Goal: Use online tool/utility: Utilize a website feature to perform a specific function

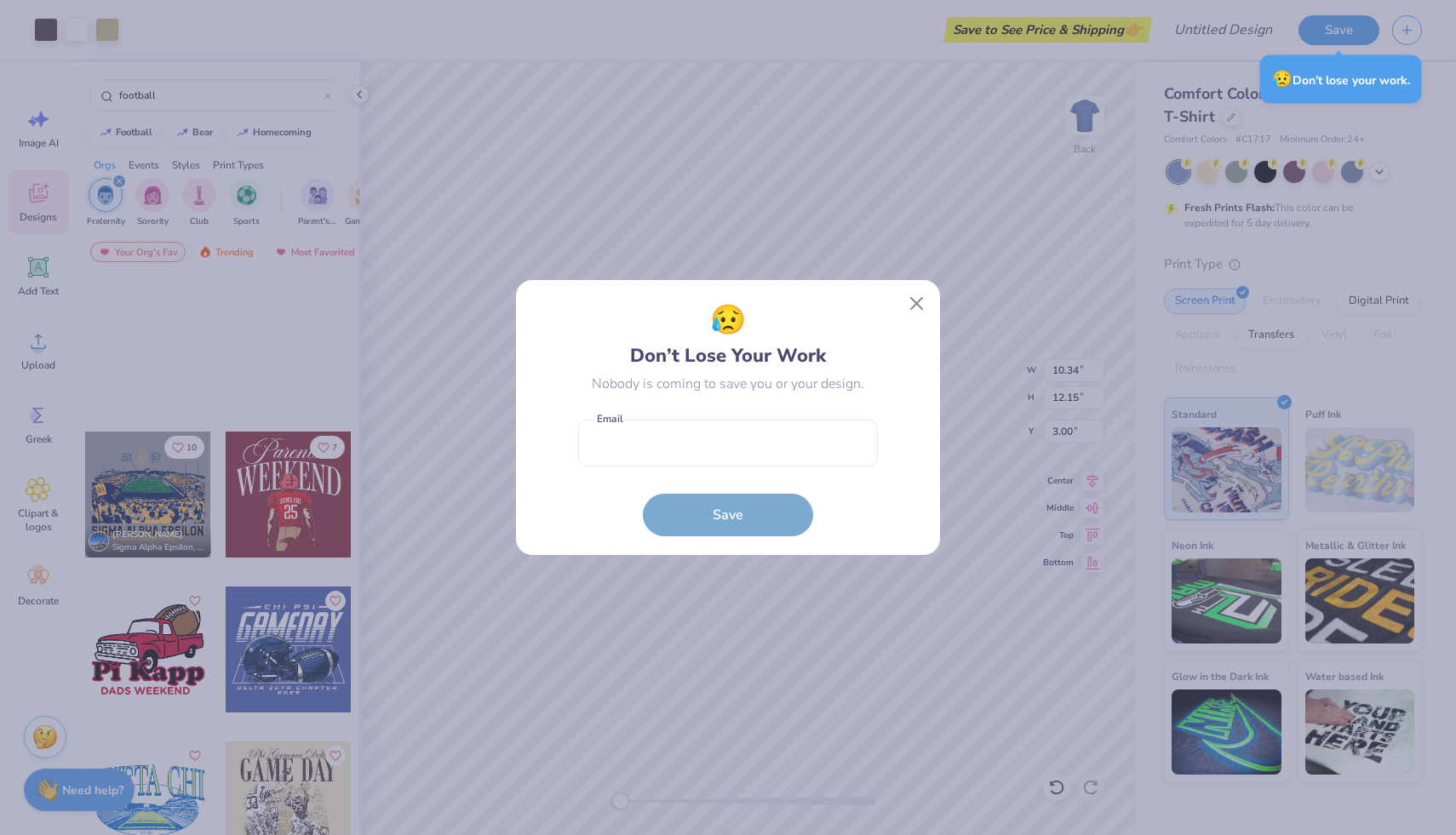
scroll to position [342, 0]
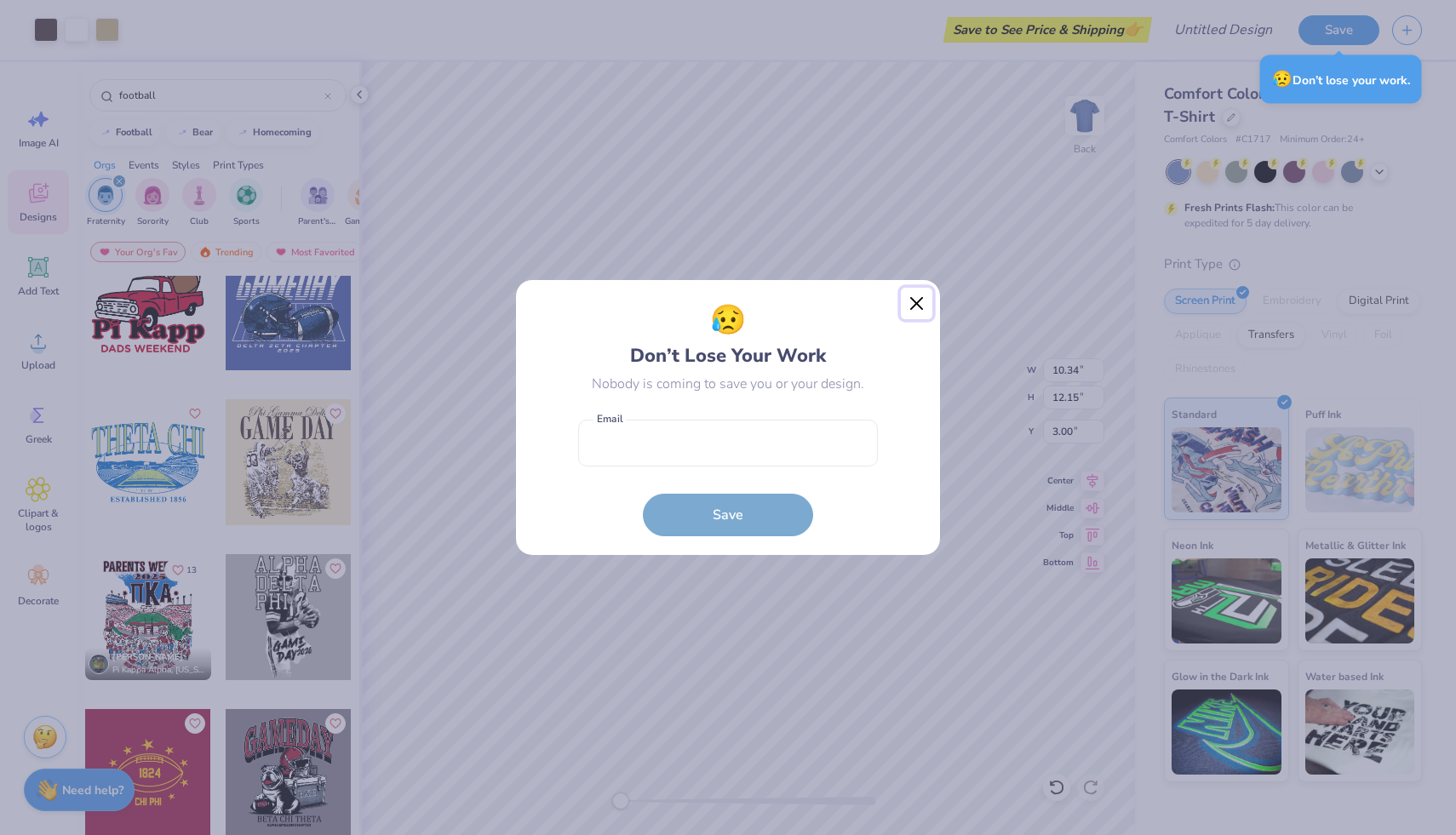
click at [917, 306] on button "Close" at bounding box center [916, 304] width 32 height 32
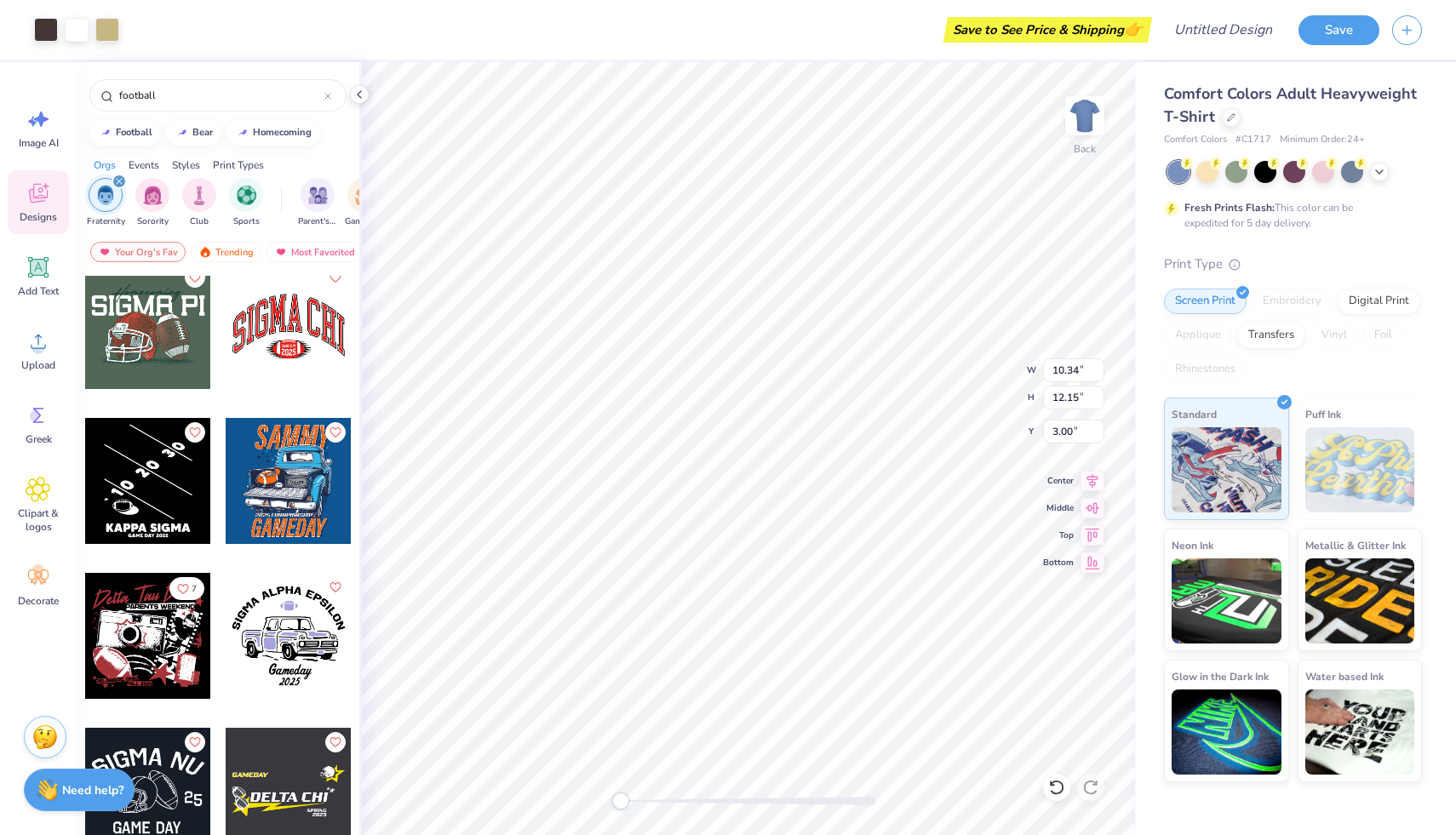
scroll to position [2496, 0]
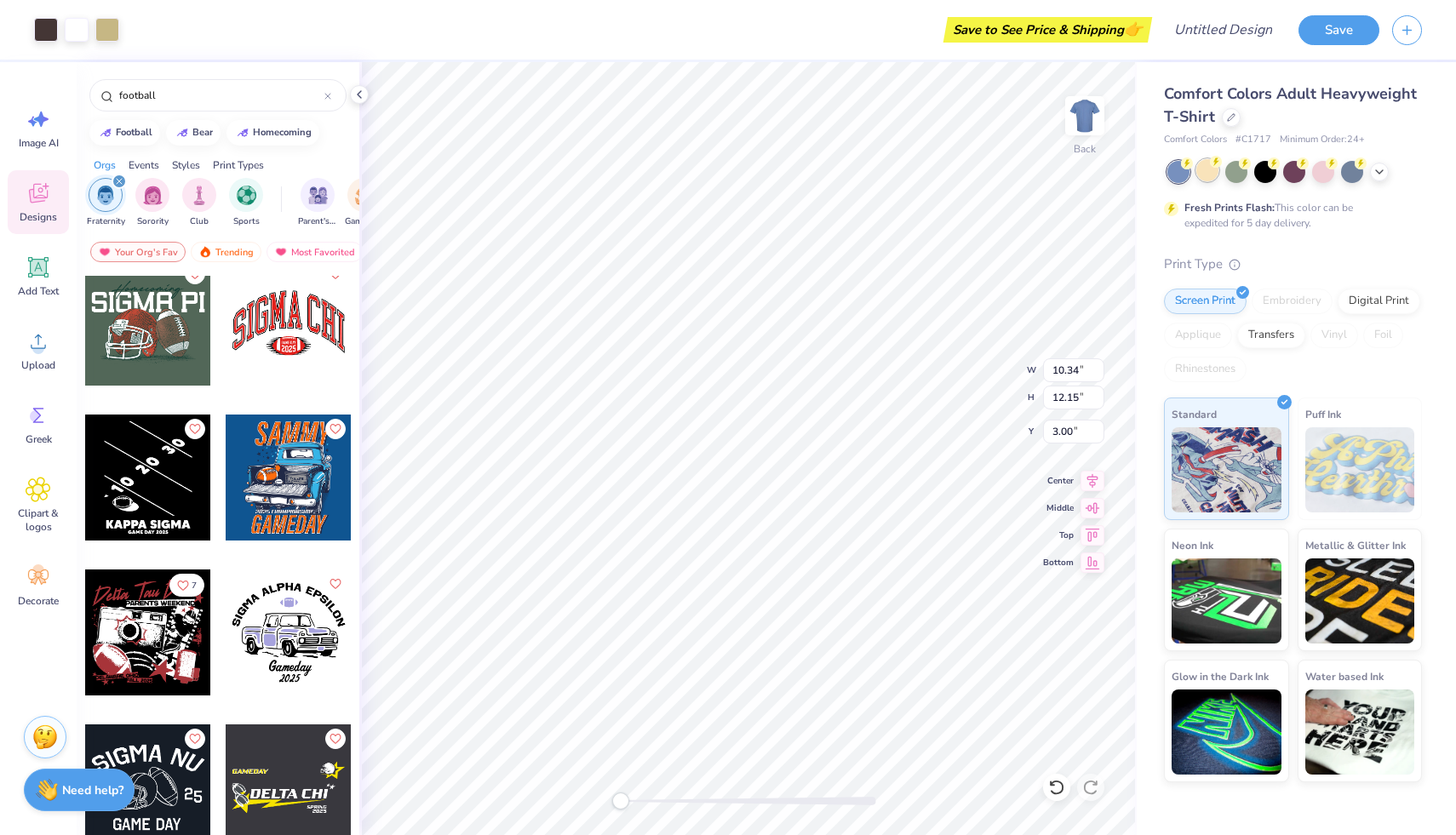
click at [1205, 175] on div at bounding box center [1206, 170] width 22 height 22
click at [1380, 175] on icon at bounding box center [1378, 170] width 13 height 13
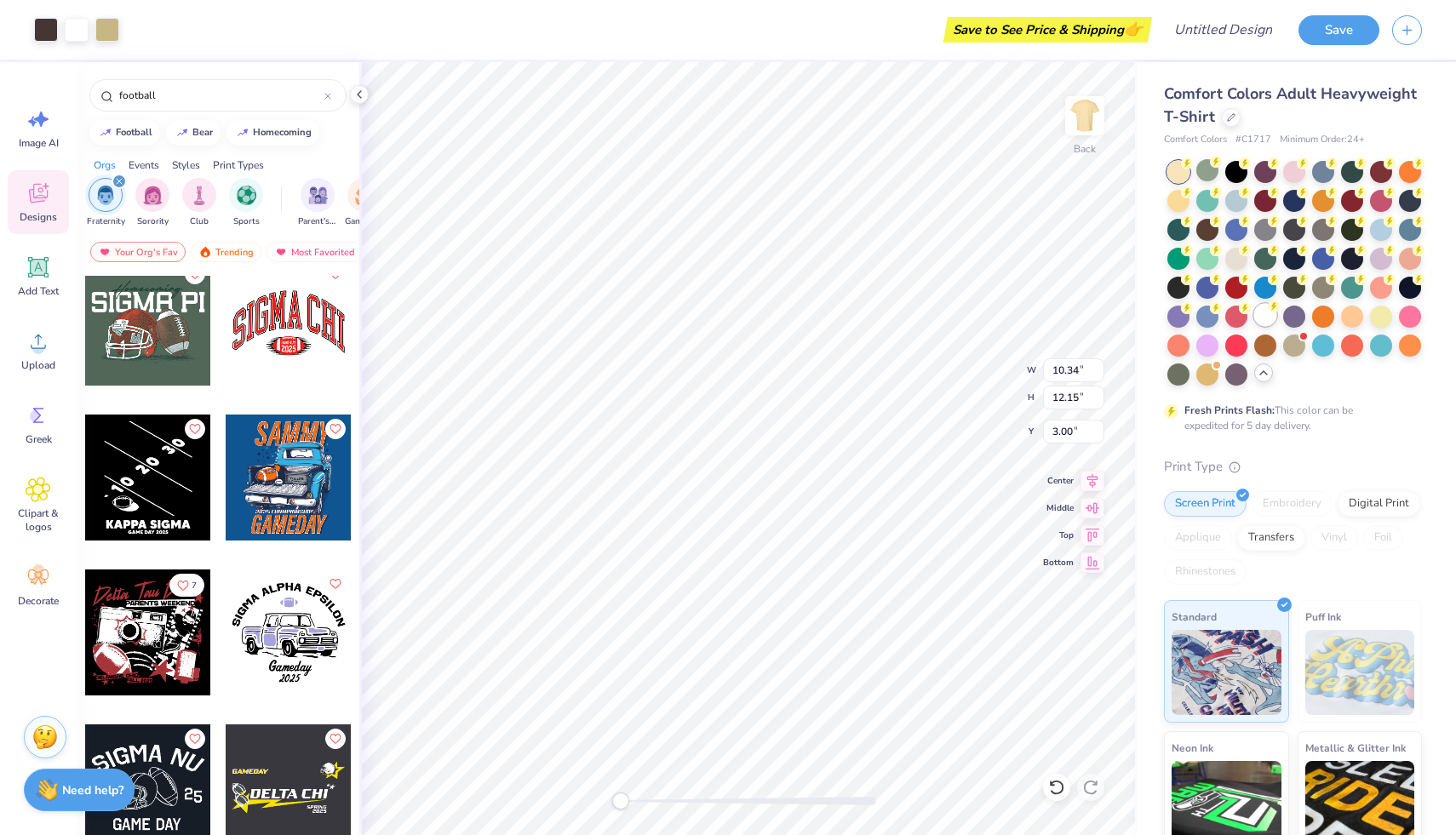
click at [1254, 326] on div at bounding box center [1264, 315] width 22 height 22
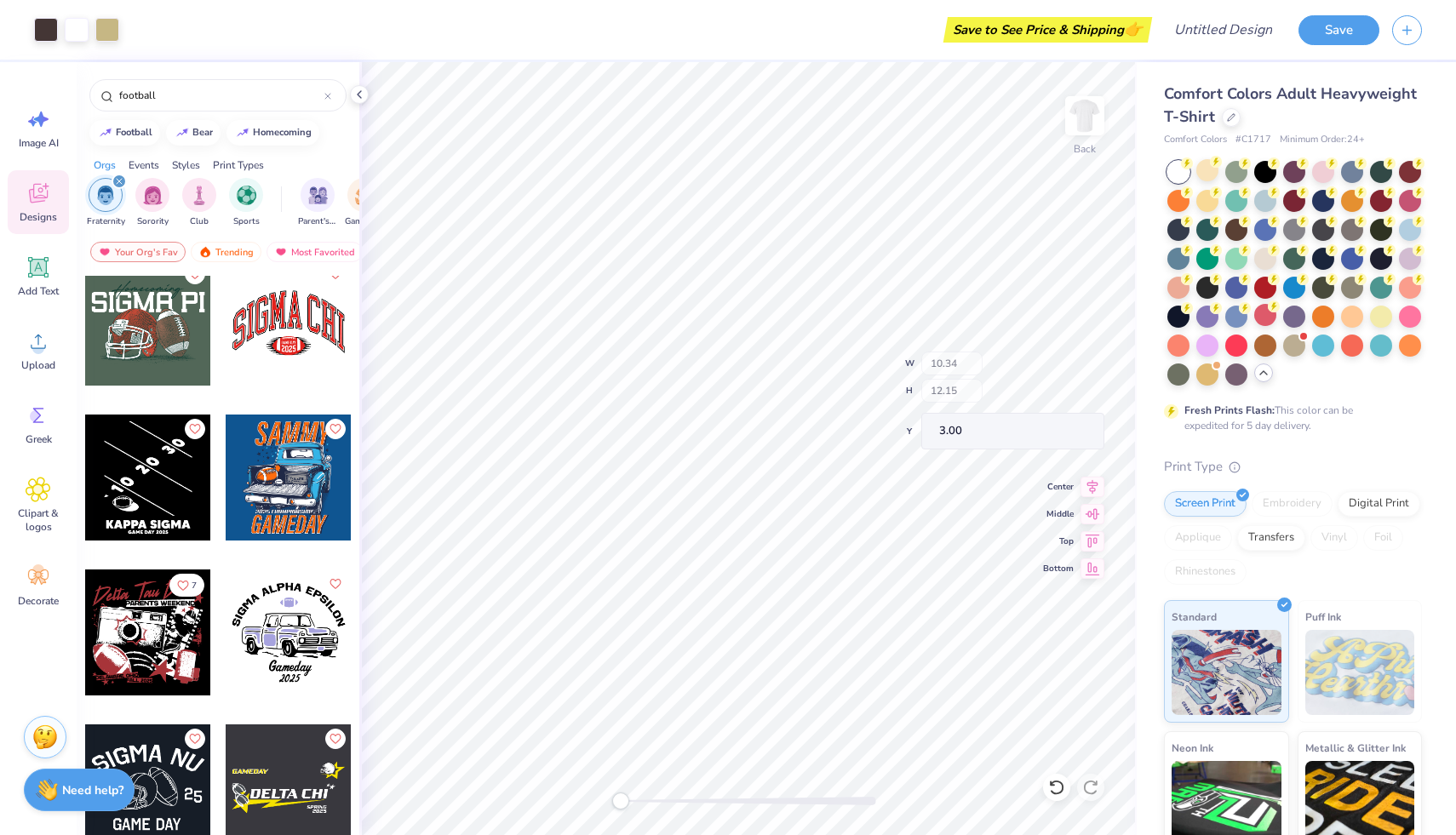
type input "8.54"
type input "1.38"
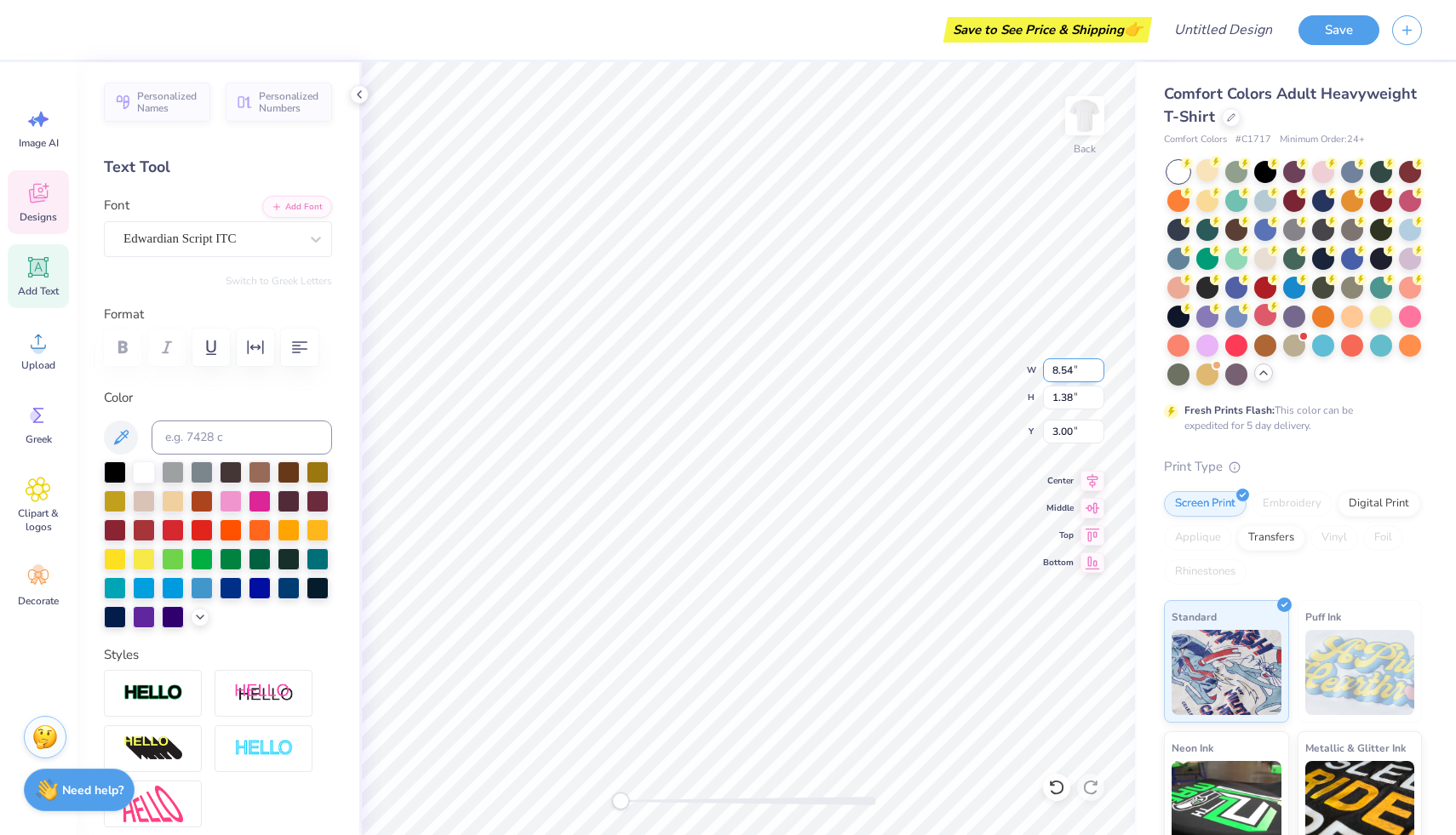
scroll to position [13, 4]
type textarea "Kappa Sigma"
type input "10.34"
type input "2.49"
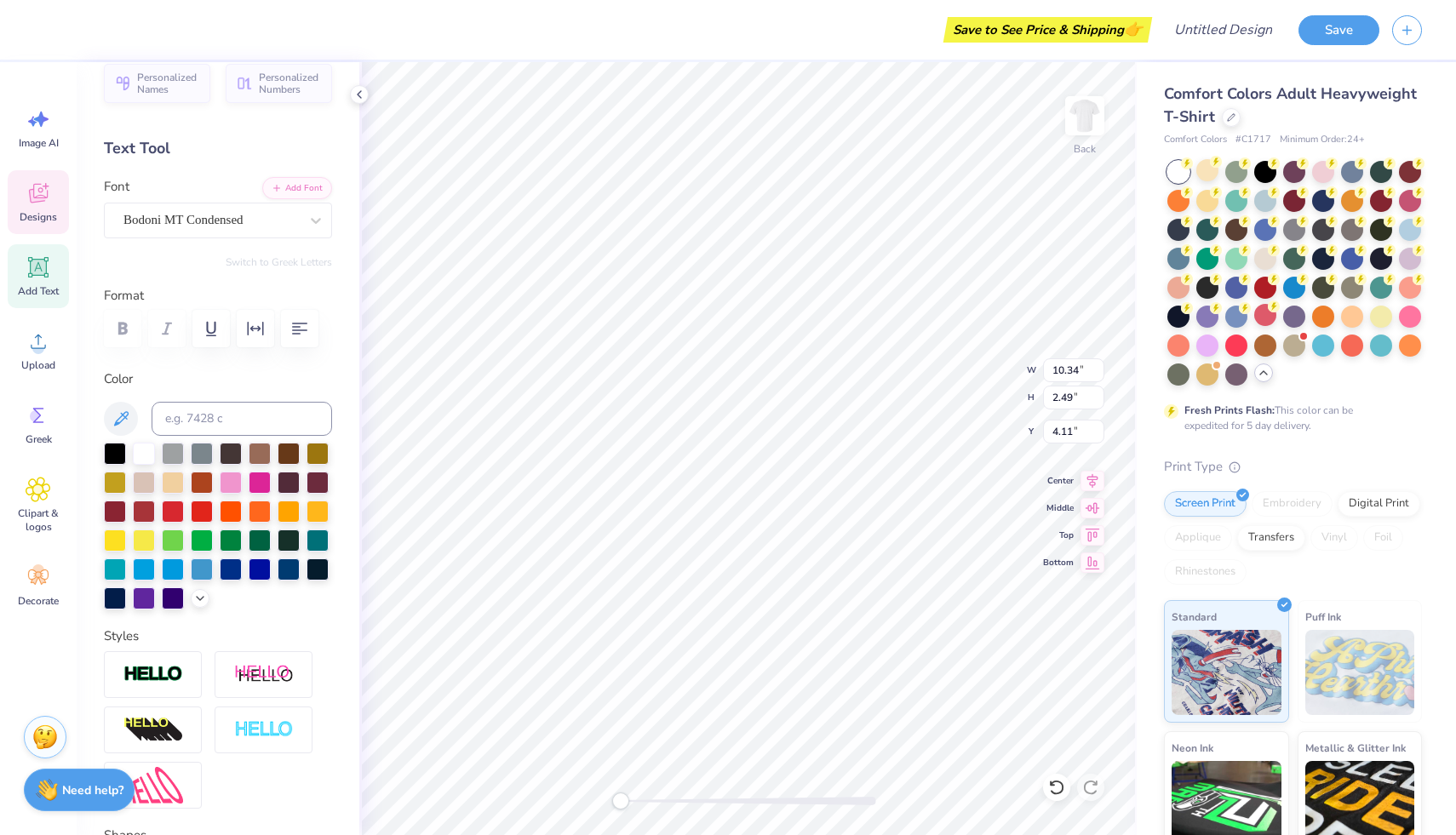
scroll to position [0, 0]
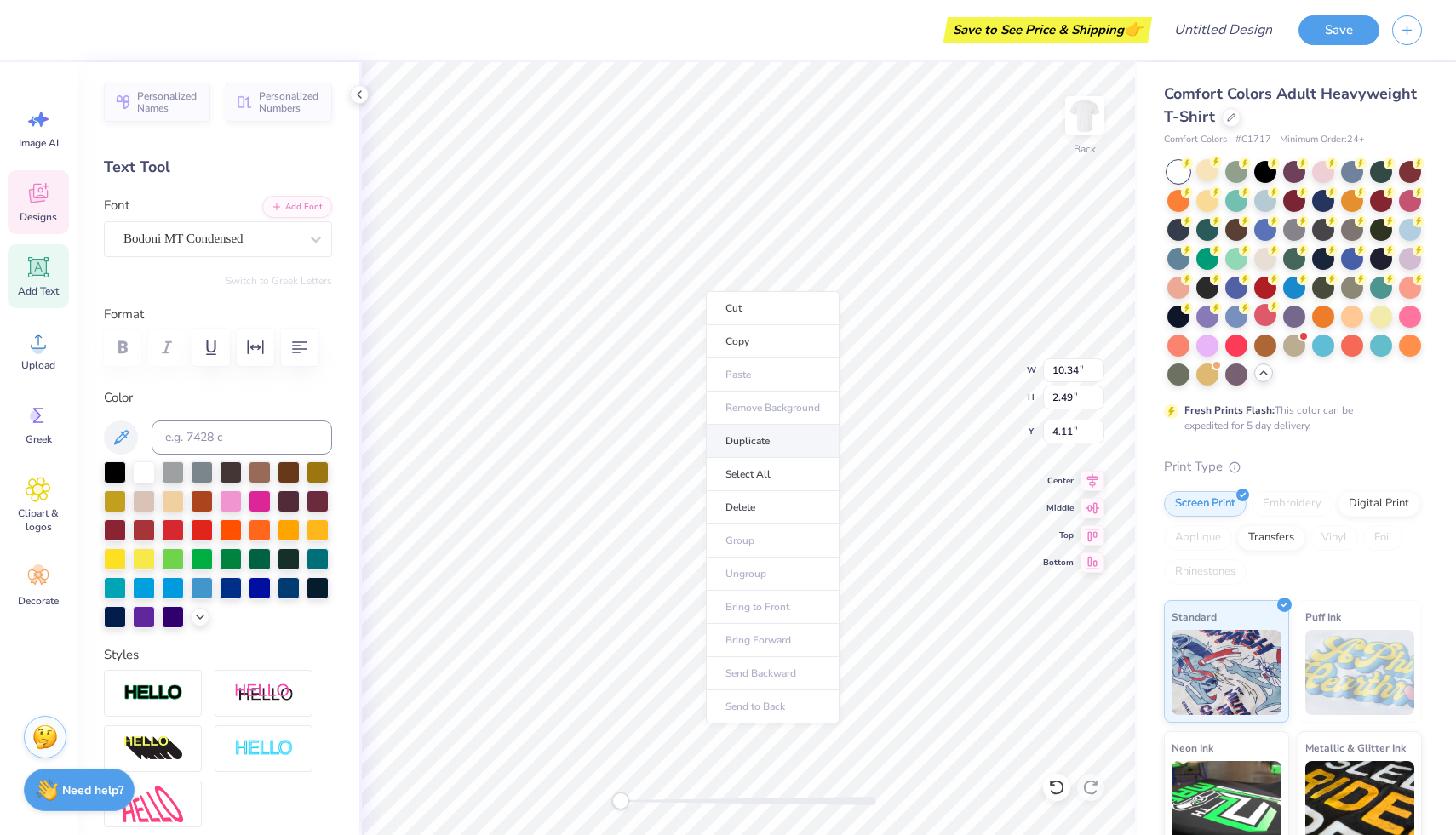
click at [755, 447] on li "Duplicate" at bounding box center [772, 441] width 133 height 33
type input "5.11"
type textarea "Relay"
click at [1086, 123] on img at bounding box center [1085, 115] width 68 height 68
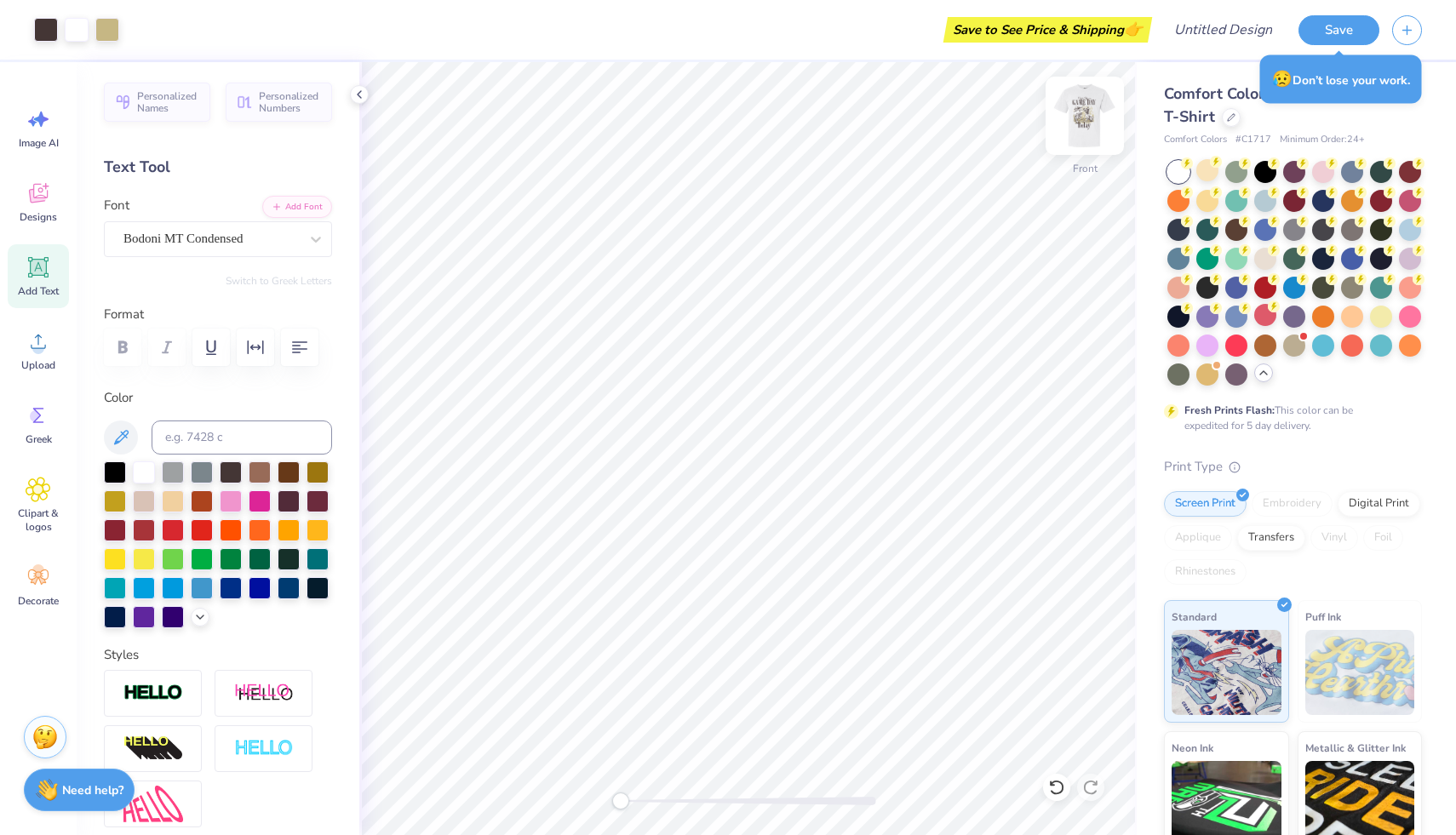
click at [1084, 118] on img at bounding box center [1085, 115] width 68 height 68
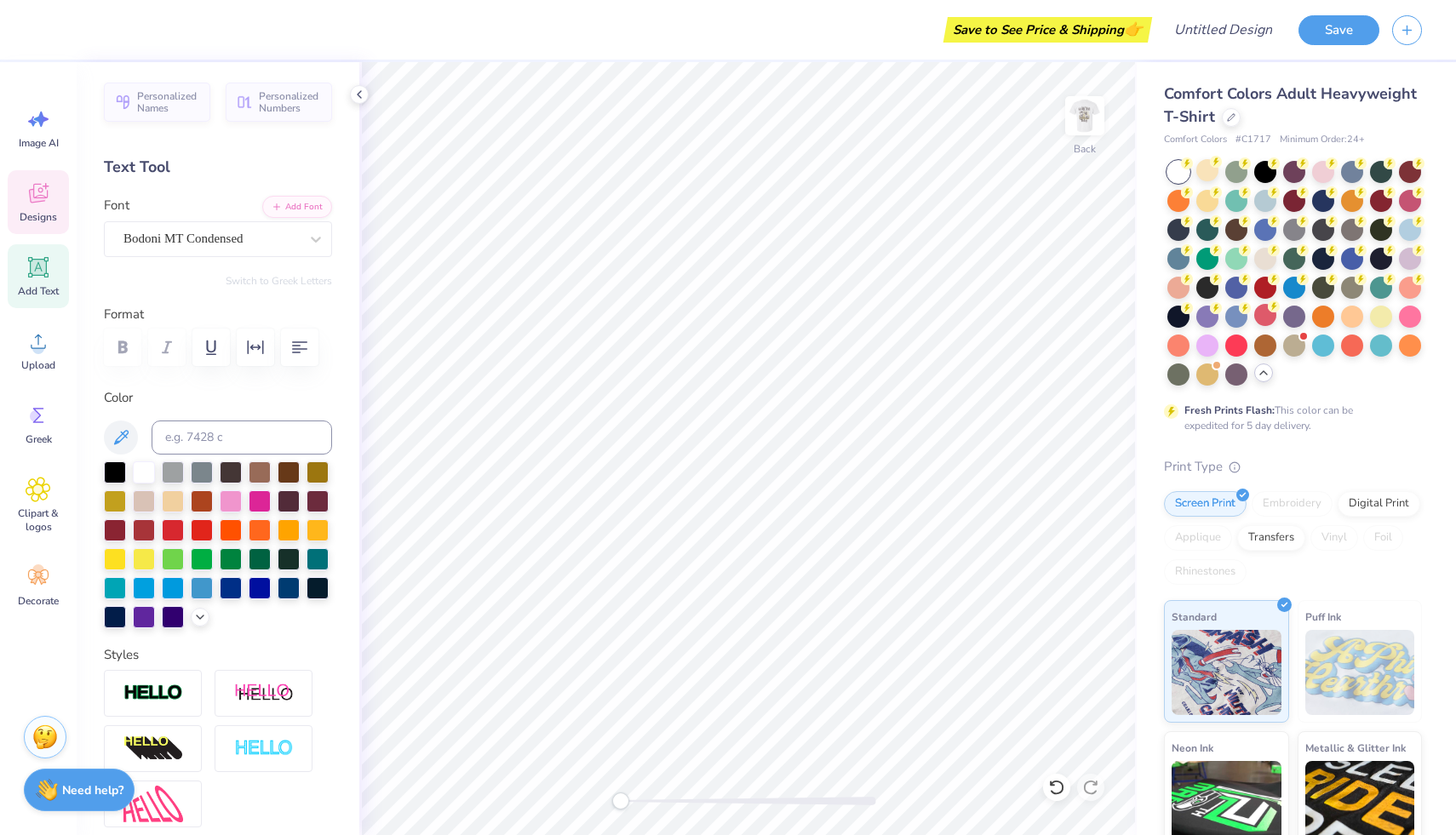
click at [47, 193] on icon at bounding box center [38, 193] width 19 height 20
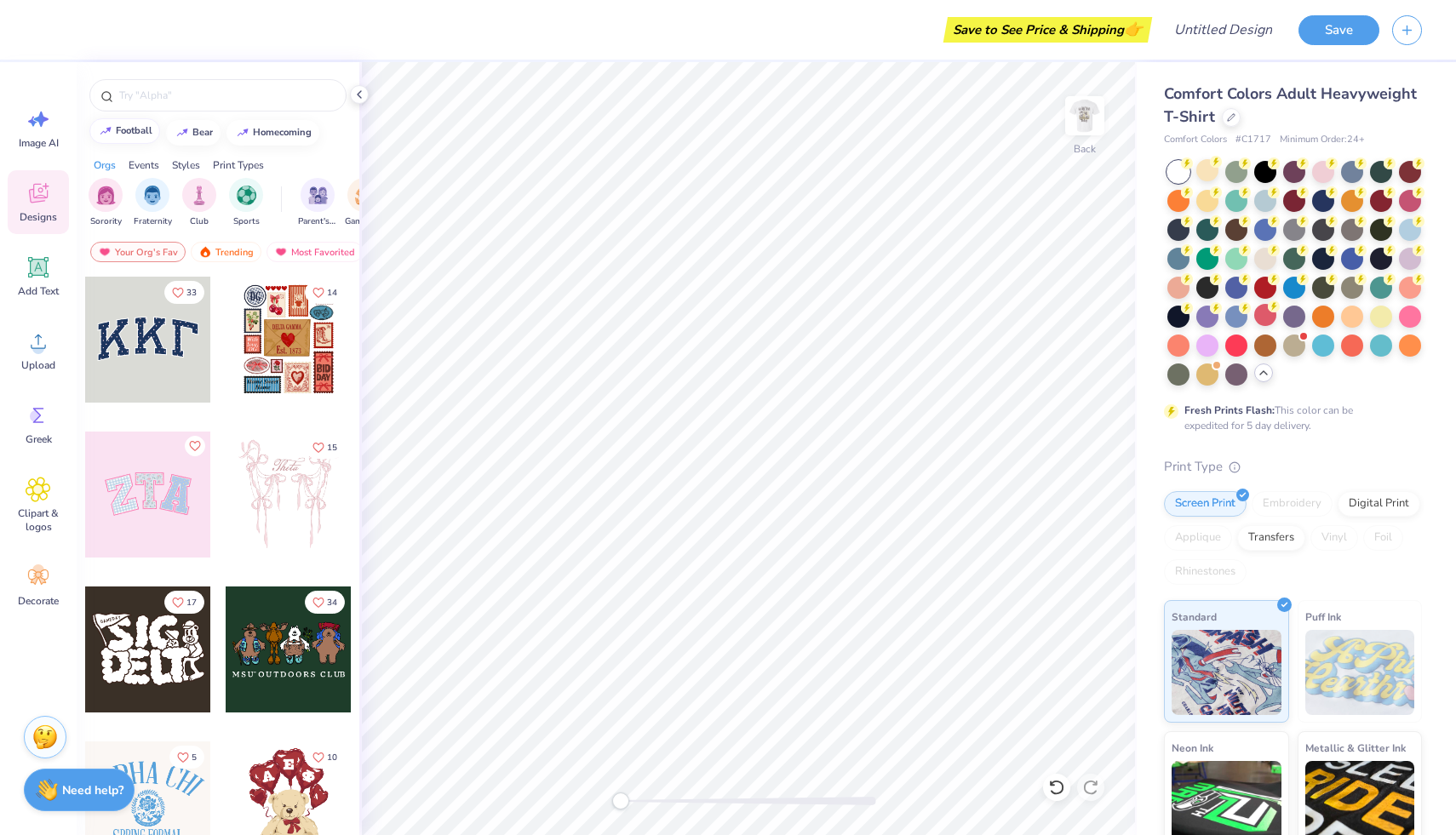
click at [131, 136] on button "football" at bounding box center [124, 131] width 71 height 26
type input "football"
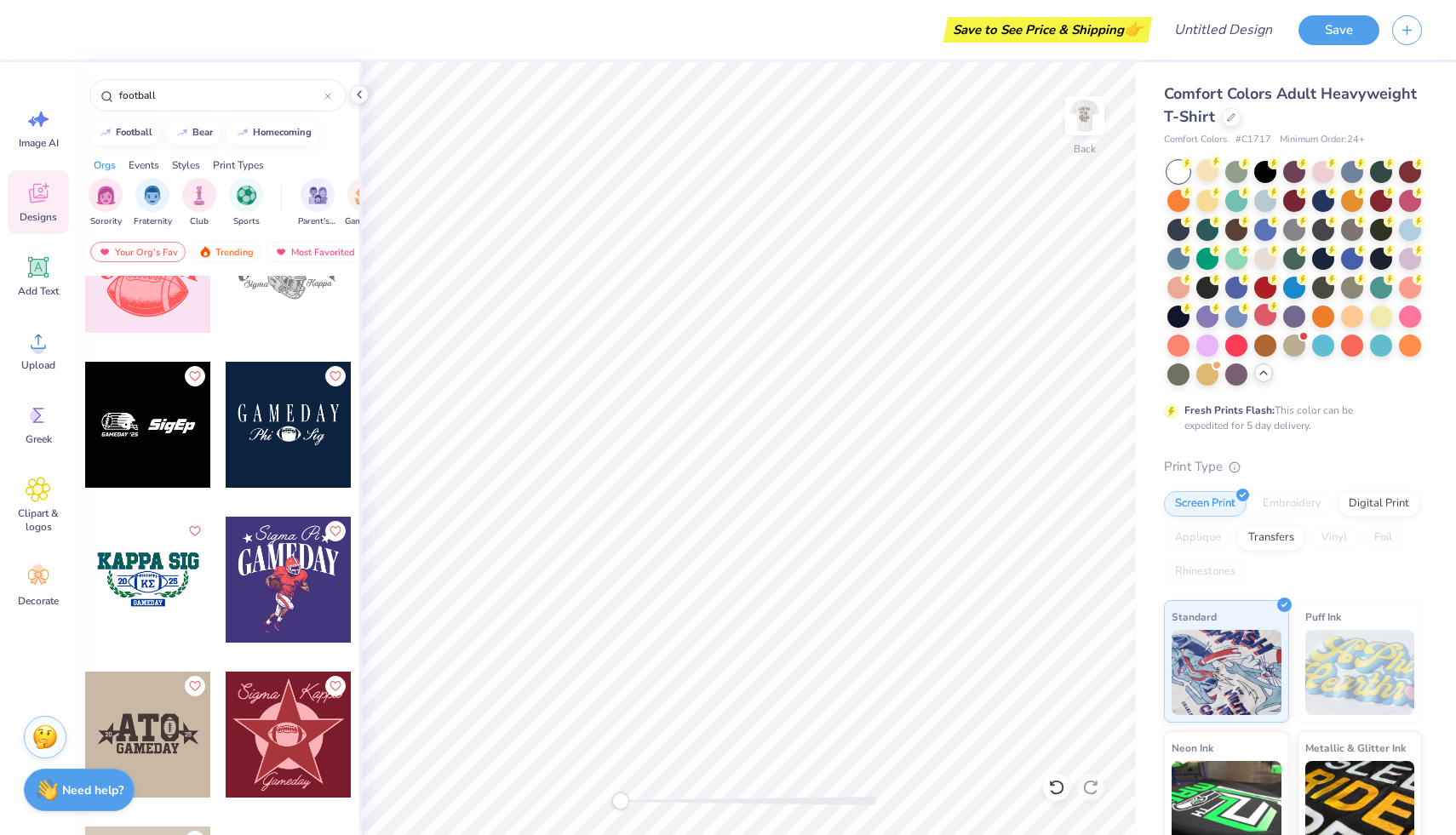
scroll to position [5116, 0]
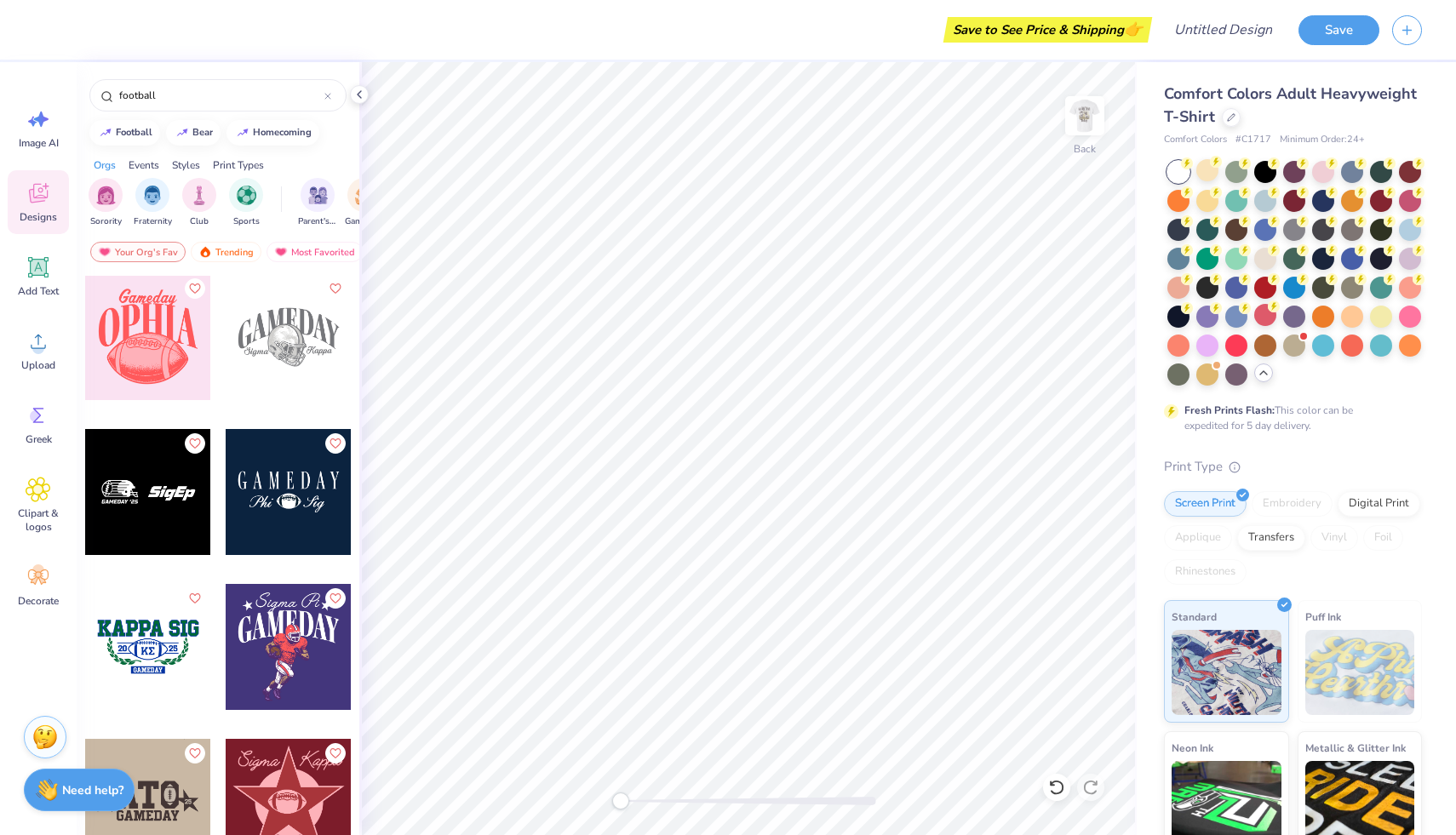
click at [169, 636] on div at bounding box center [148, 647] width 126 height 126
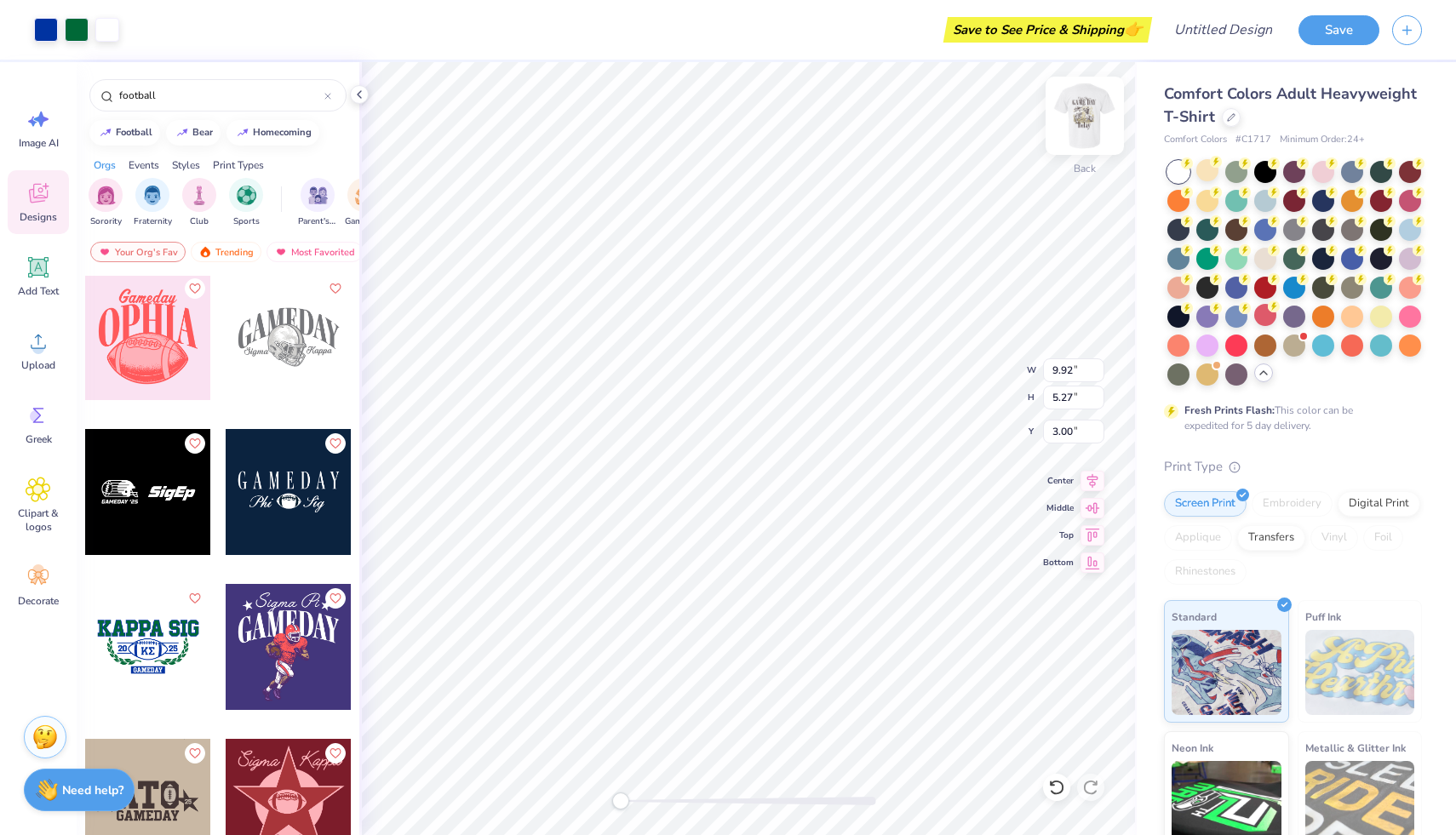
click at [1075, 113] on img at bounding box center [1085, 115] width 68 height 68
type input "10.08"
type input "5.35"
type input "5.39"
click at [21, 268] on div "Add Text" at bounding box center [38, 276] width 61 height 64
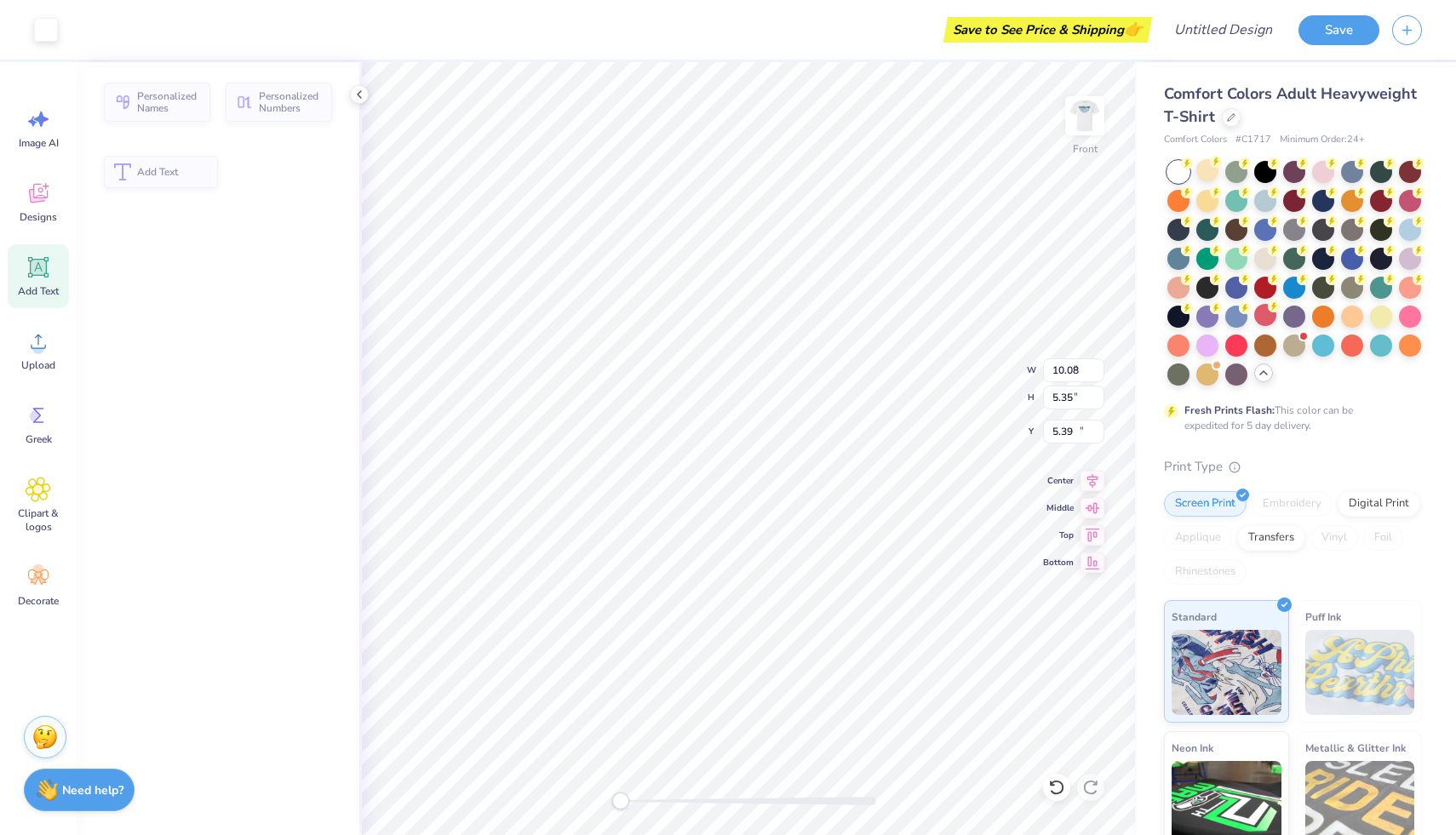
type input "5.69"
type input "1.65"
type input "12.93"
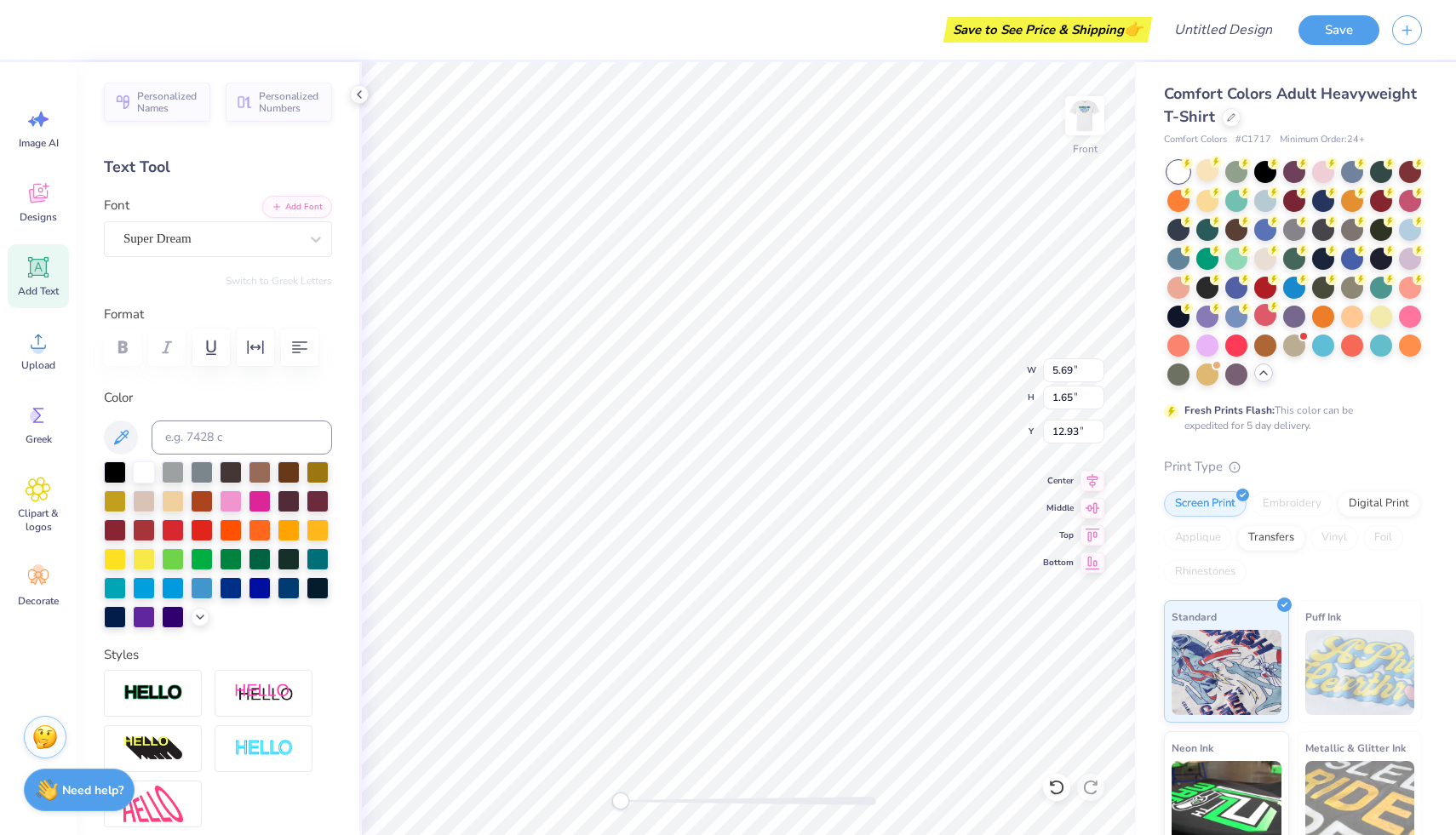
type input "8.92"
type input "8.78"
type input "8.96"
click at [124, 429] on icon at bounding box center [121, 438] width 21 height 21
click at [1080, 109] on img at bounding box center [1085, 115] width 68 height 68
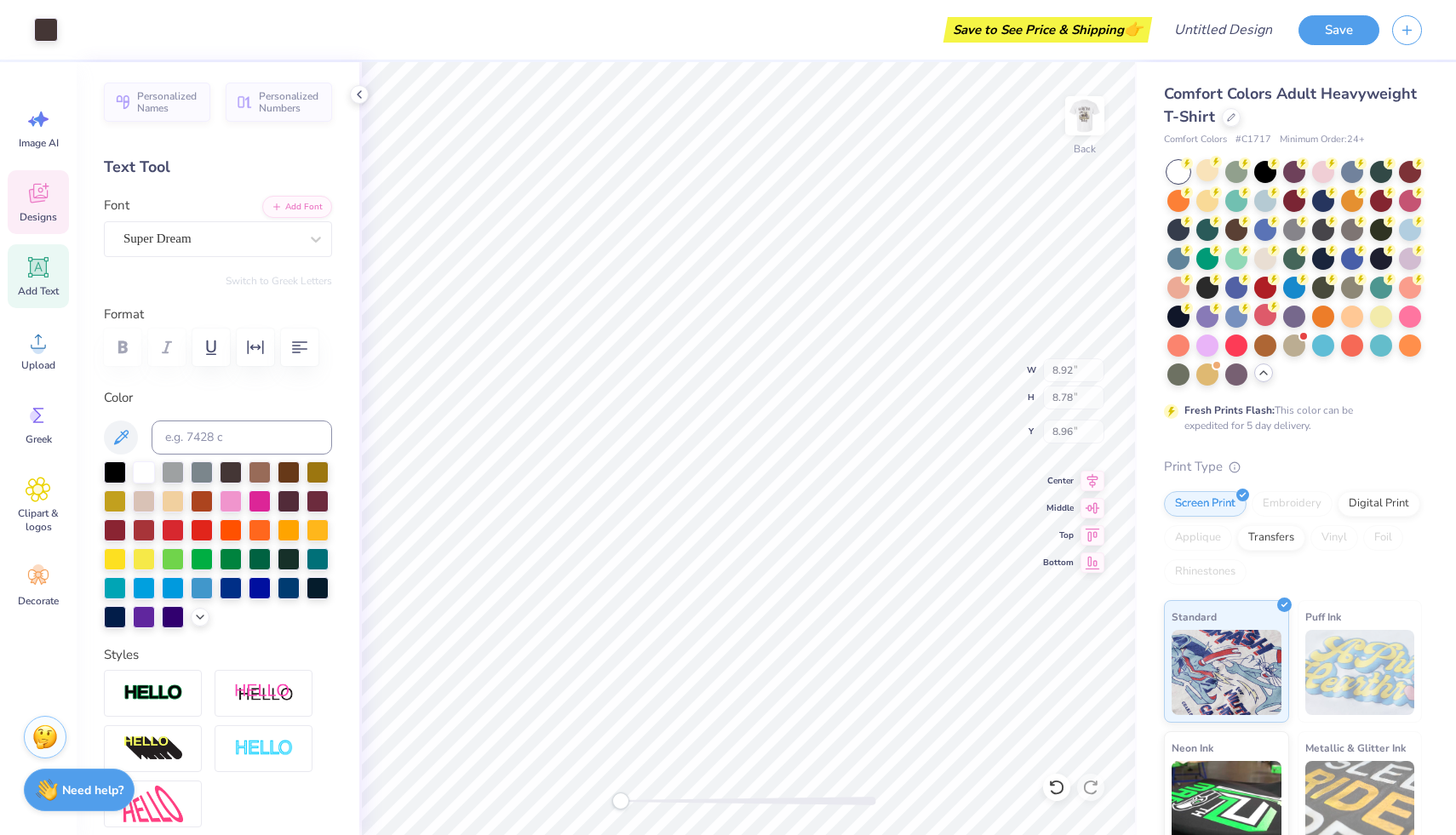
type input "8.78"
type input "8.64"
type input "6.51"
type input "9.92"
type input "5.27"
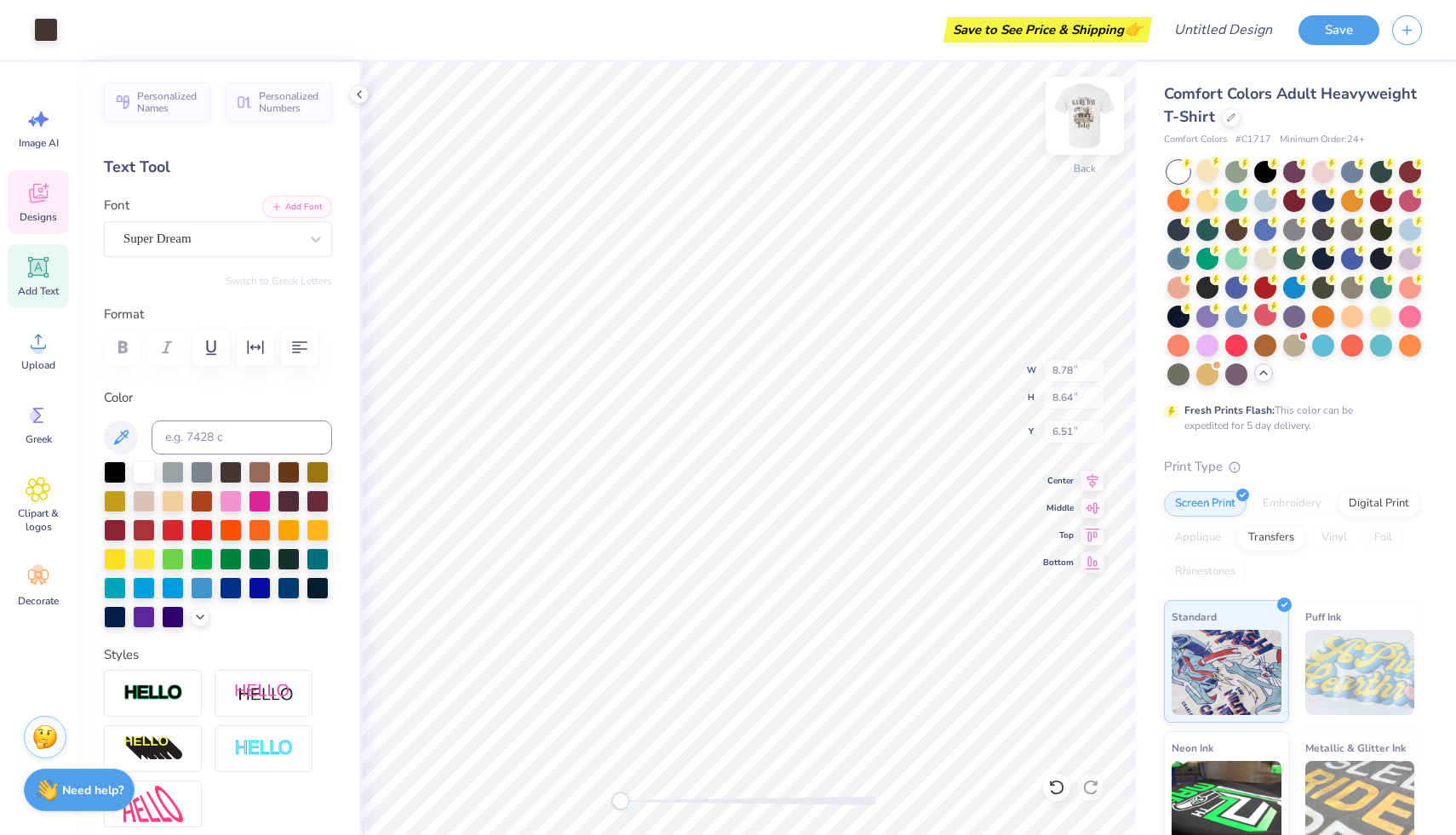
type input "3.00"
click at [719, 298] on li "Copy" at bounding box center [721, 311] width 133 height 33
click at [676, 318] on li "Copy" at bounding box center [695, 320] width 133 height 33
click at [1082, 120] on img at bounding box center [1085, 115] width 68 height 68
type input "5.69"
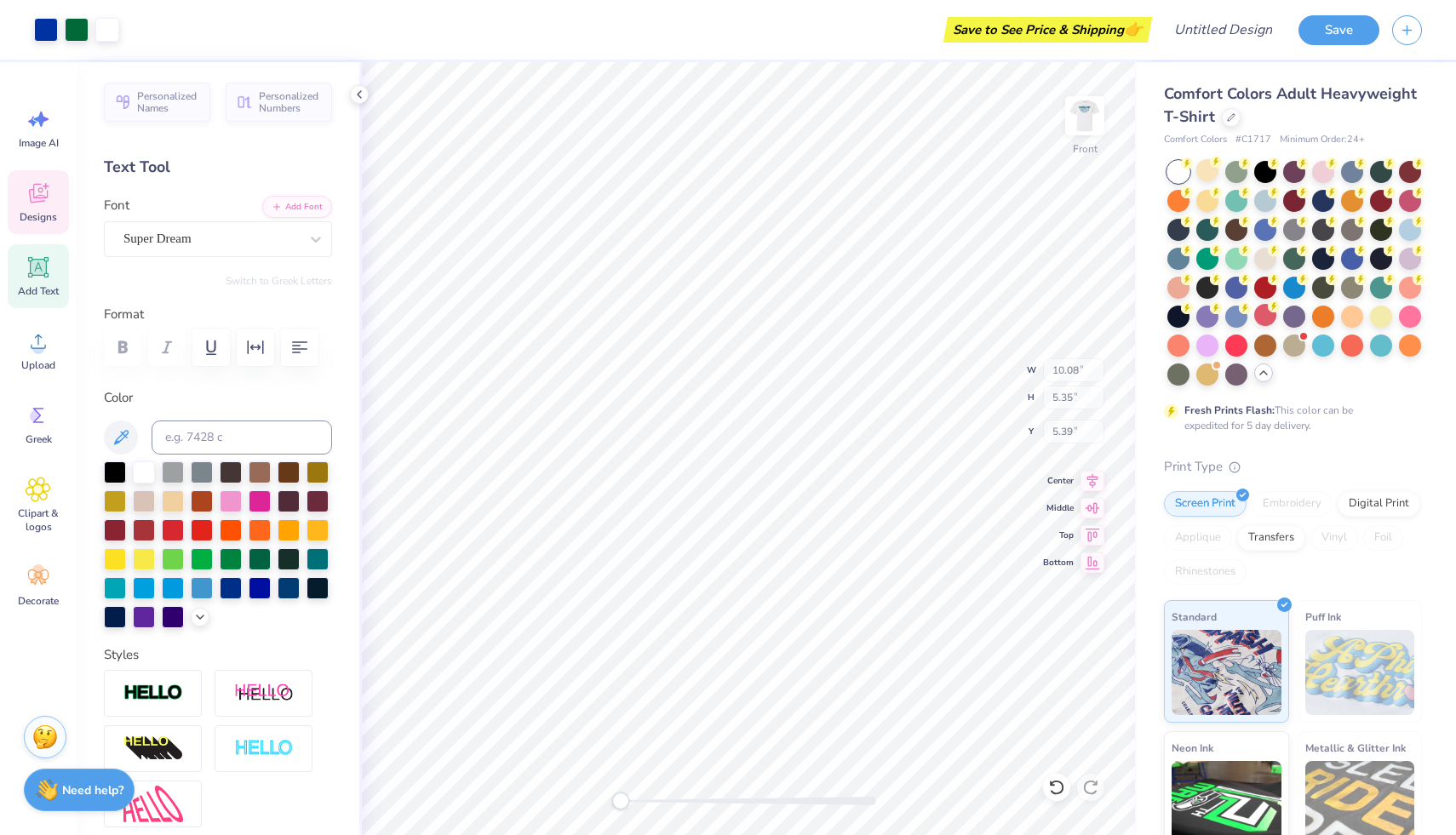
type input "1.65"
type input "12.93"
click at [34, 200] on icon at bounding box center [38, 195] width 16 height 13
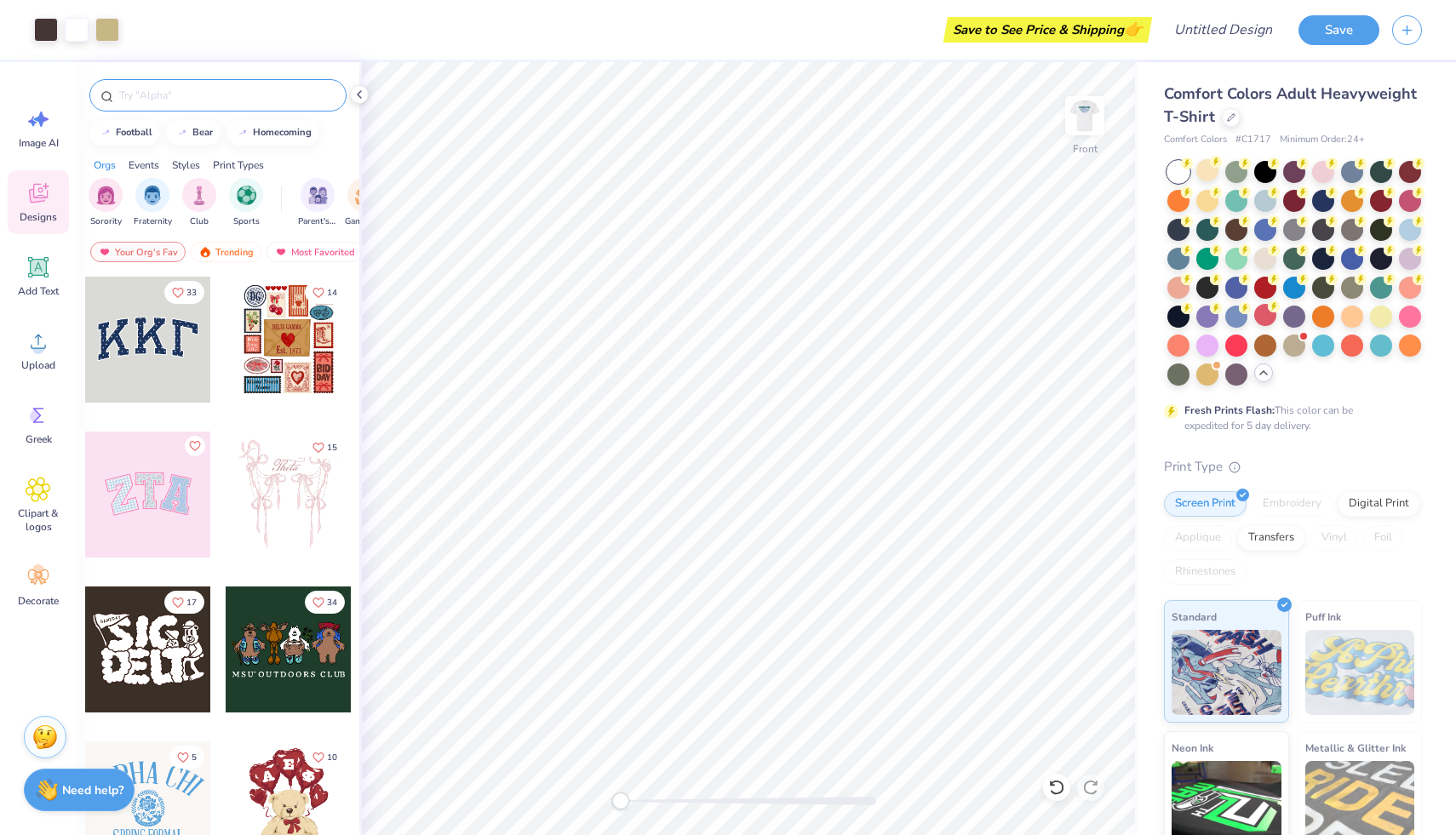
click at [228, 87] on input "text" at bounding box center [226, 95] width 218 height 17
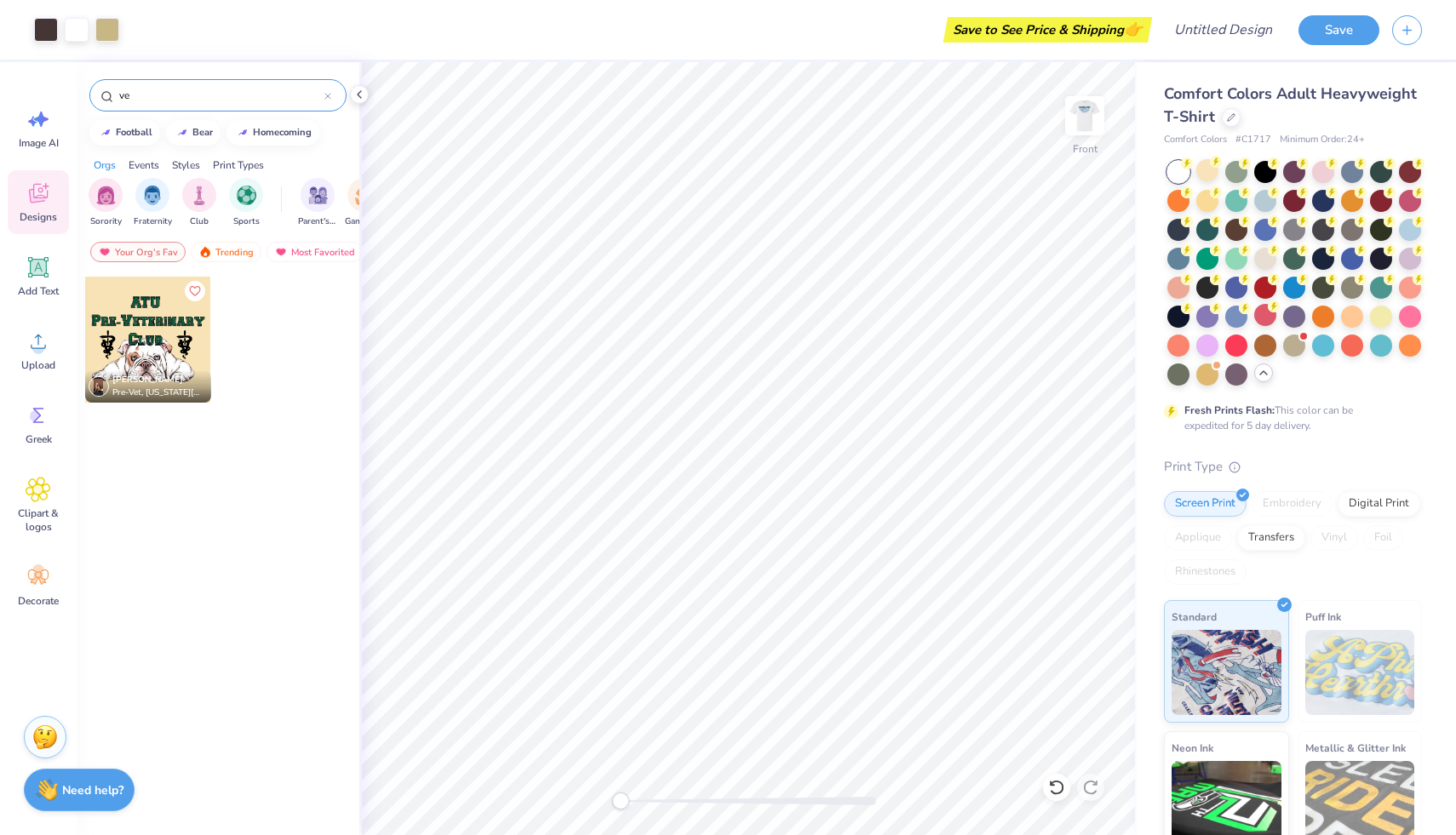
type input "v"
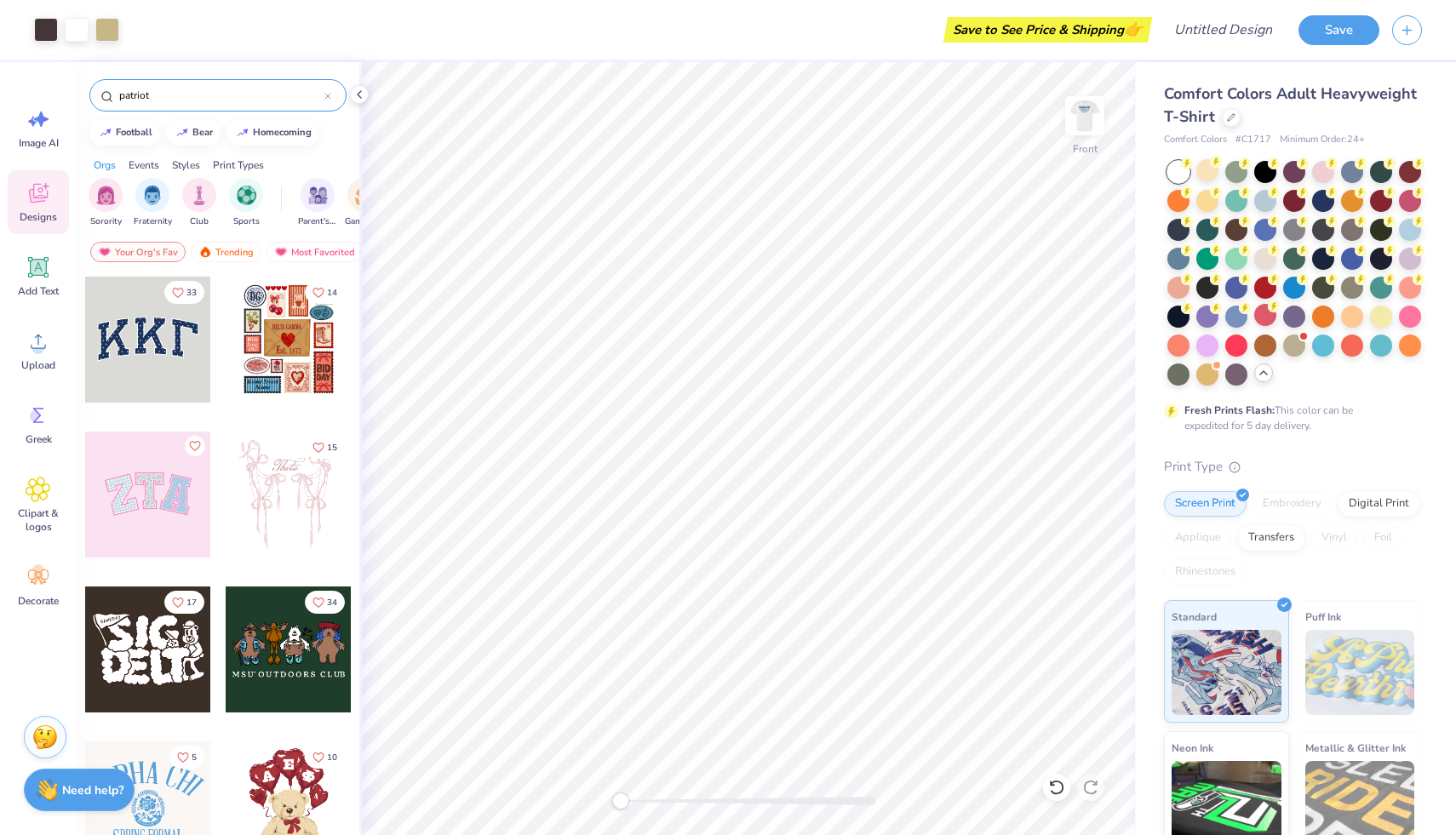
type input "patriot"
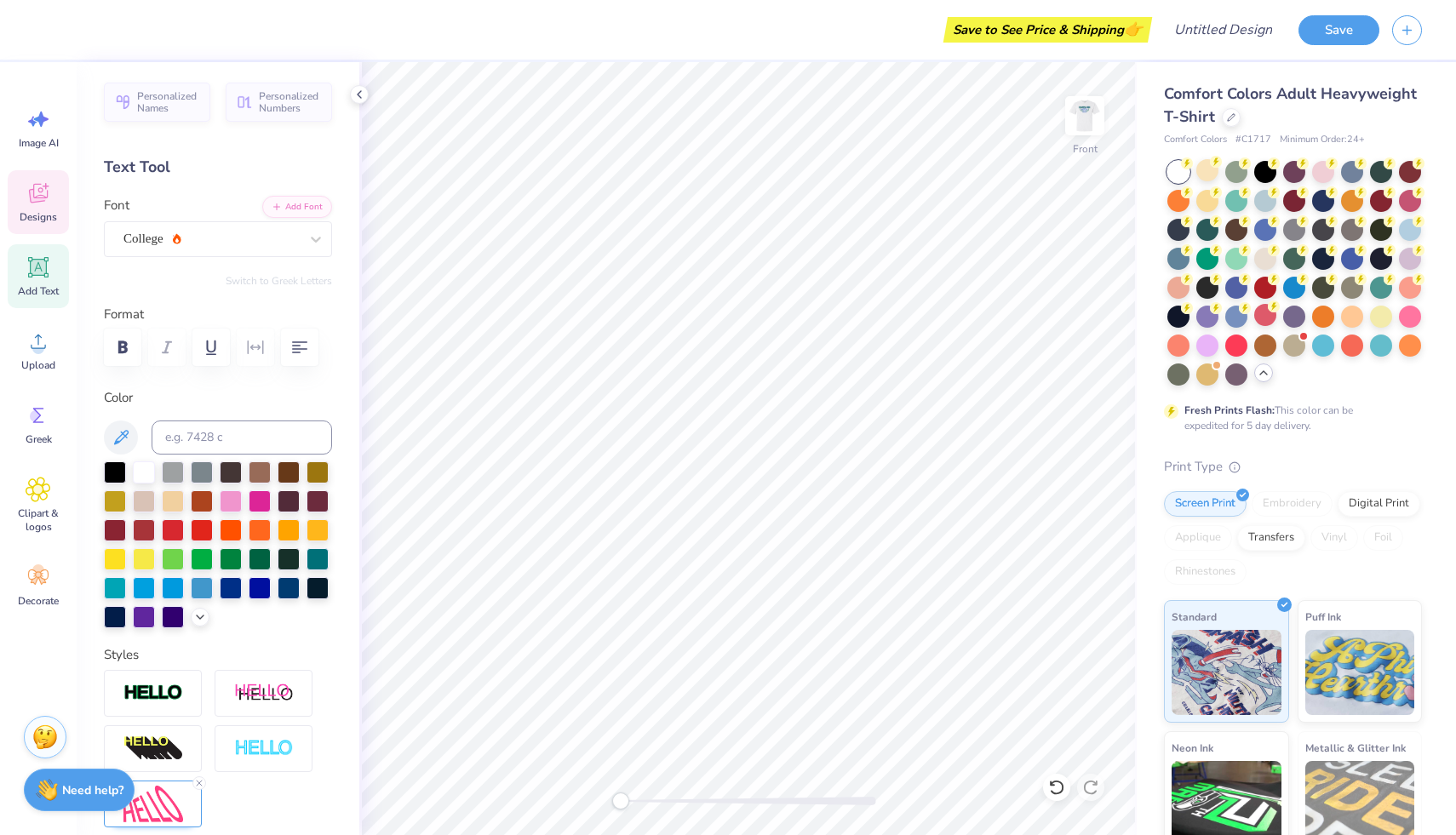
click at [55, 202] on div "Designs" at bounding box center [38, 201] width 61 height 64
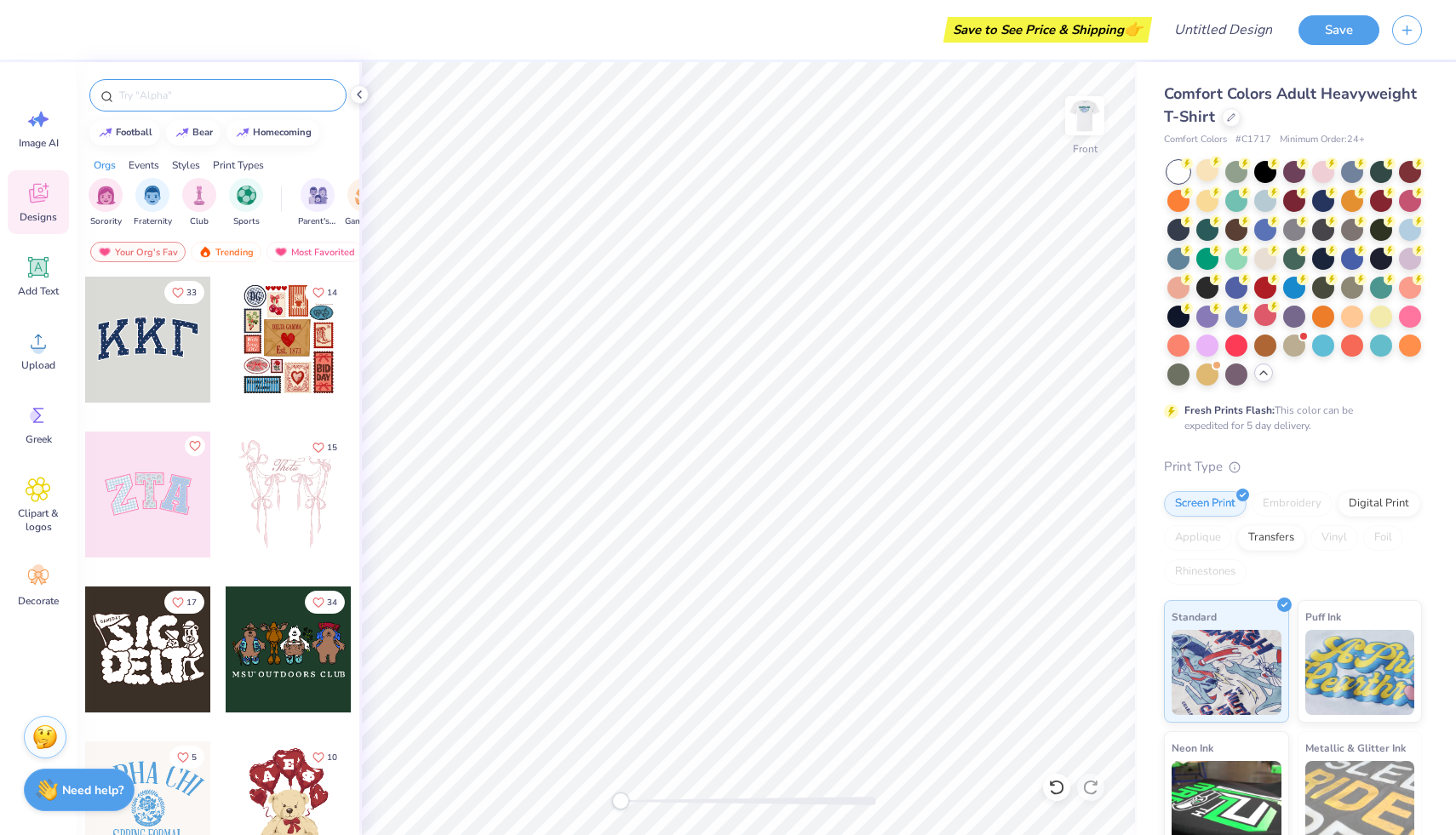
click at [192, 94] on input "text" at bounding box center [226, 95] width 218 height 17
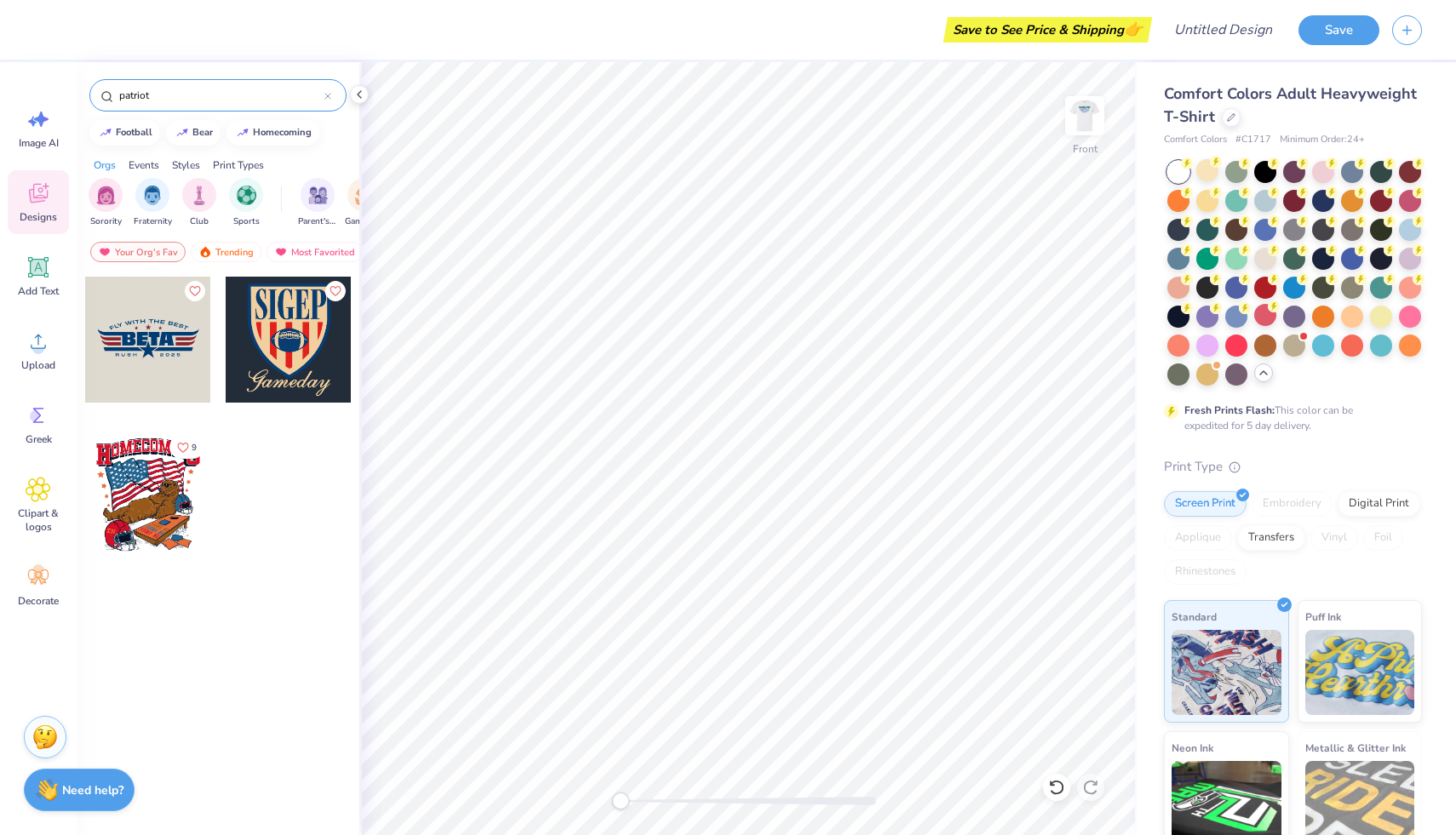
type input "patriot"
click at [165, 447] on div at bounding box center [148, 494] width 126 height 126
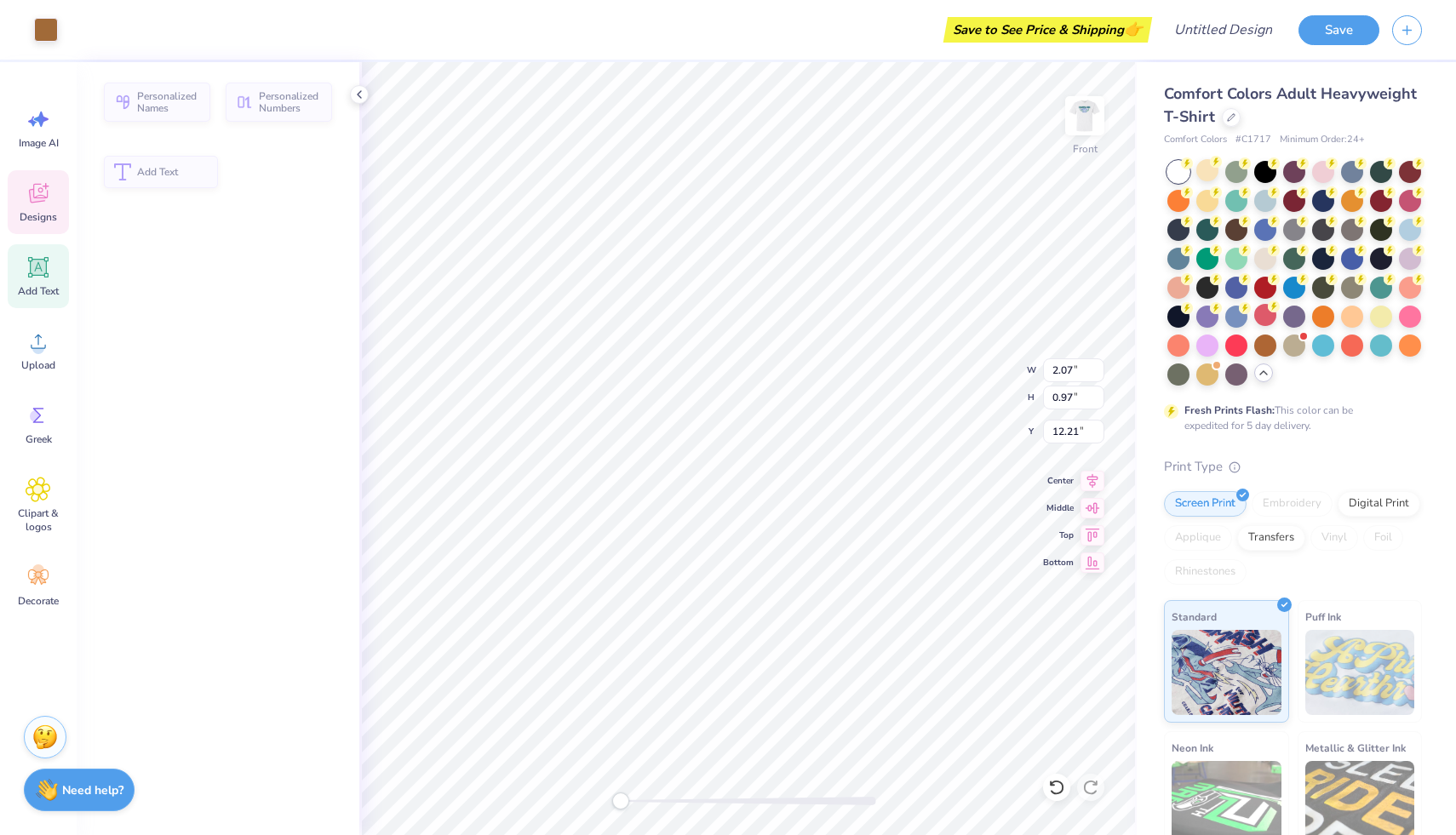
type input "2.07"
type input "0.97"
type input "12.21"
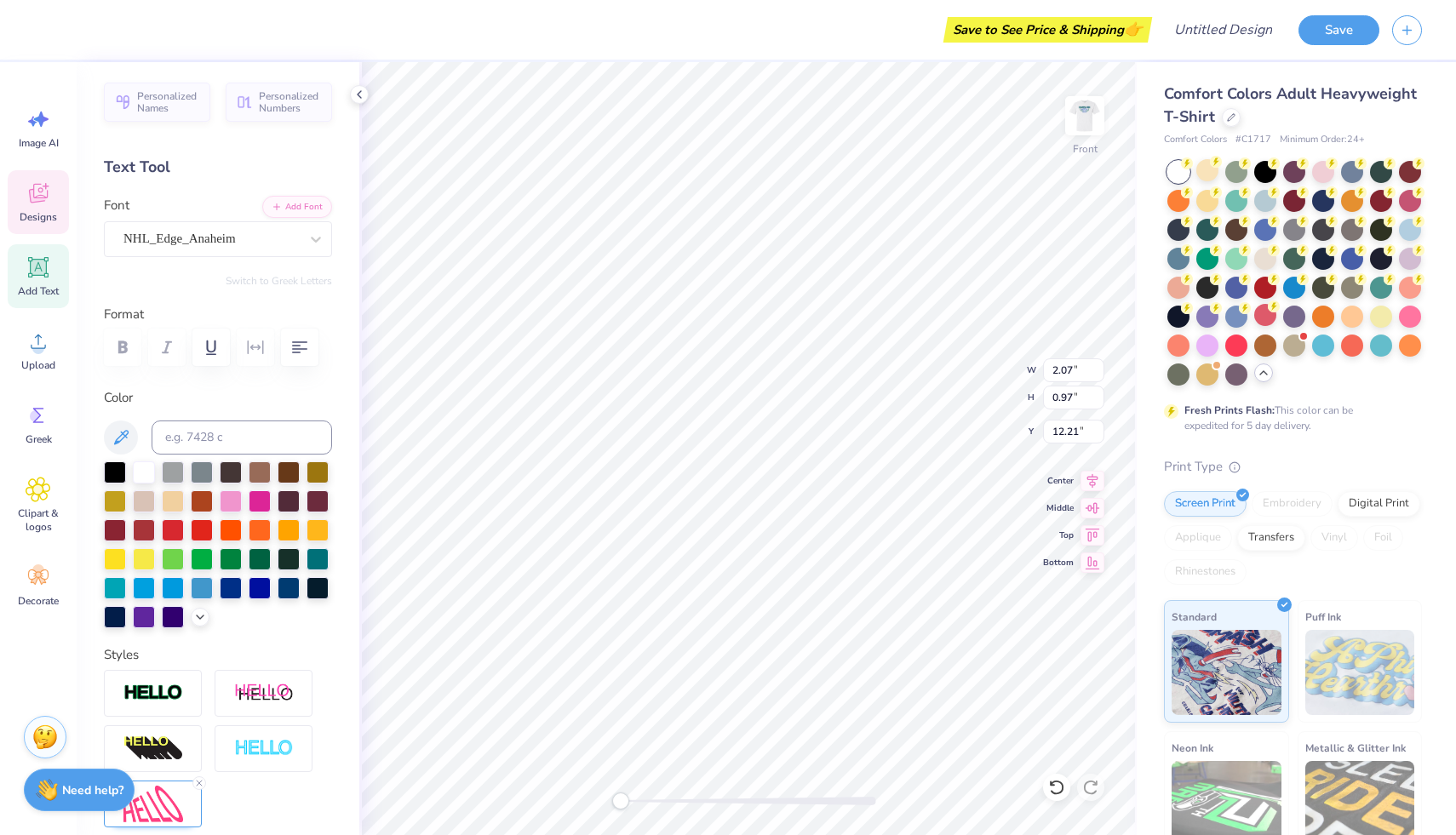
scroll to position [13, 2]
type textarea "Kappa Sig"
type input "2.35"
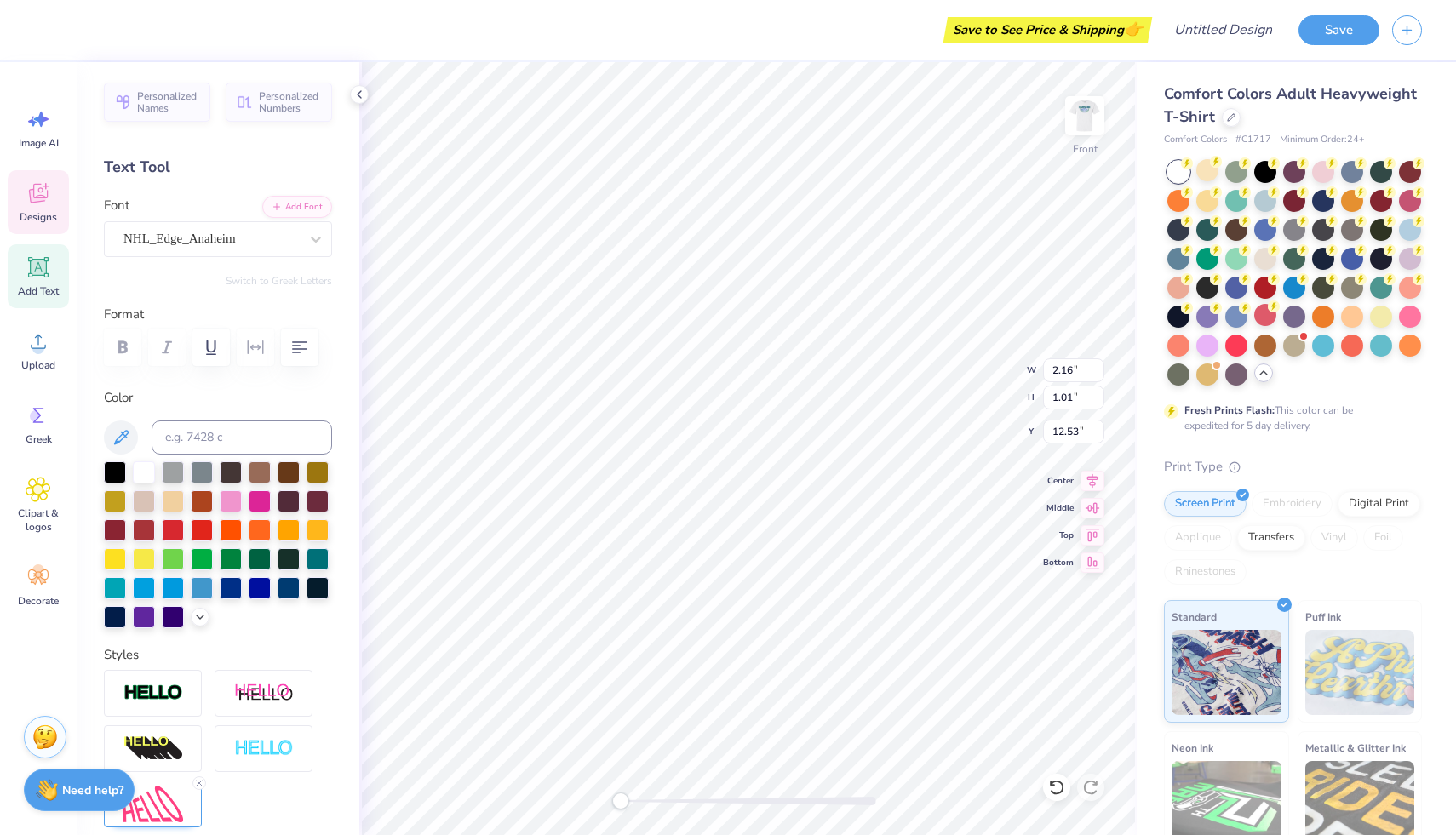
type input "1.10"
type input "12.78"
type textarea "Kappa Sig"
type input "0.94"
type input "0.64"
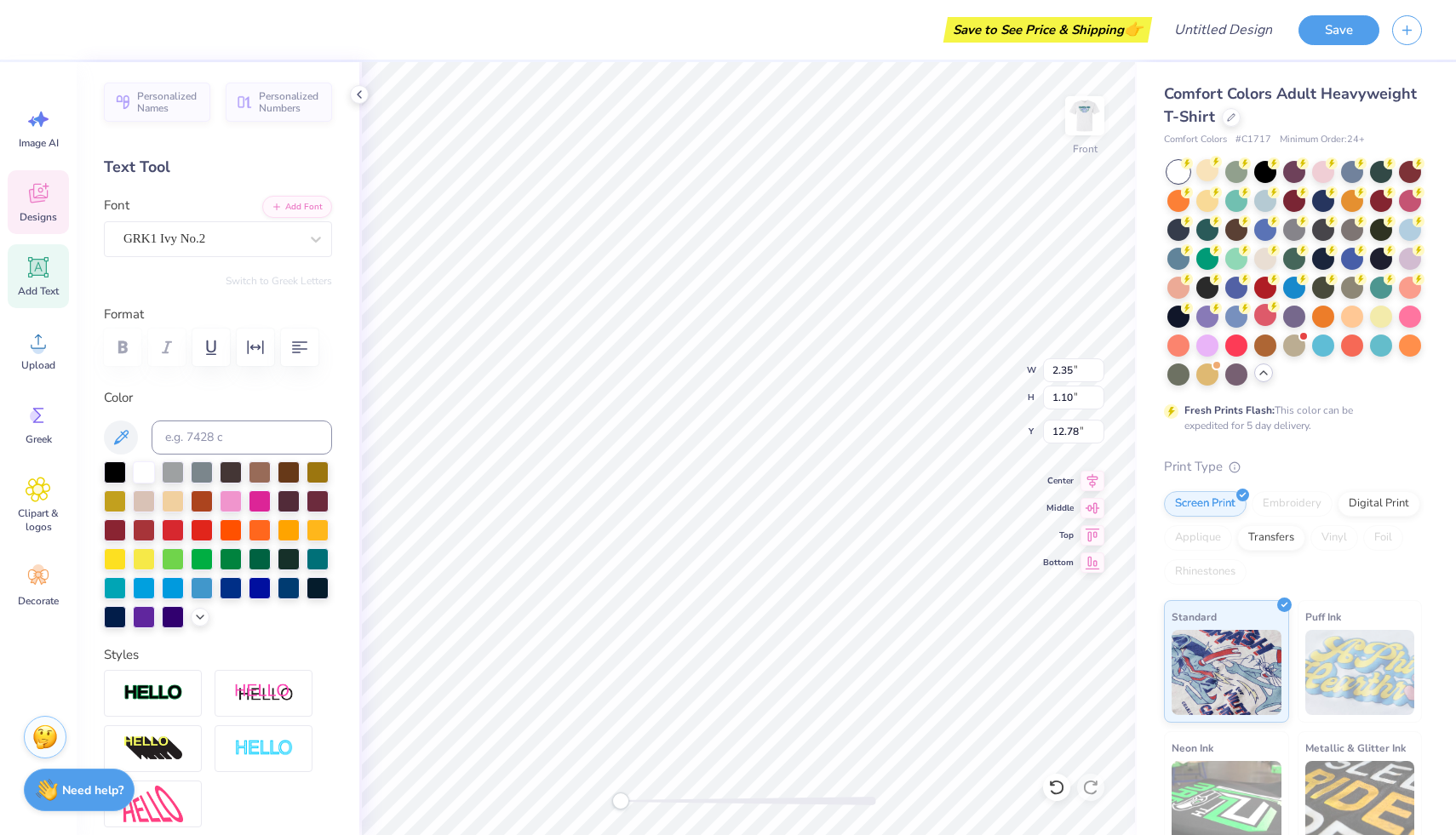
type input "12.81"
type input "2.73"
type input "3.03"
type input "11.99"
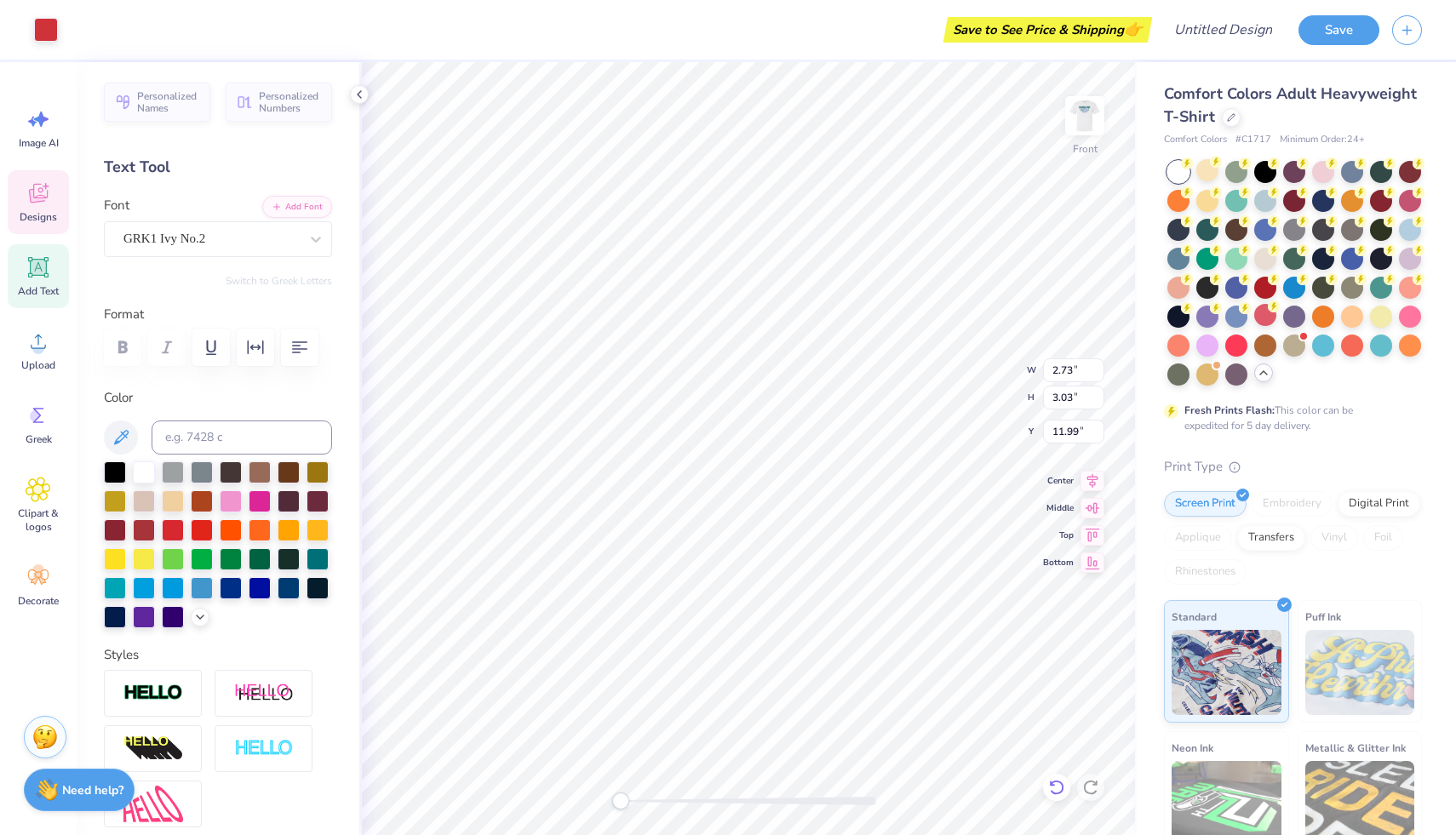
click at [1058, 780] on icon at bounding box center [1056, 787] width 17 height 17
type input "0.94"
type input "0.64"
type input "12.81"
type textarea "S"
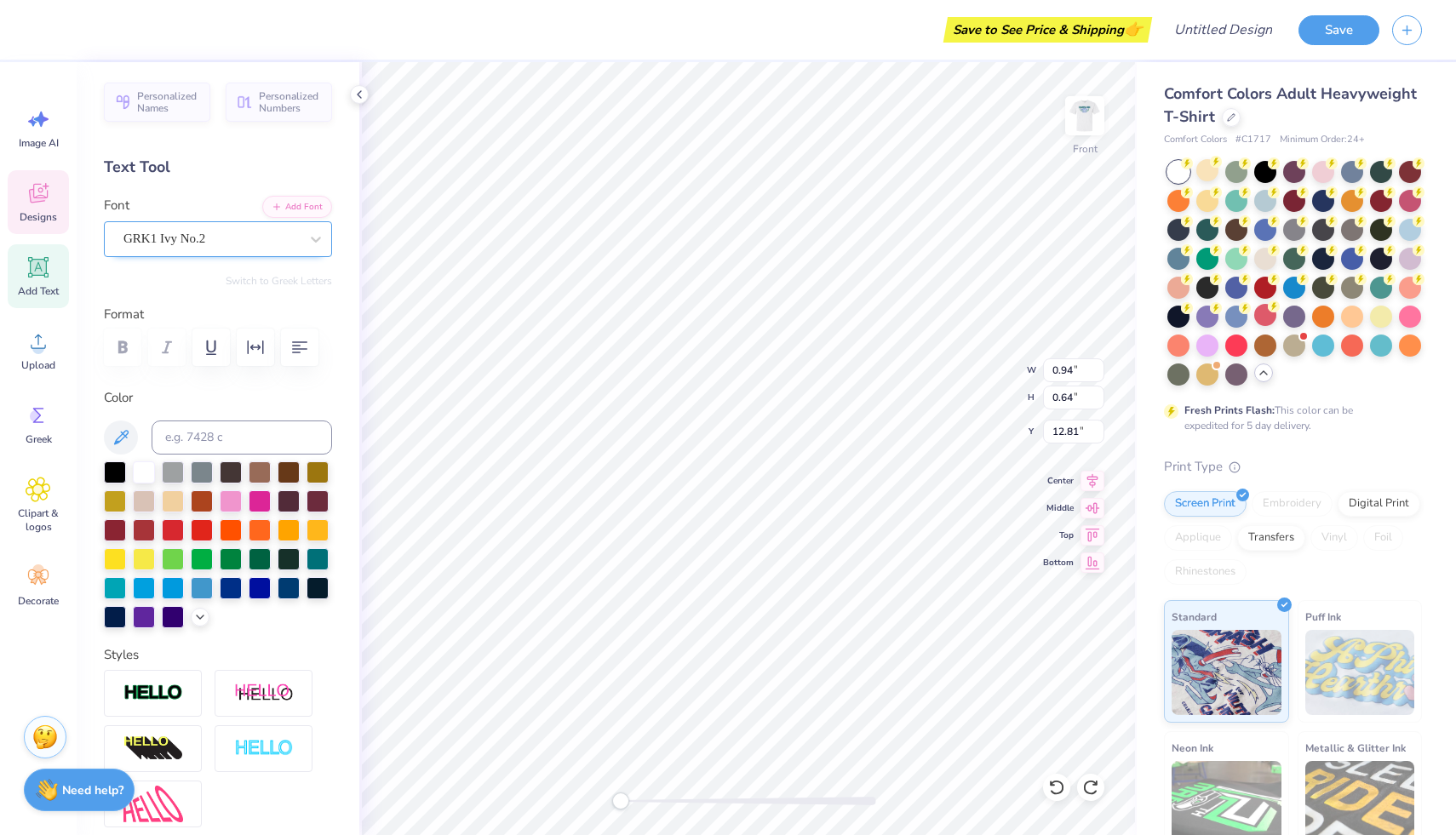
click at [240, 231] on div "GRK1 Ivy No.2" at bounding box center [211, 238] width 179 height 26
click at [221, 235] on div "GRK1 Ivy No.2" at bounding box center [226, 234] width 208 height 20
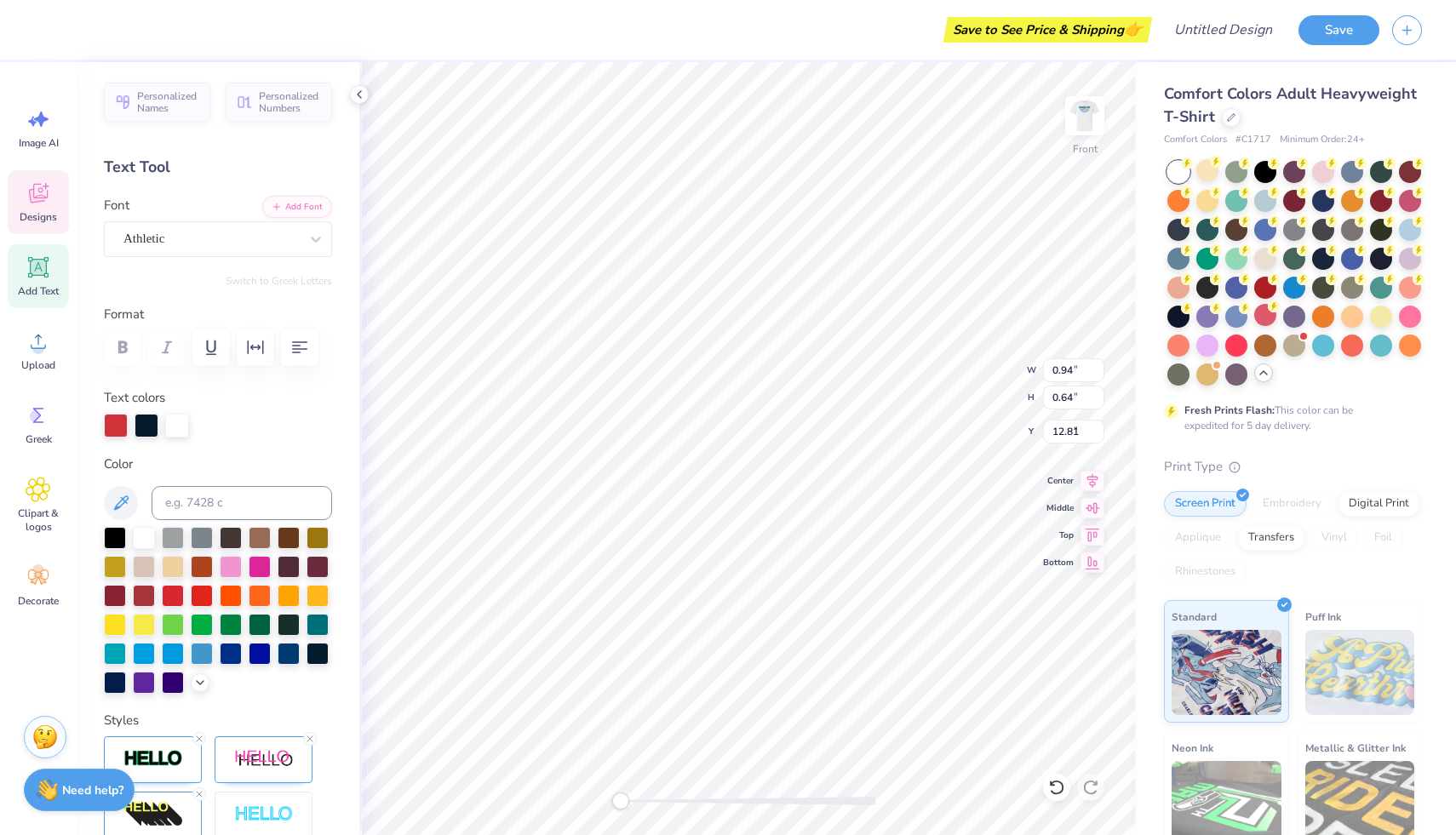
type input "8.11"
type input "2.38"
type input "3.00"
type input "1.92"
type input "2.46"
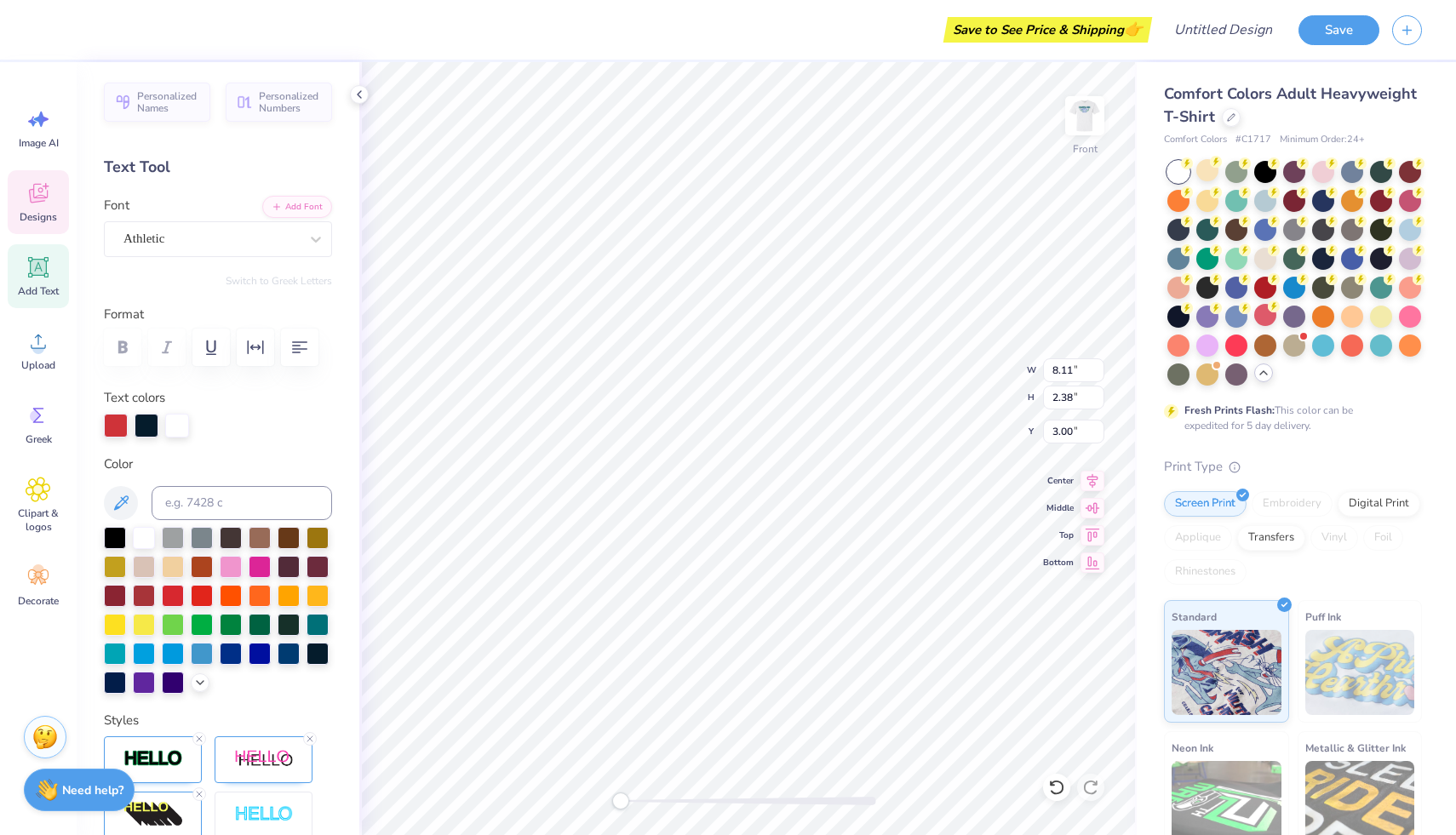
type input "3.67"
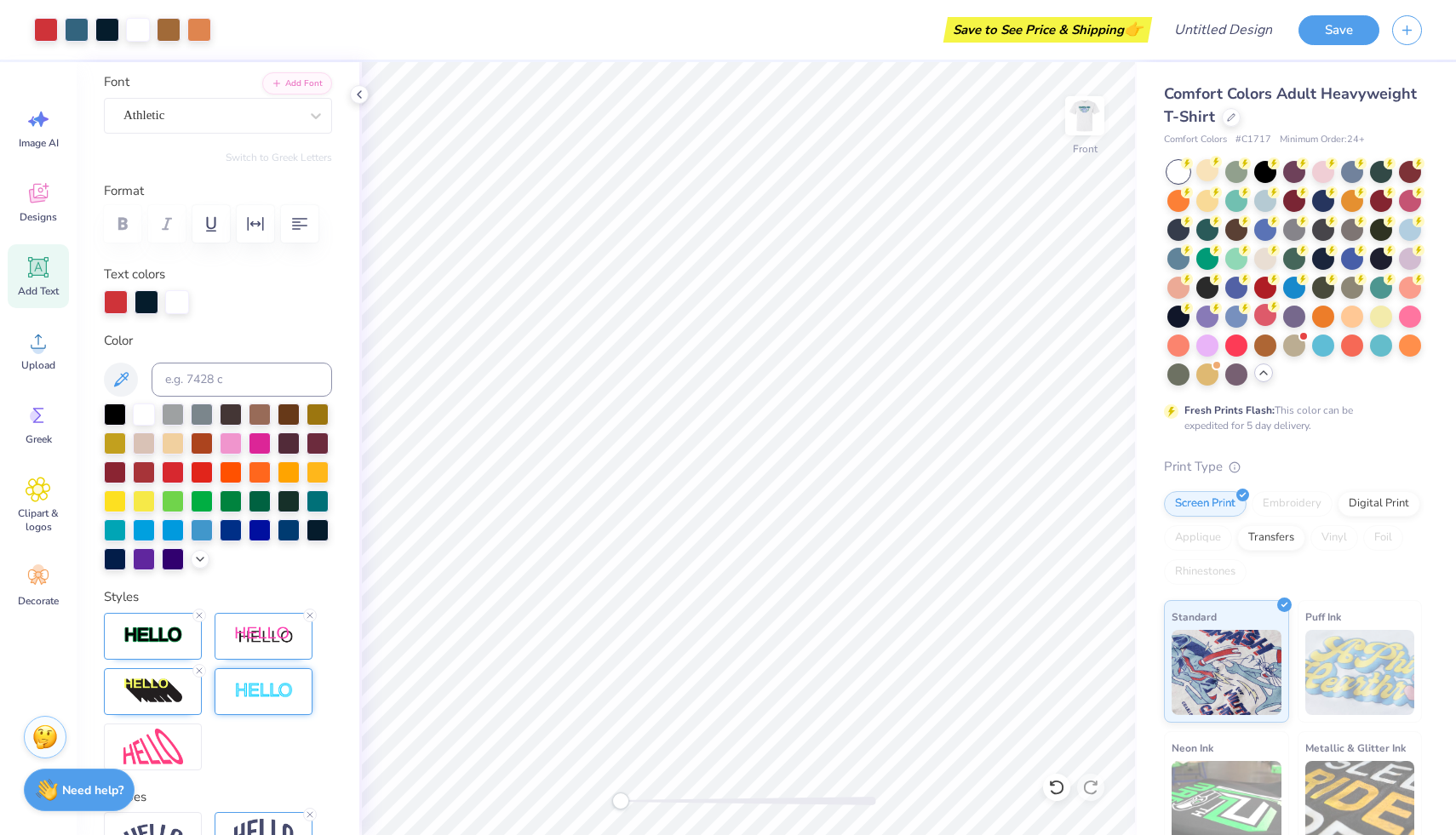
scroll to position [0, 0]
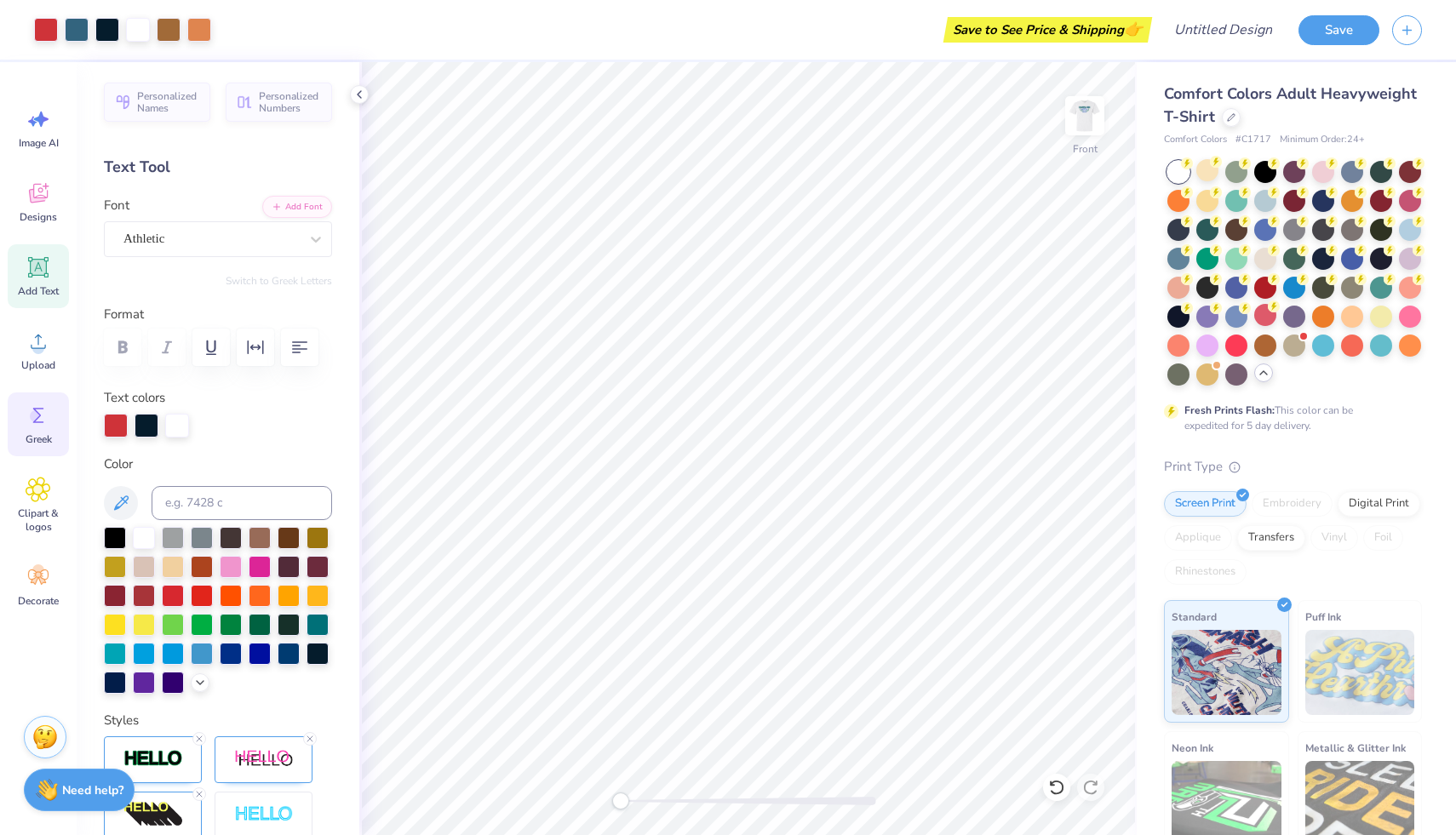
click at [45, 423] on icon at bounding box center [38, 415] width 26 height 26
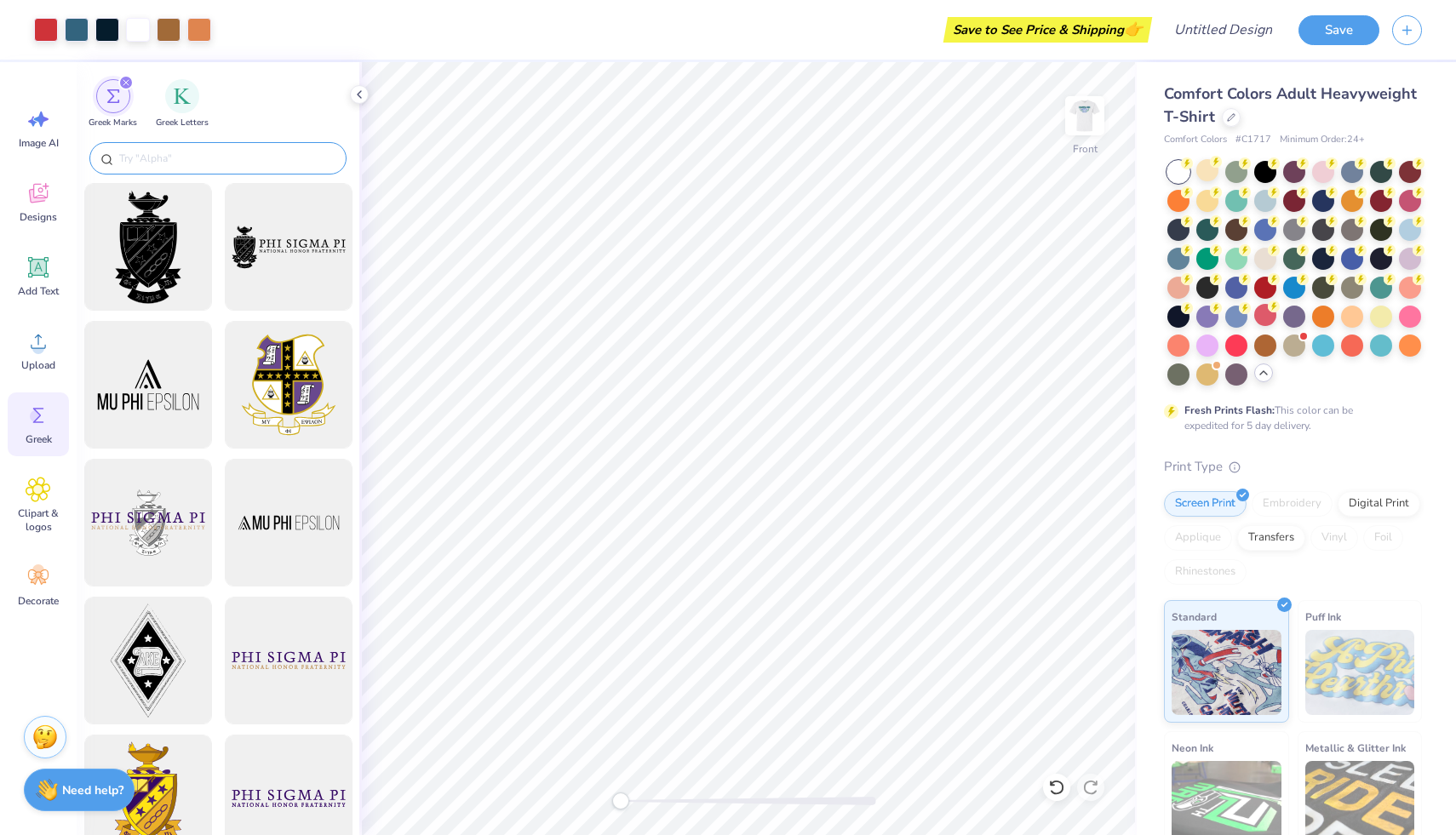
click at [181, 157] on input "text" at bounding box center [226, 158] width 218 height 17
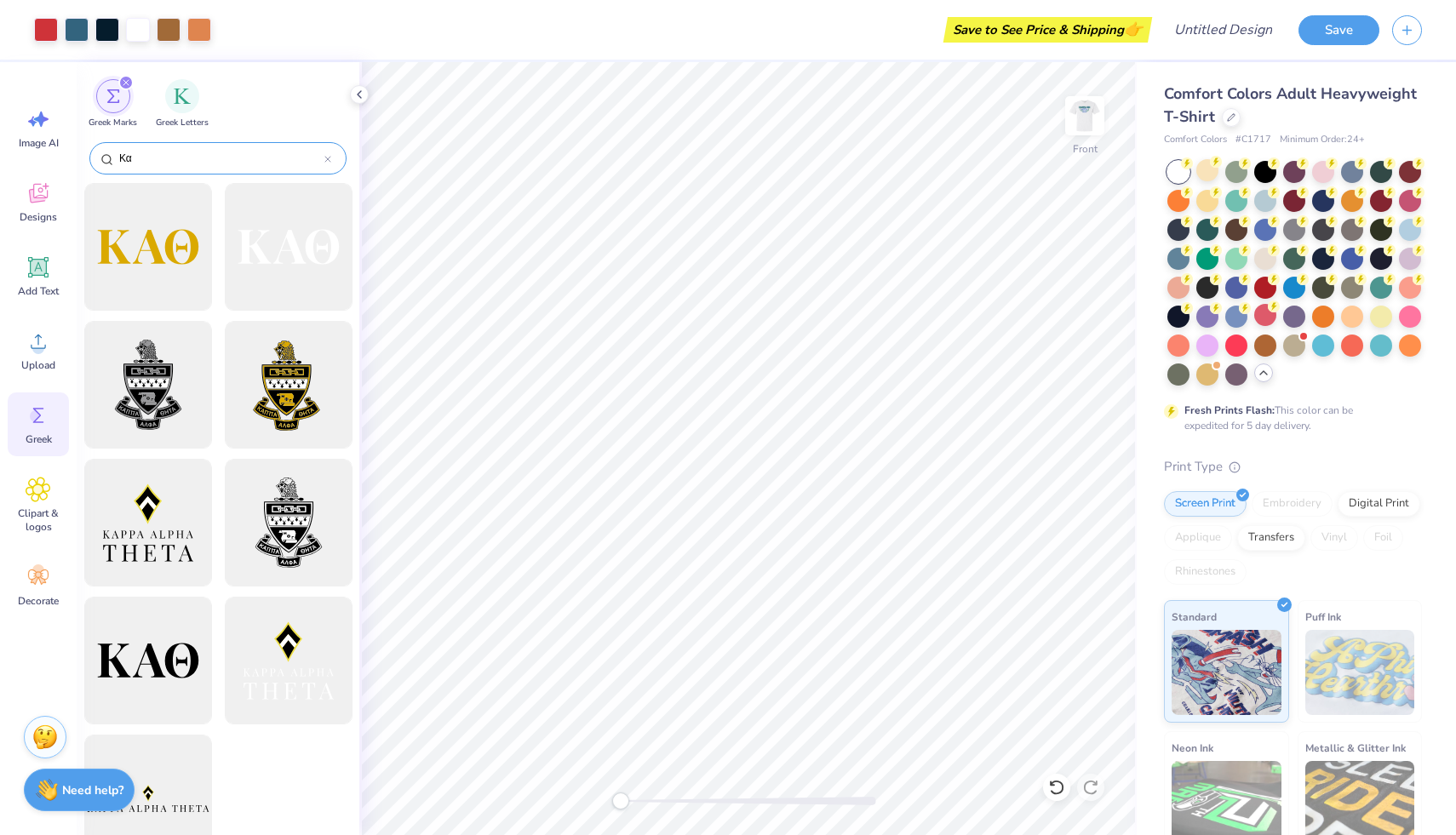
type input "Κ"
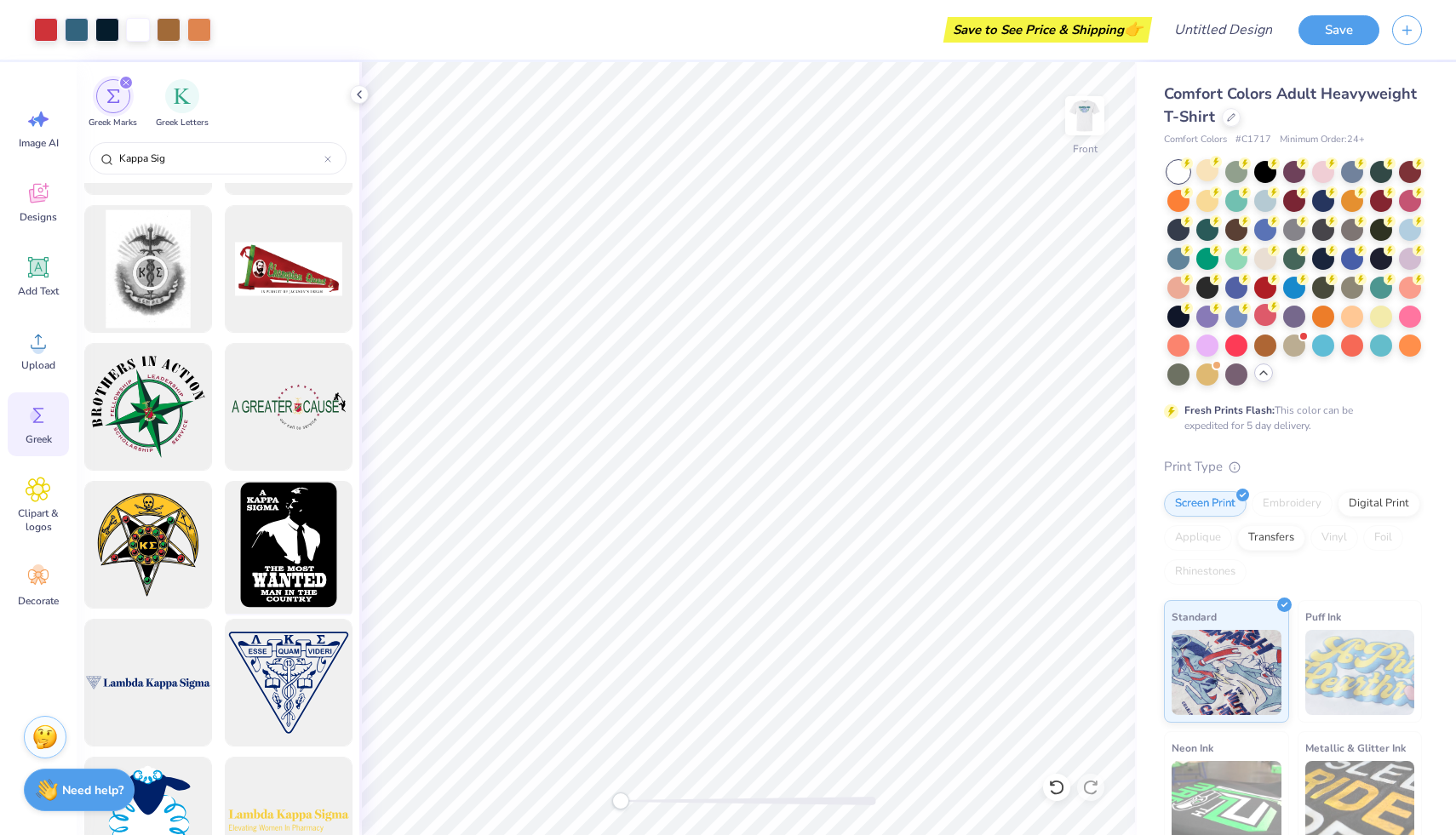
scroll to position [669, 0]
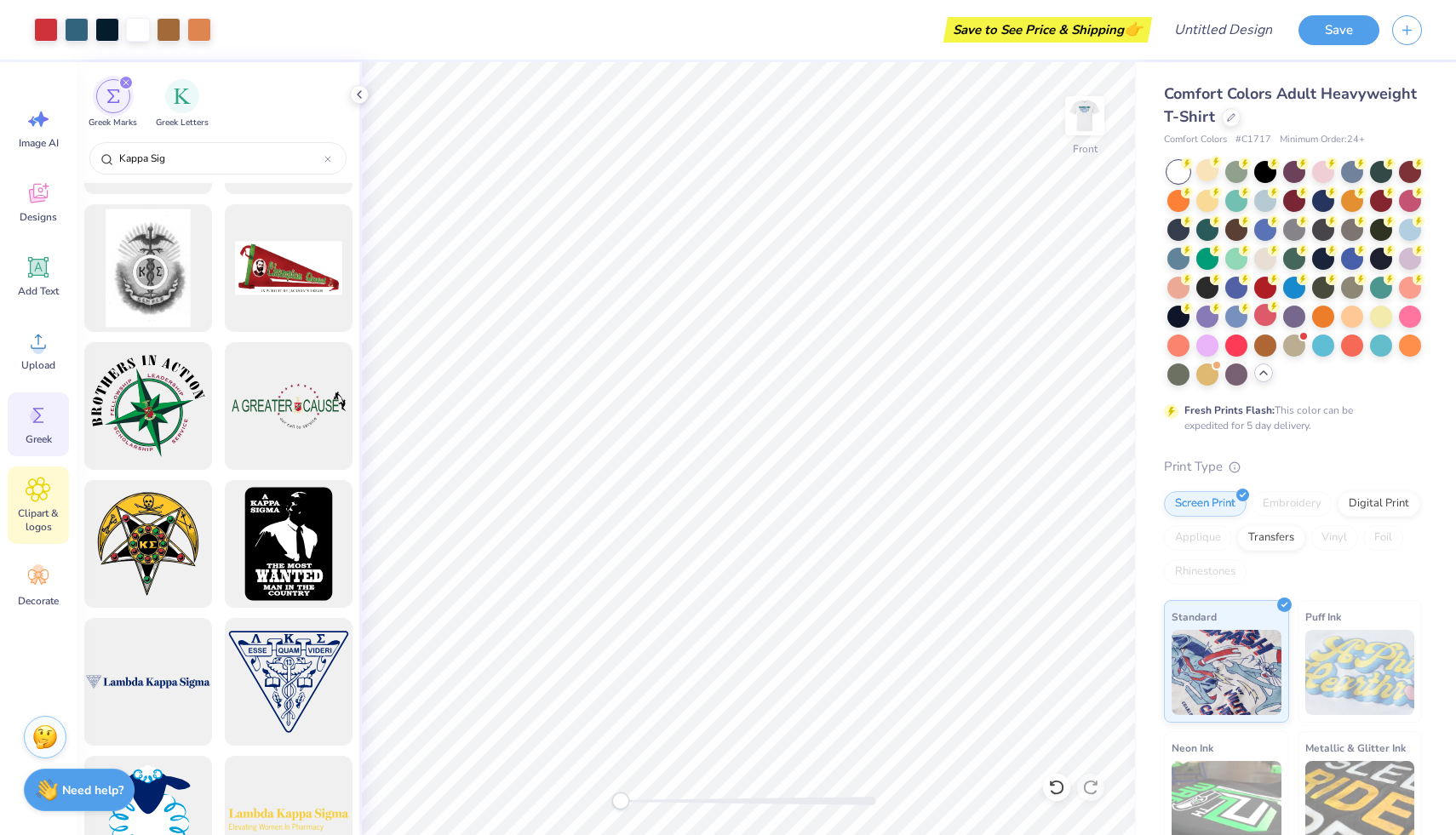
type input "Kappa Sig"
click at [53, 488] on div "Clipart & logos" at bounding box center [38, 505] width 61 height 78
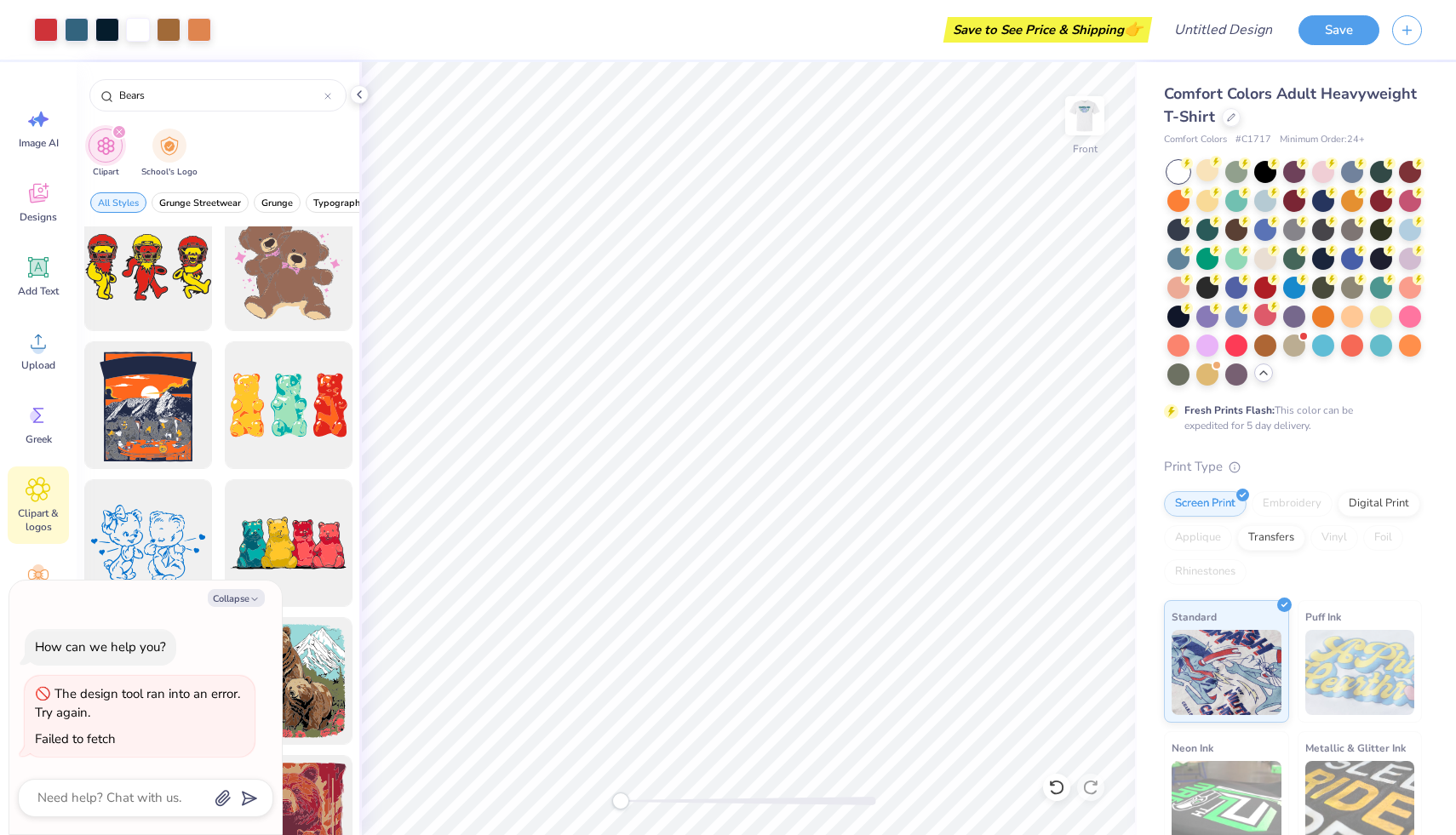
scroll to position [517, 0]
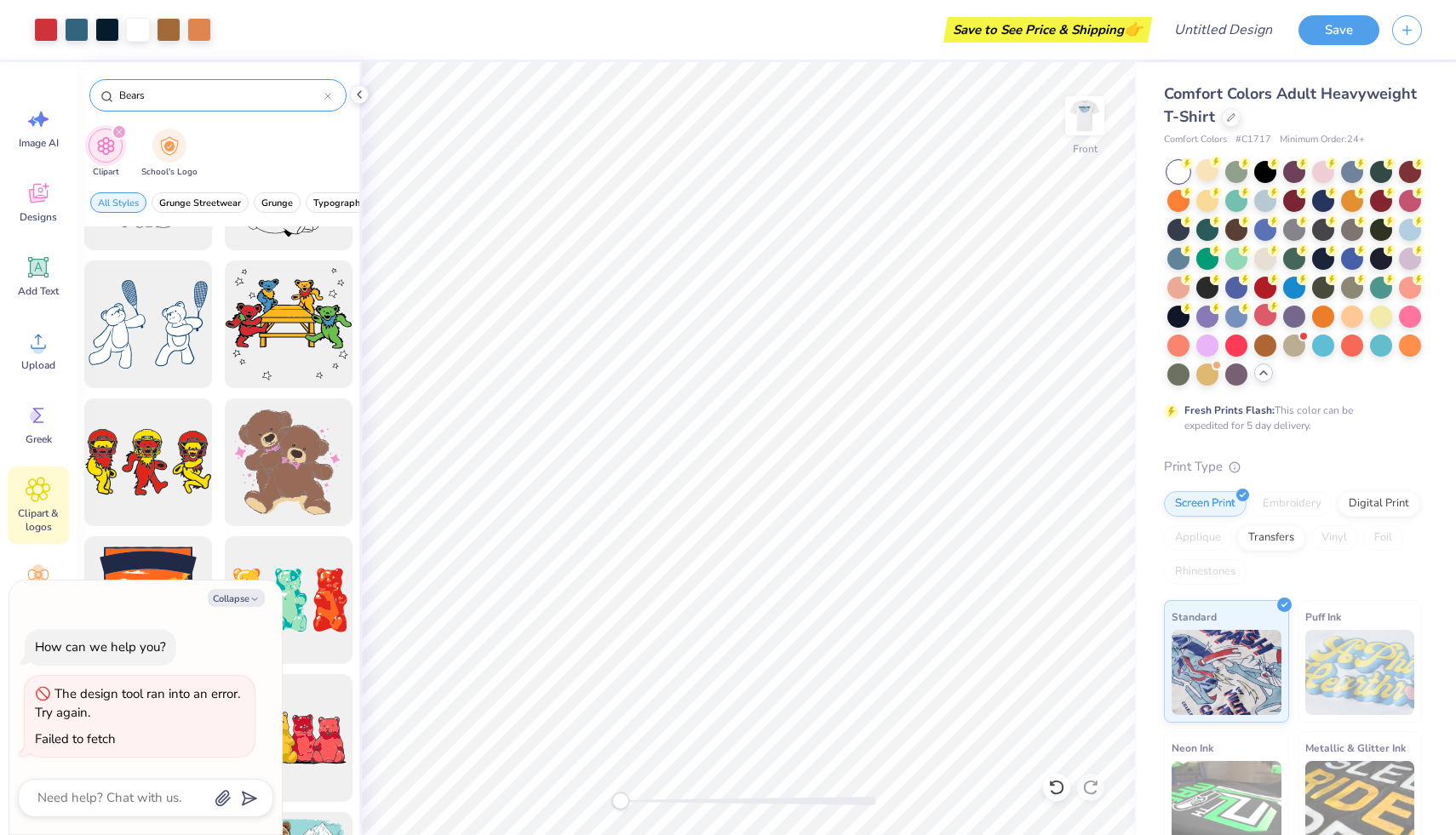
click at [158, 98] on input "Bears" at bounding box center [220, 95] width 207 height 17
type input "Football"
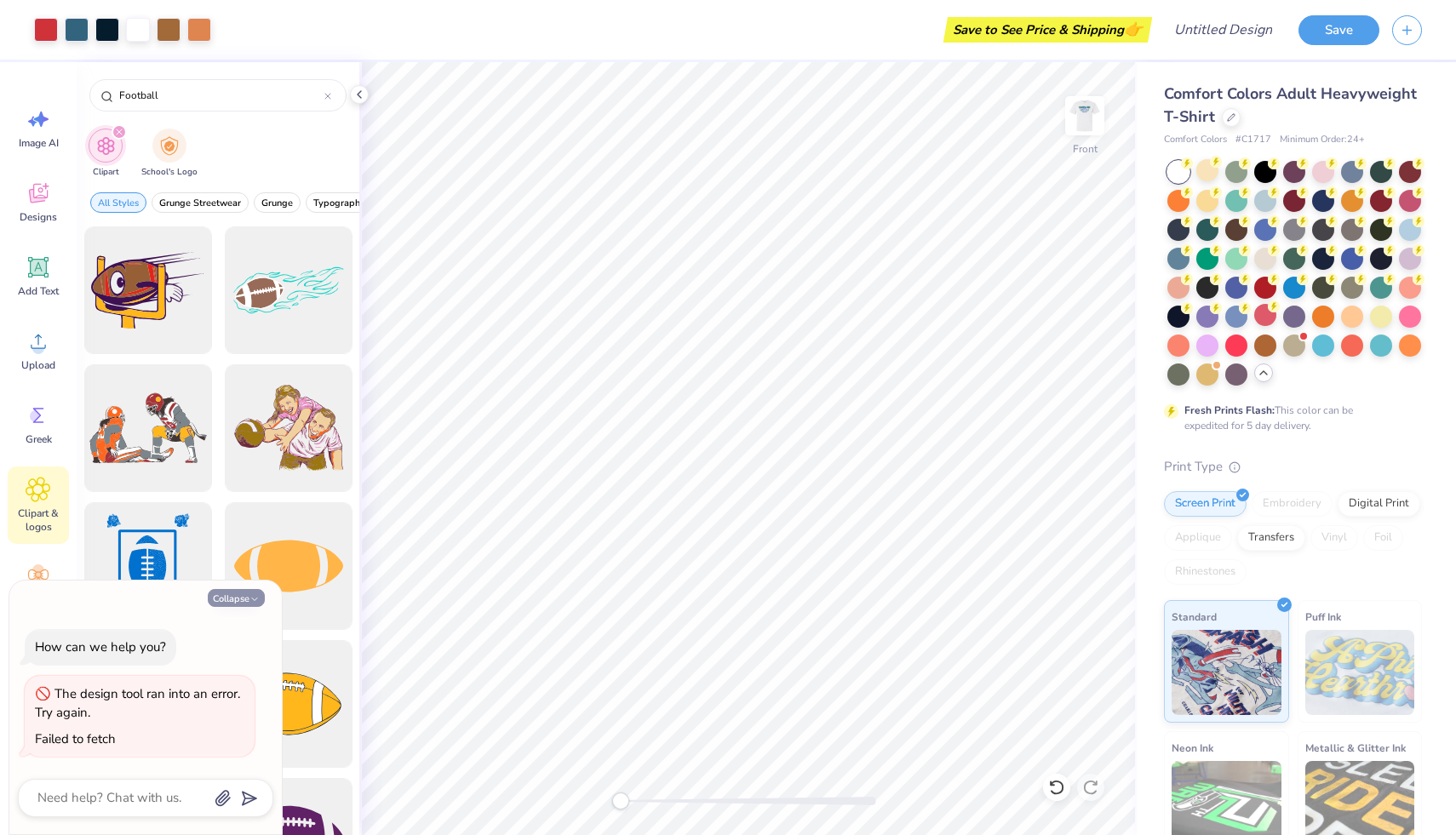
click at [253, 591] on button "Collapse" at bounding box center [236, 598] width 57 height 18
type textarea "x"
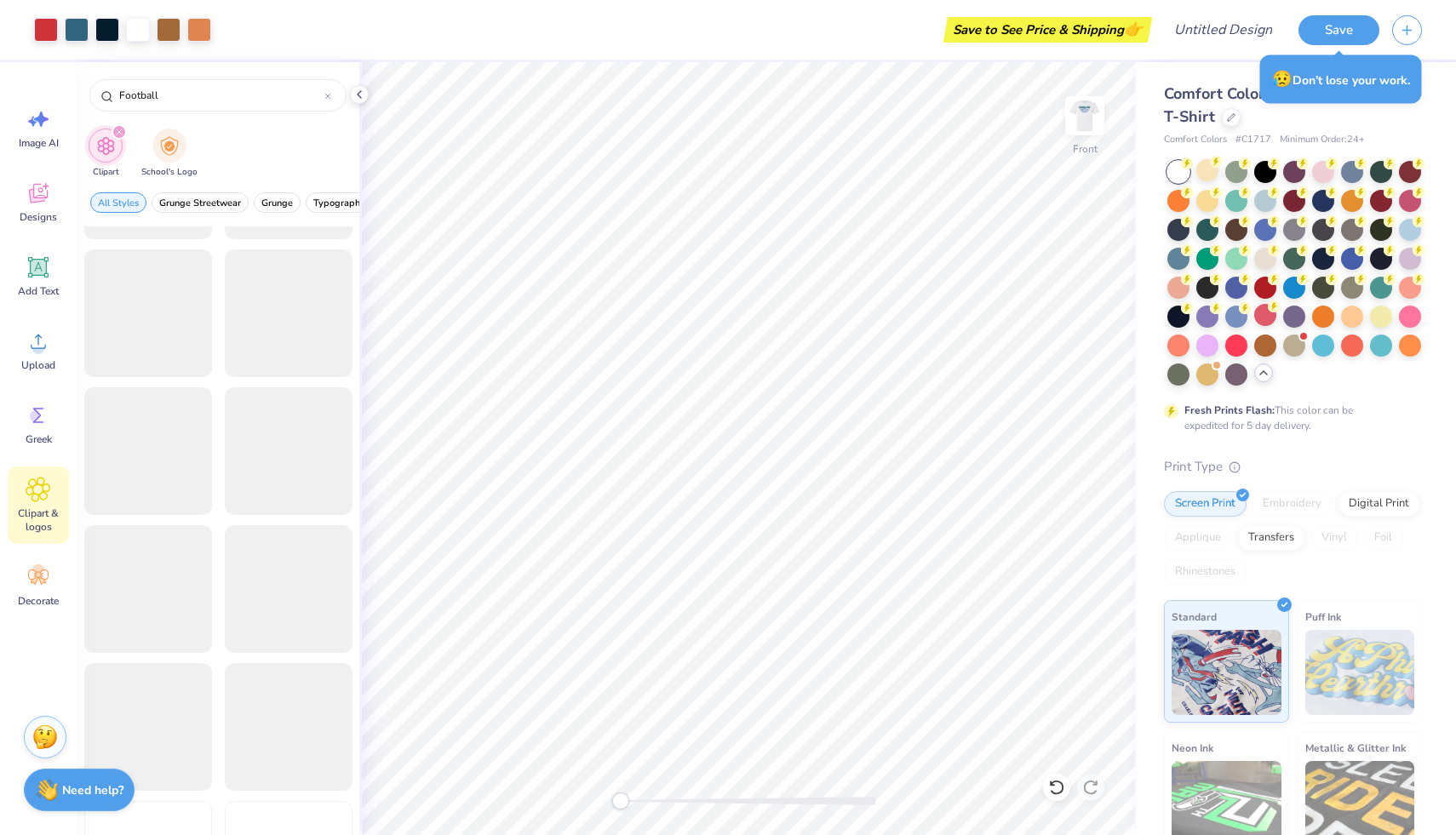
scroll to position [4810, 0]
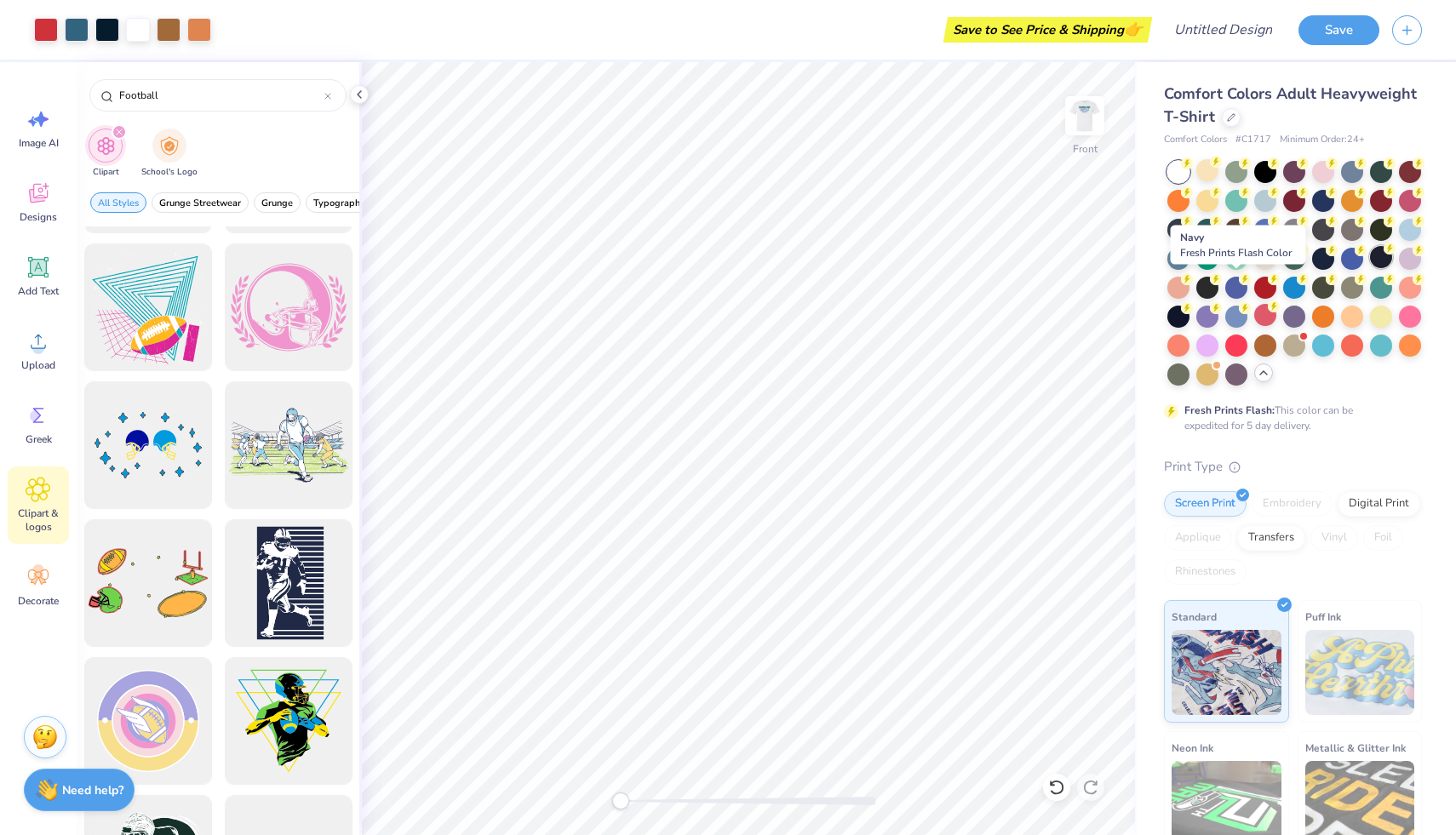
click at [1369, 268] on div at bounding box center [1380, 257] width 22 height 22
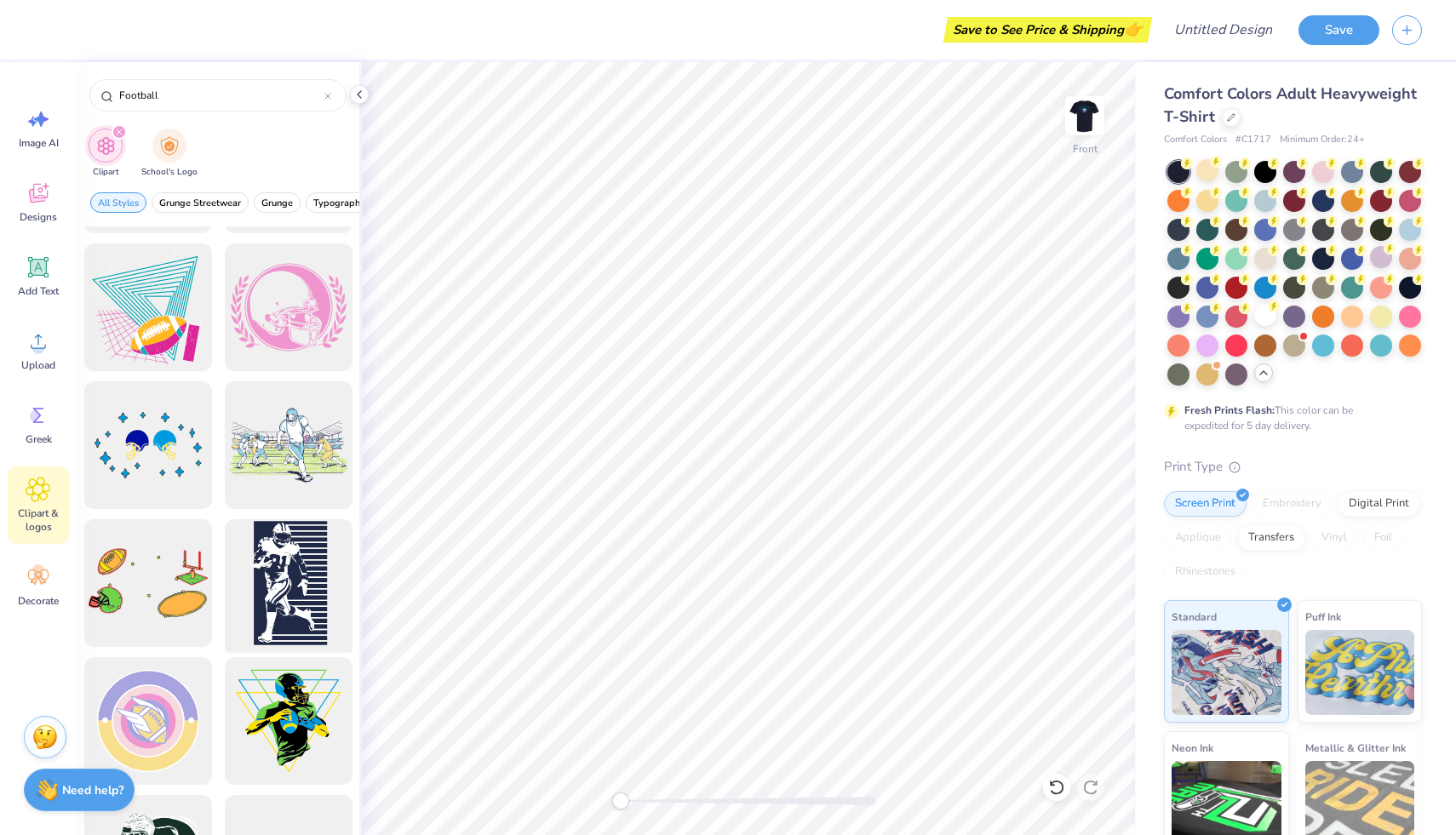
click at [285, 572] on div at bounding box center [288, 584] width 140 height 141
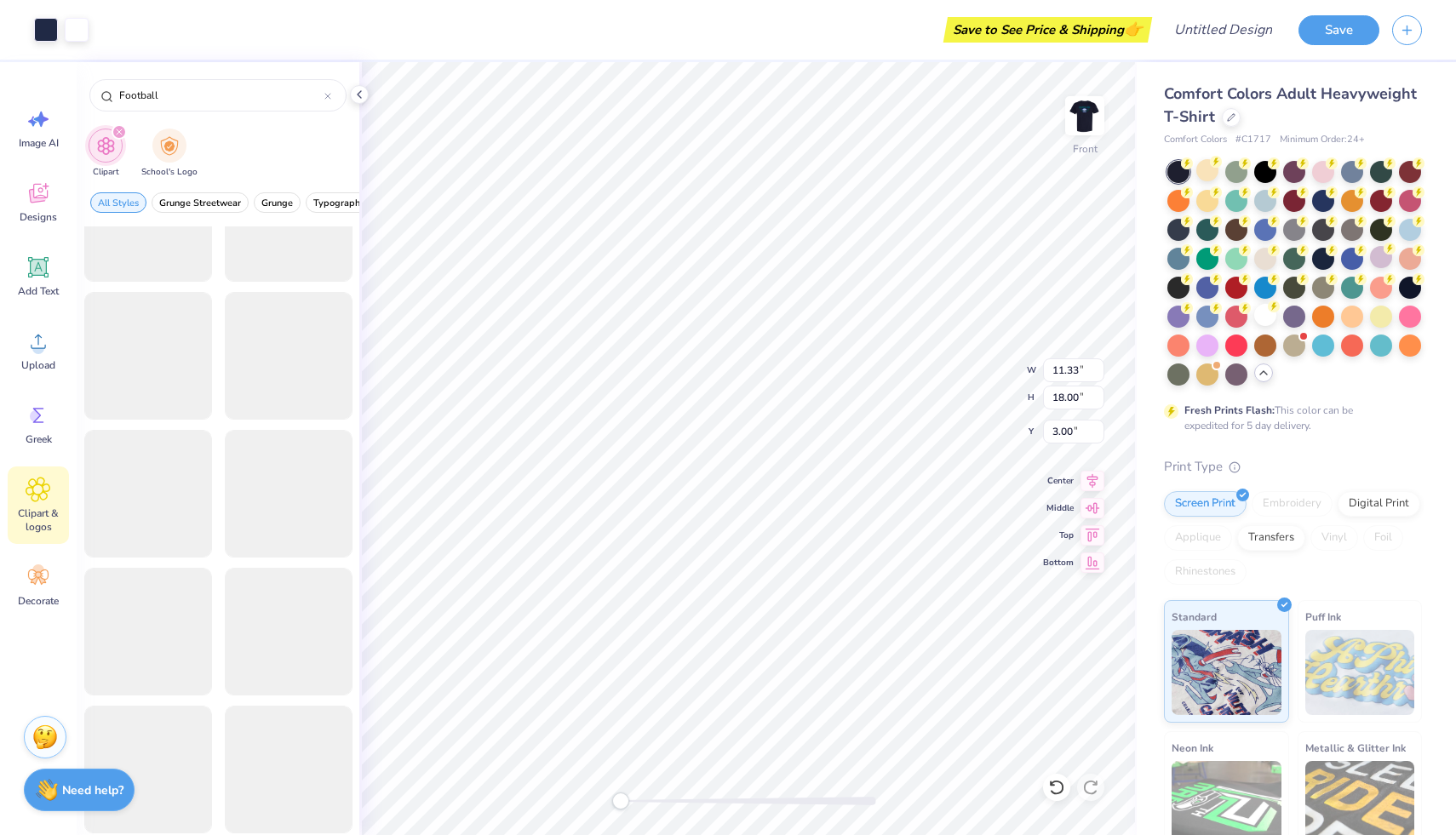
scroll to position [6413, 0]
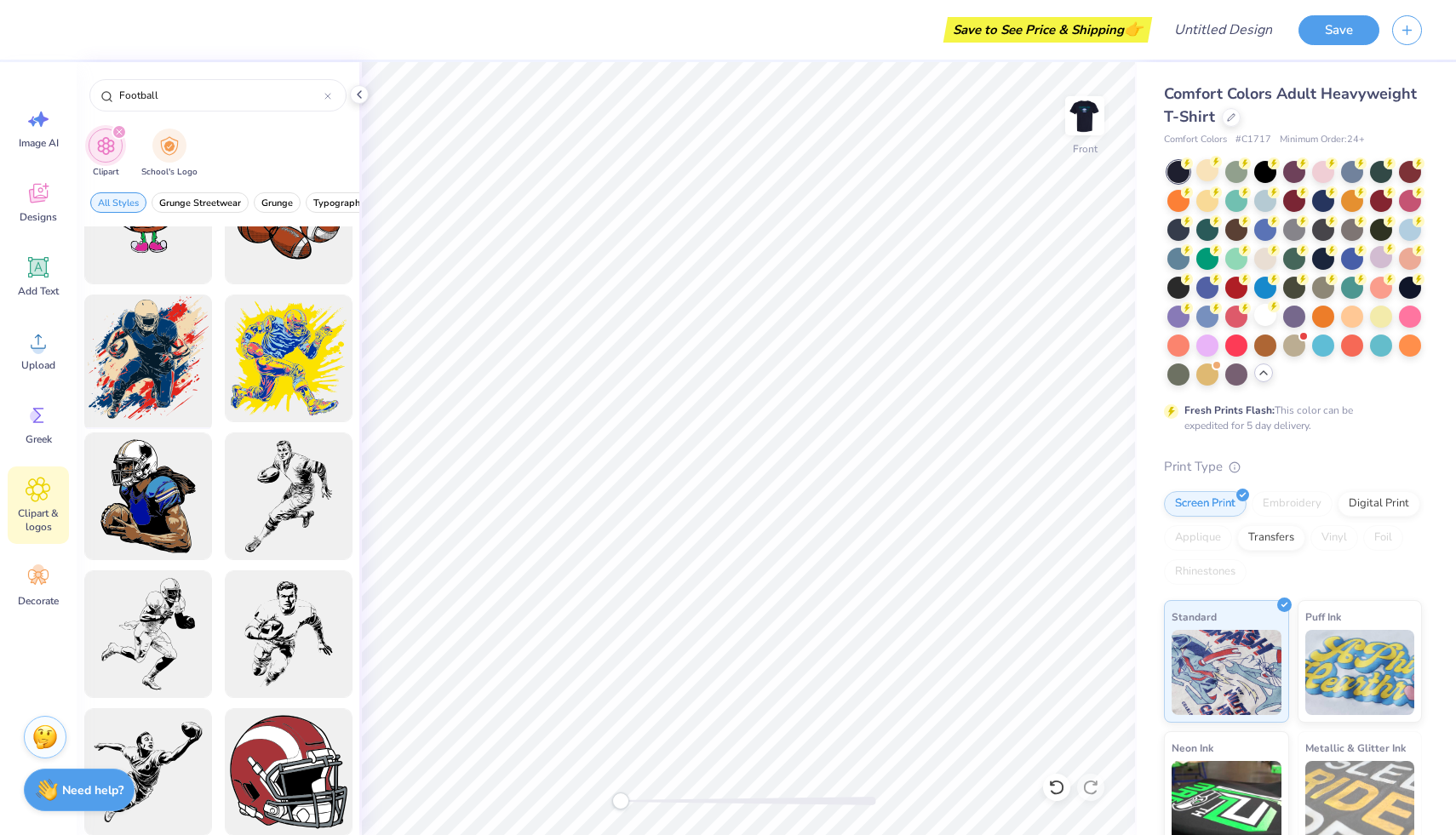
click at [145, 363] on div at bounding box center [148, 358] width 140 height 141
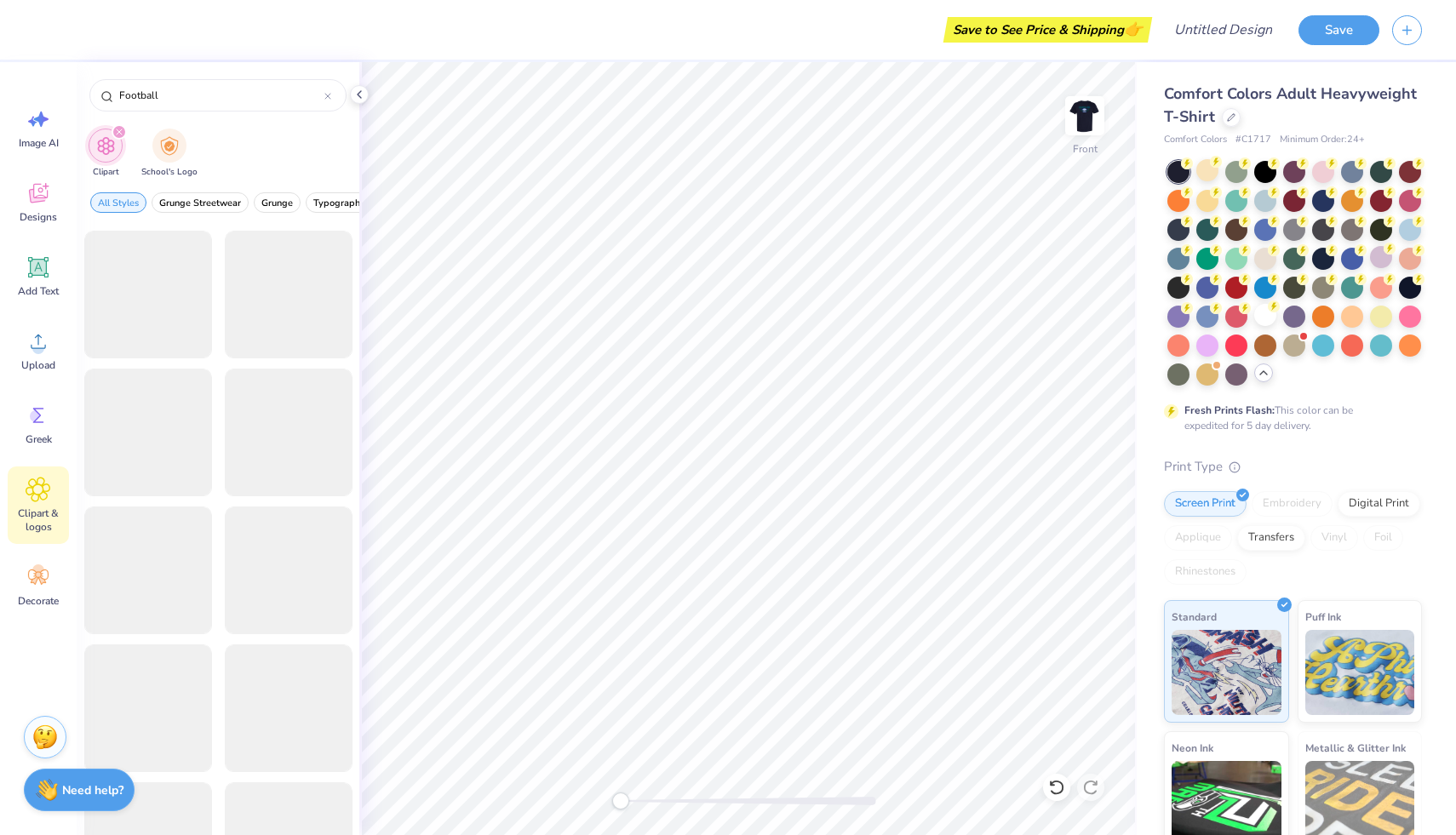
scroll to position [7532, 0]
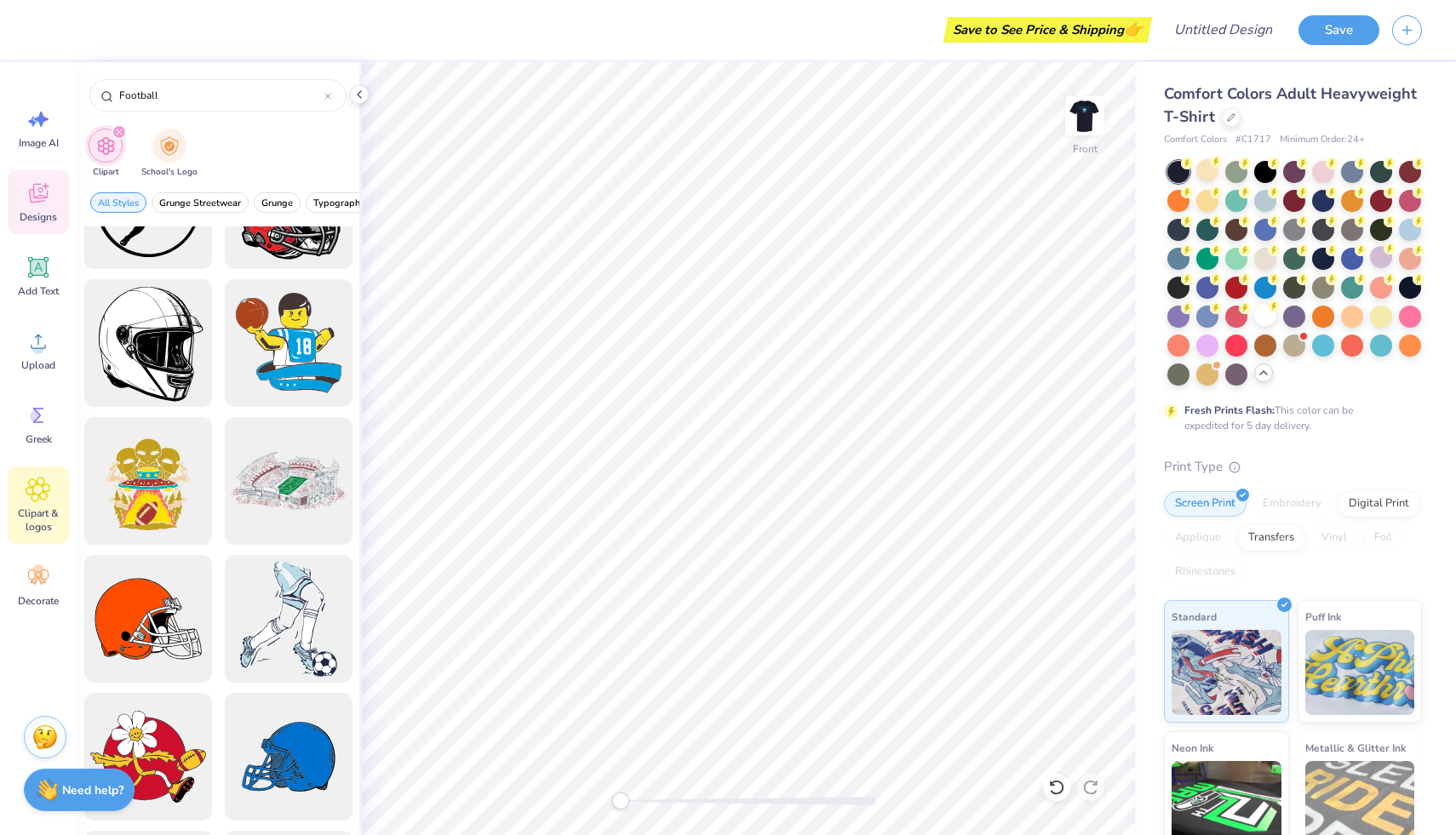
click at [51, 199] on div "Designs" at bounding box center [38, 201] width 61 height 64
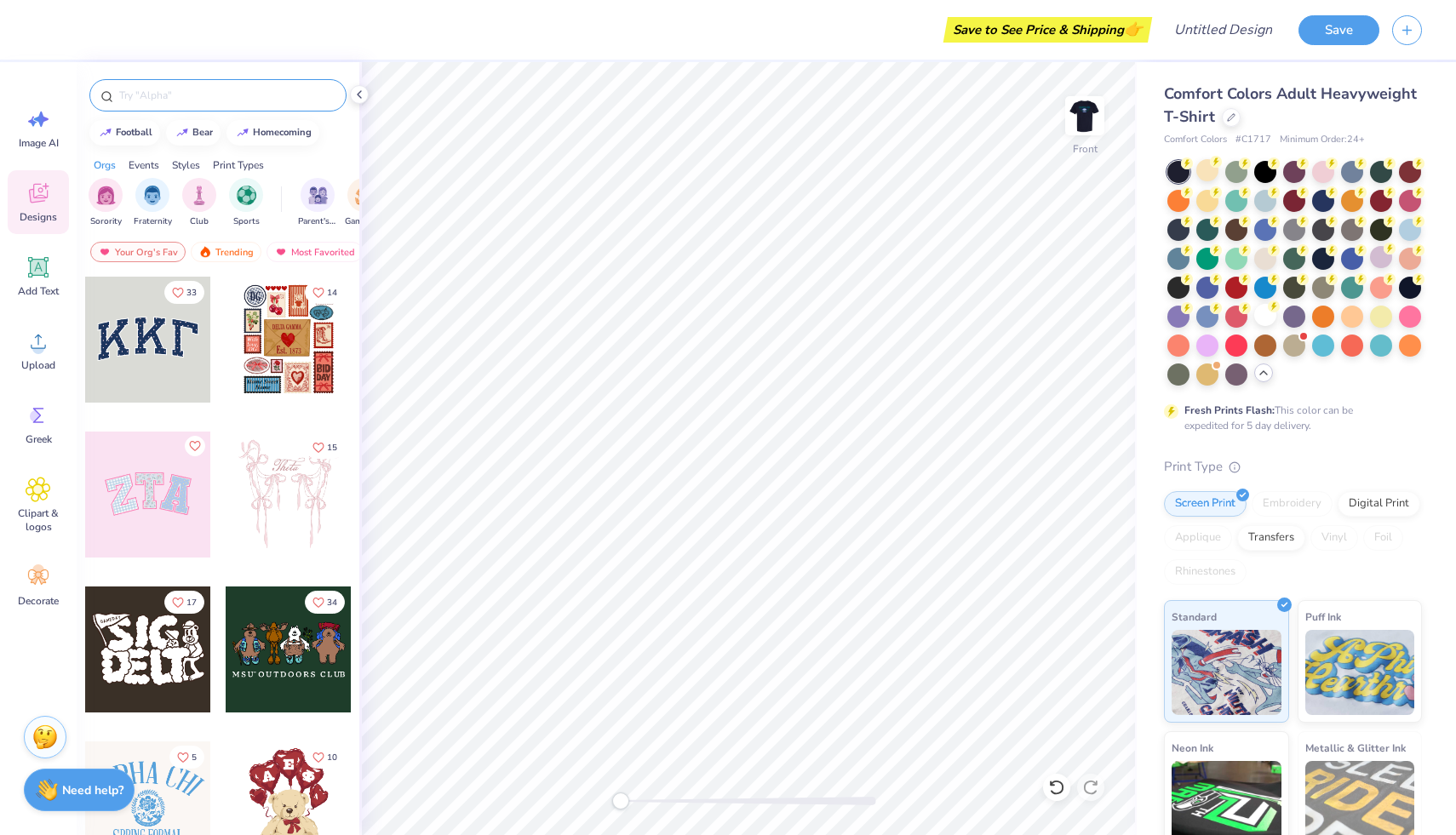
click at [243, 83] on div at bounding box center [217, 95] width 257 height 32
click at [140, 133] on div "football" at bounding box center [133, 131] width 37 height 9
type input "football"
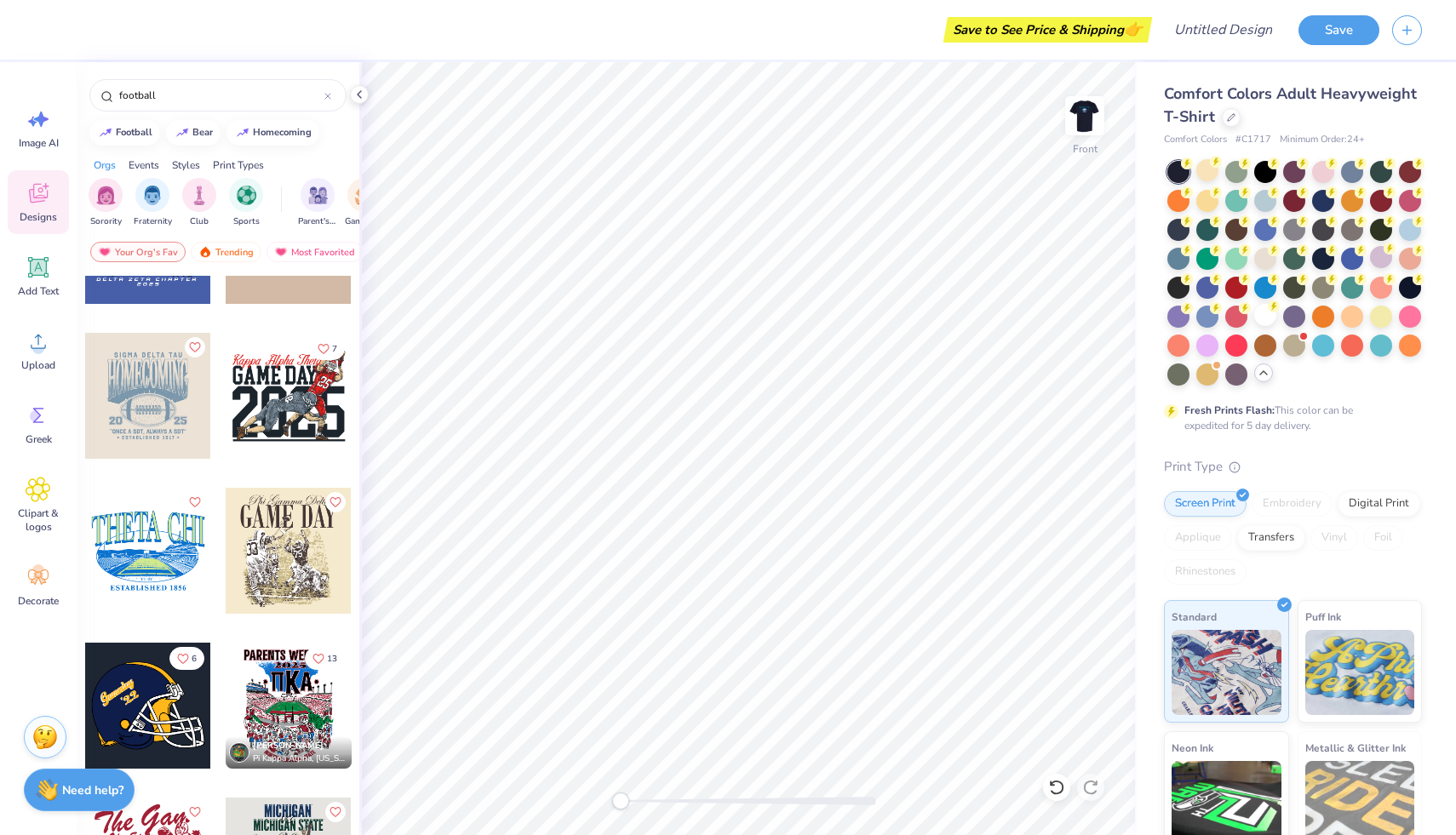
scroll to position [1339, 0]
click at [262, 550] on div at bounding box center [288, 550] width 126 height 126
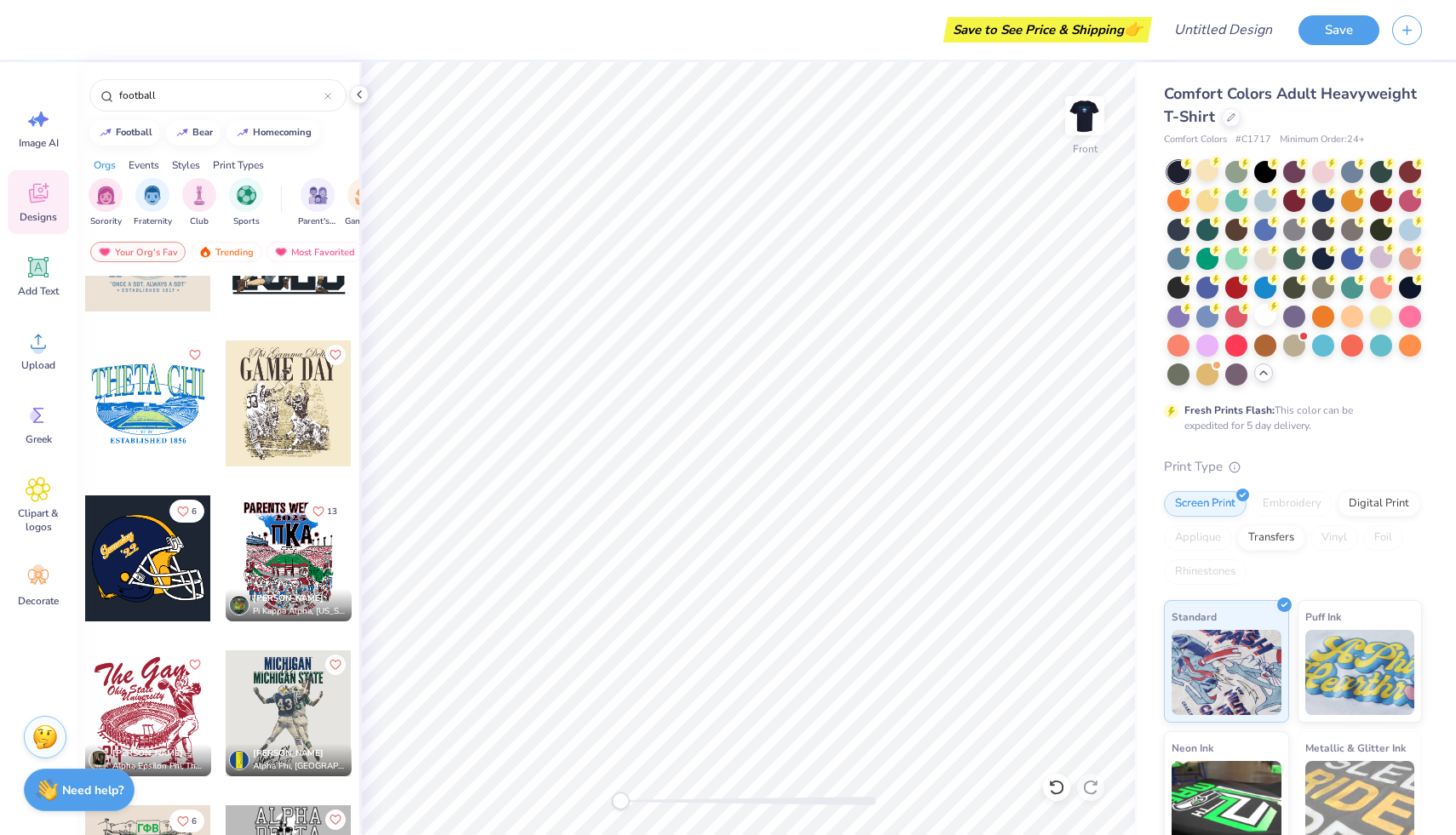
scroll to position [1489, 0]
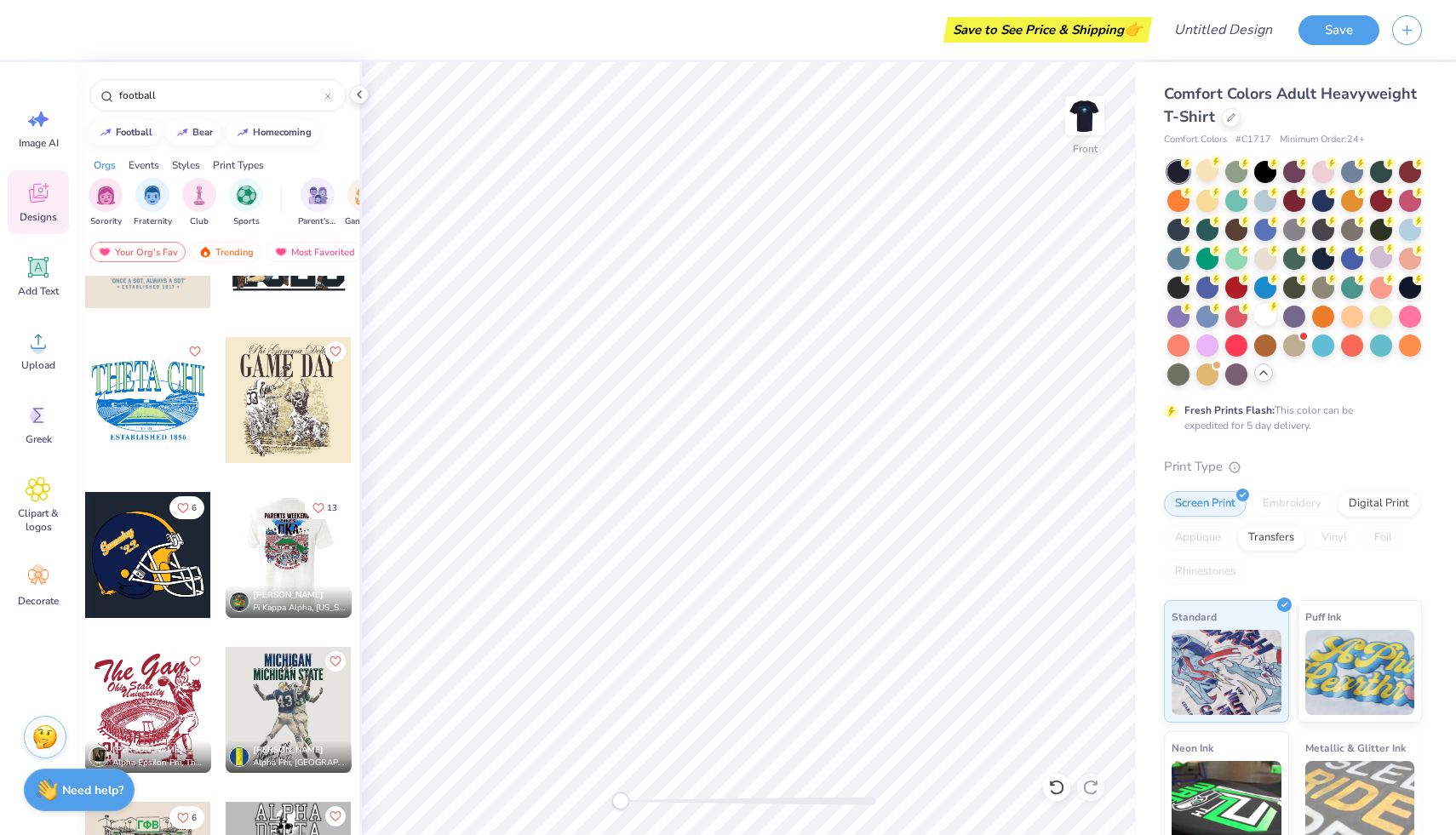
click at [301, 574] on div at bounding box center [288, 555] width 378 height 126
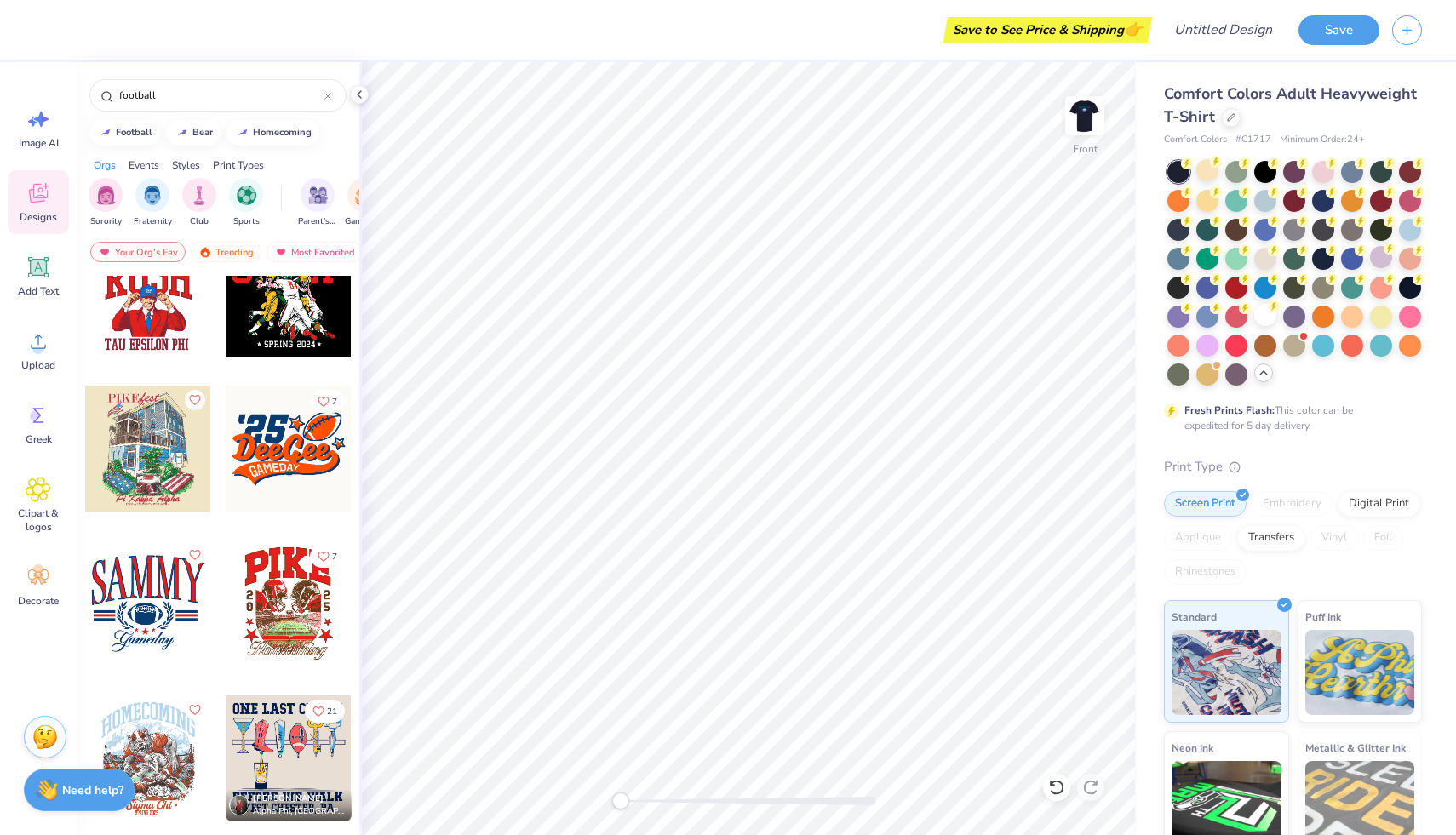
scroll to position [9350, 0]
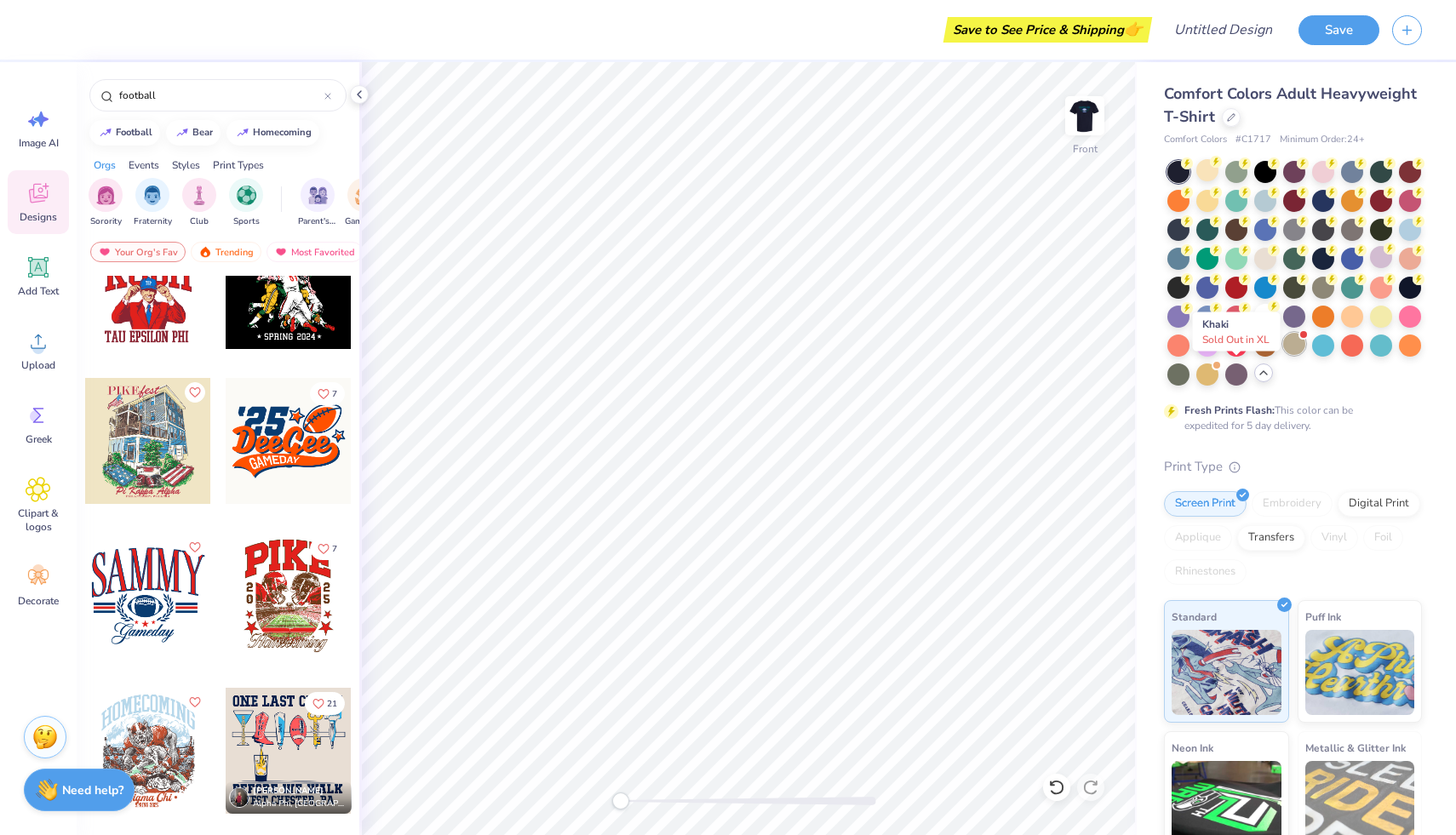
click at [1282, 355] on div at bounding box center [1293, 344] width 22 height 22
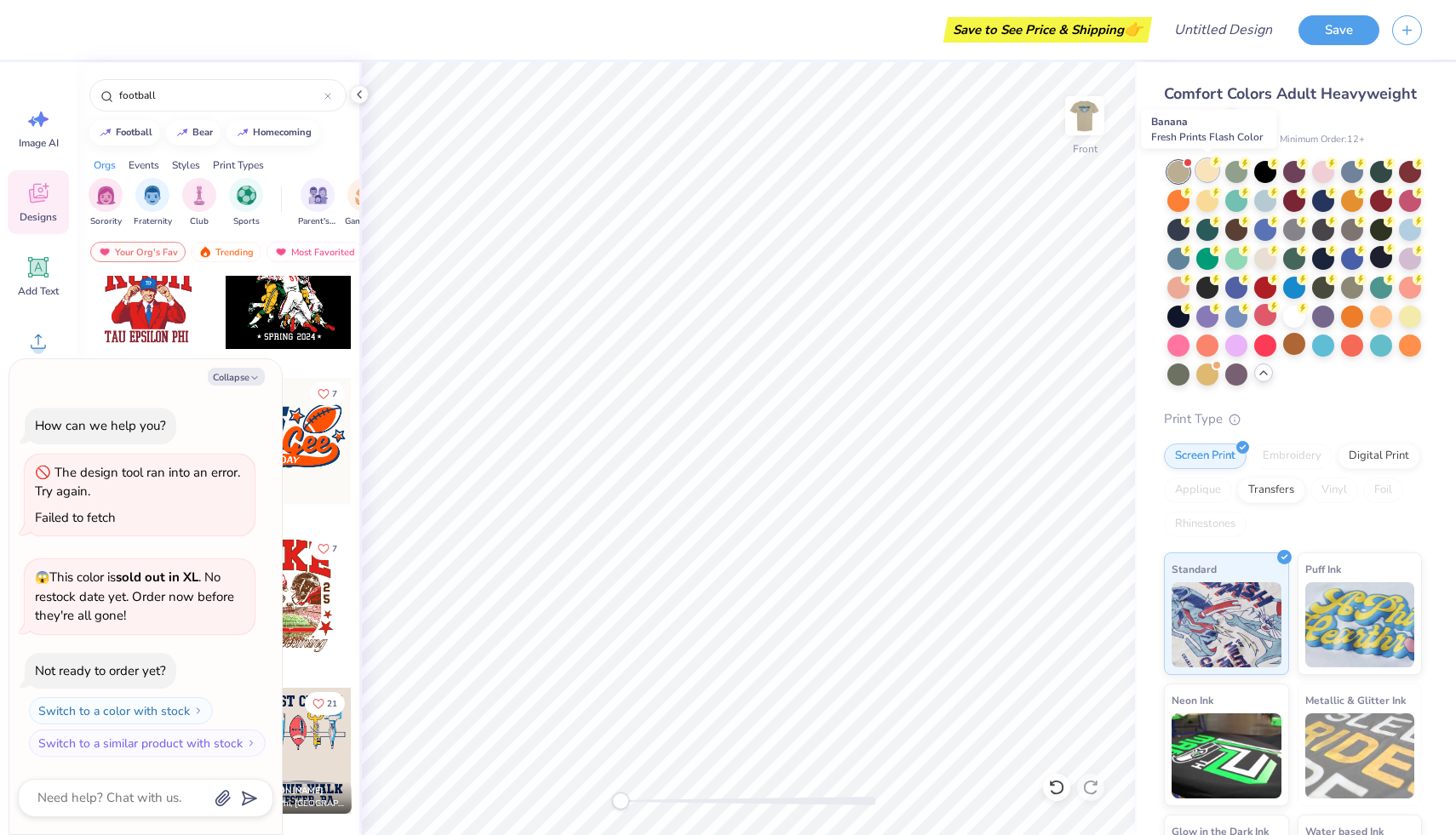
click at [1212, 181] on div at bounding box center [1206, 170] width 22 height 22
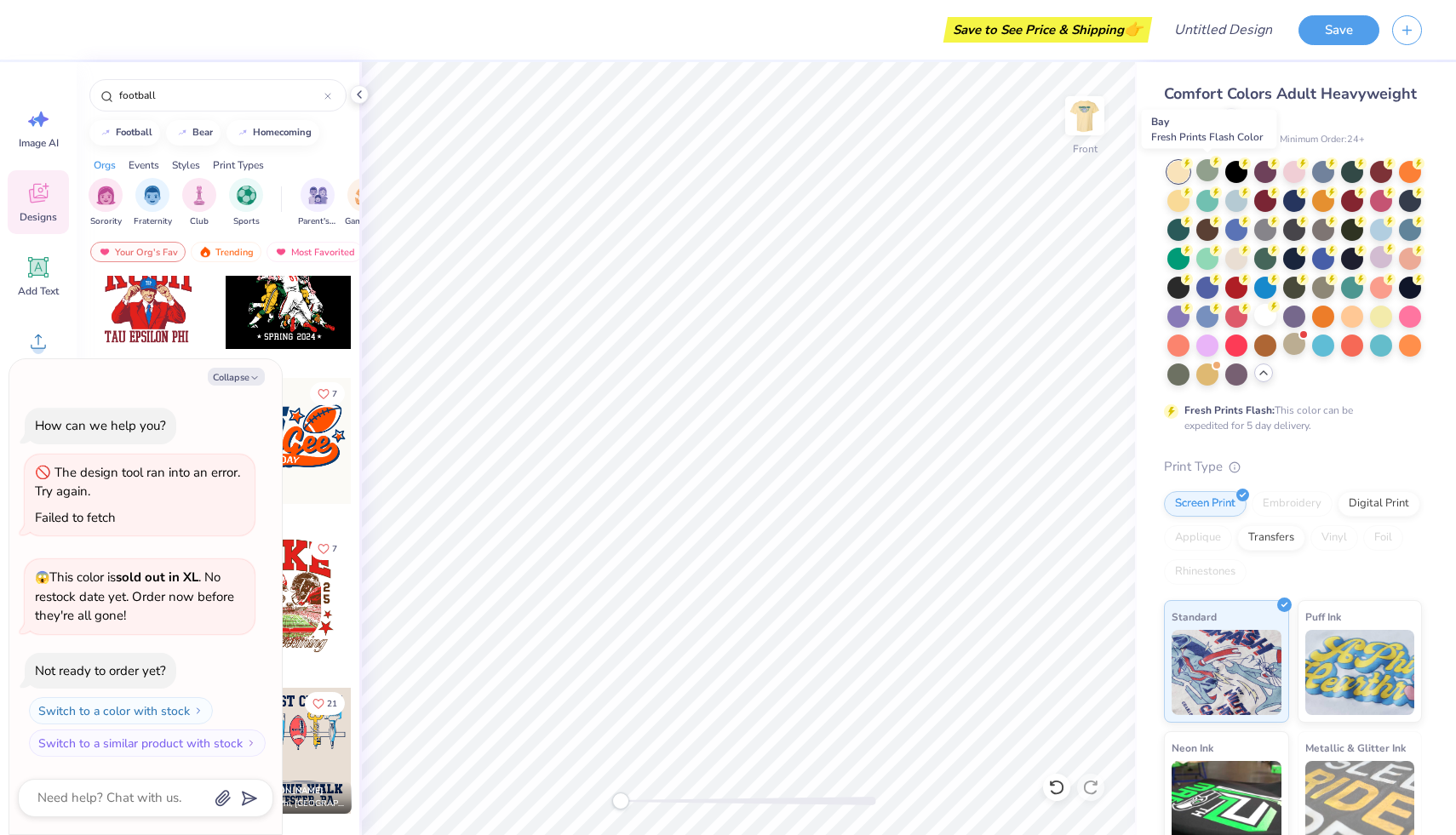
click at [1212, 181] on div at bounding box center [1206, 170] width 22 height 22
click at [235, 380] on button "Collapse" at bounding box center [236, 377] width 57 height 18
type textarea "x"
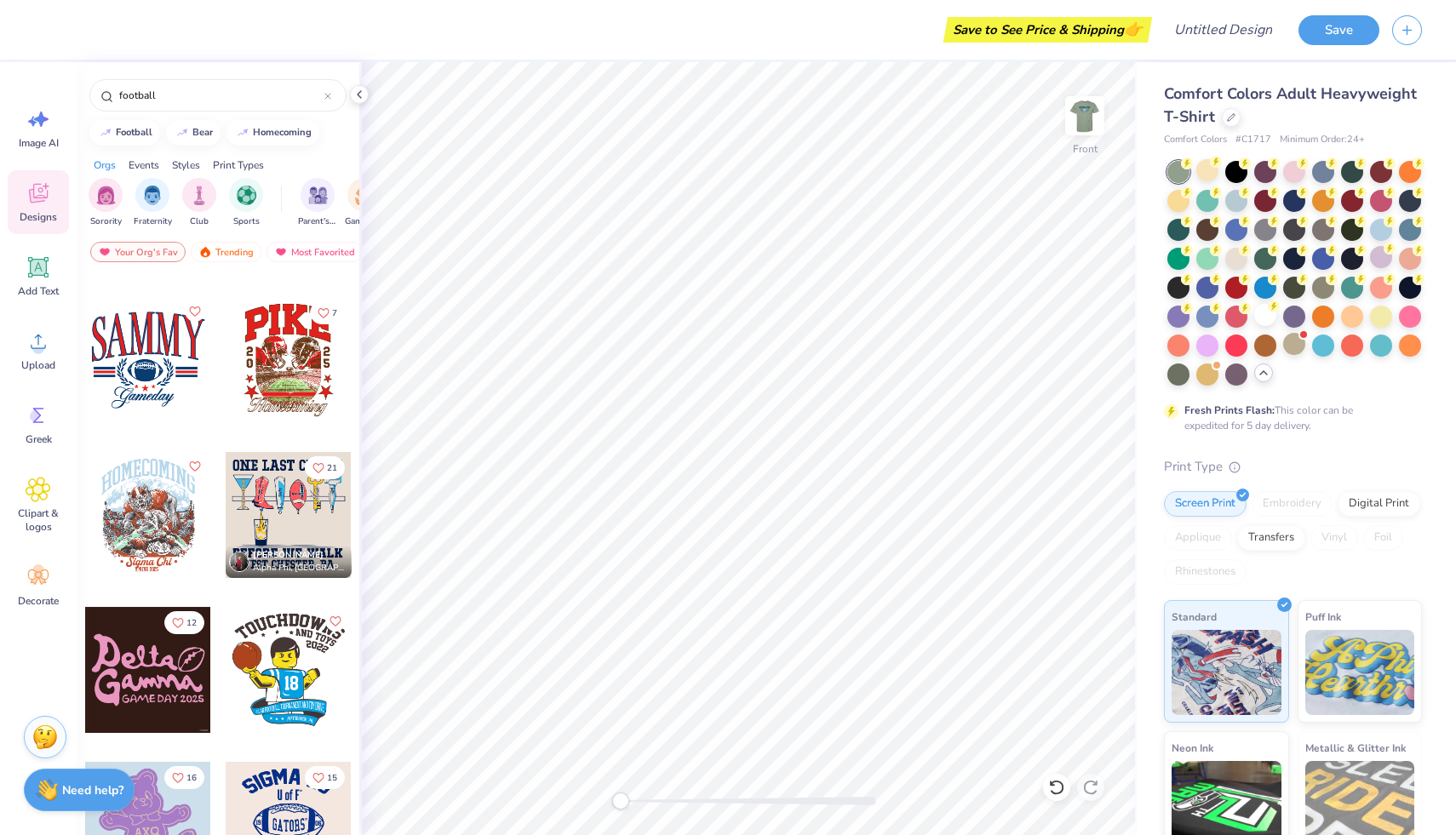
scroll to position [9587, 0]
click at [154, 514] on div at bounding box center [148, 513] width 126 height 126
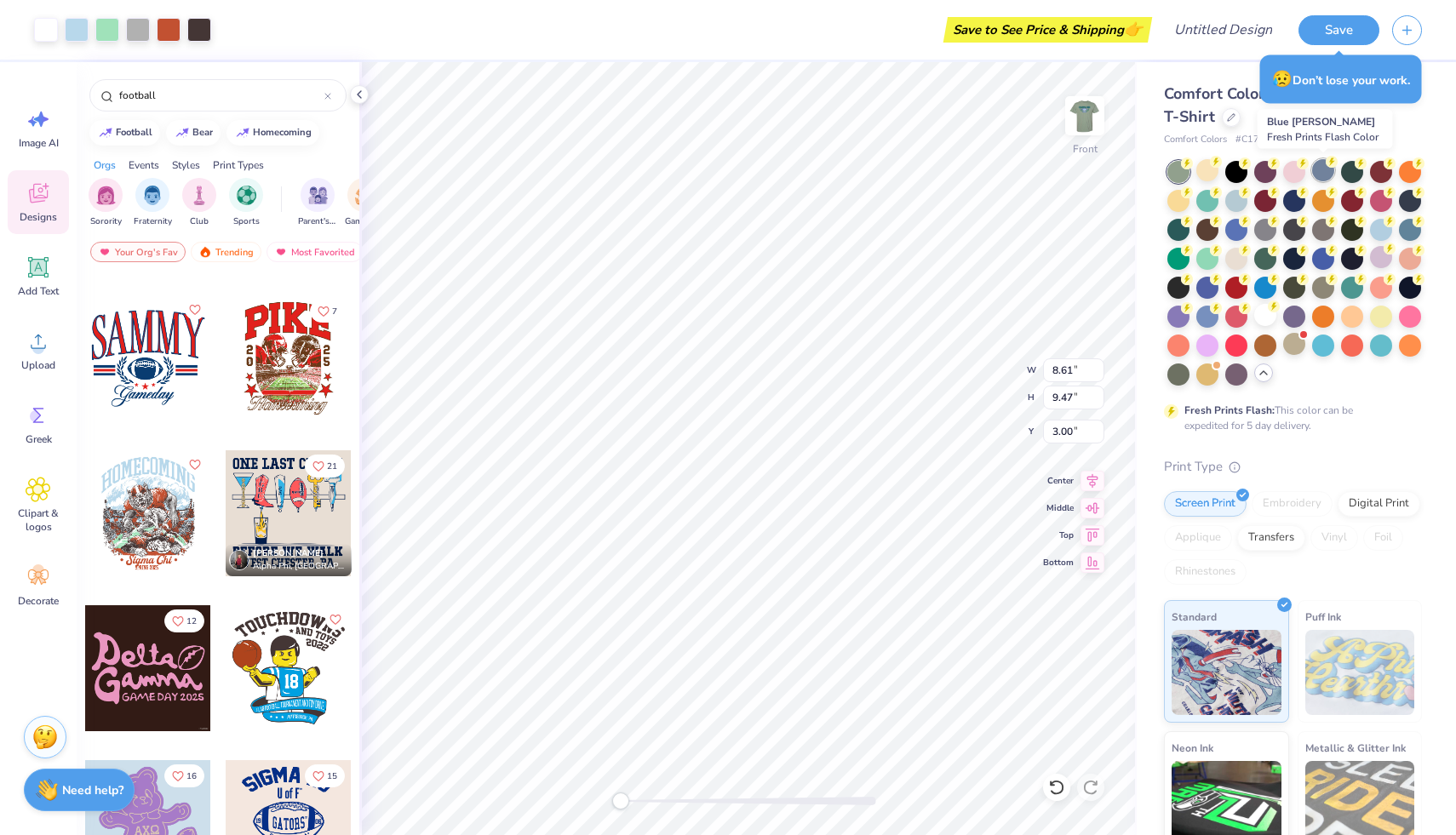
click at [1324, 176] on div at bounding box center [1323, 170] width 22 height 22
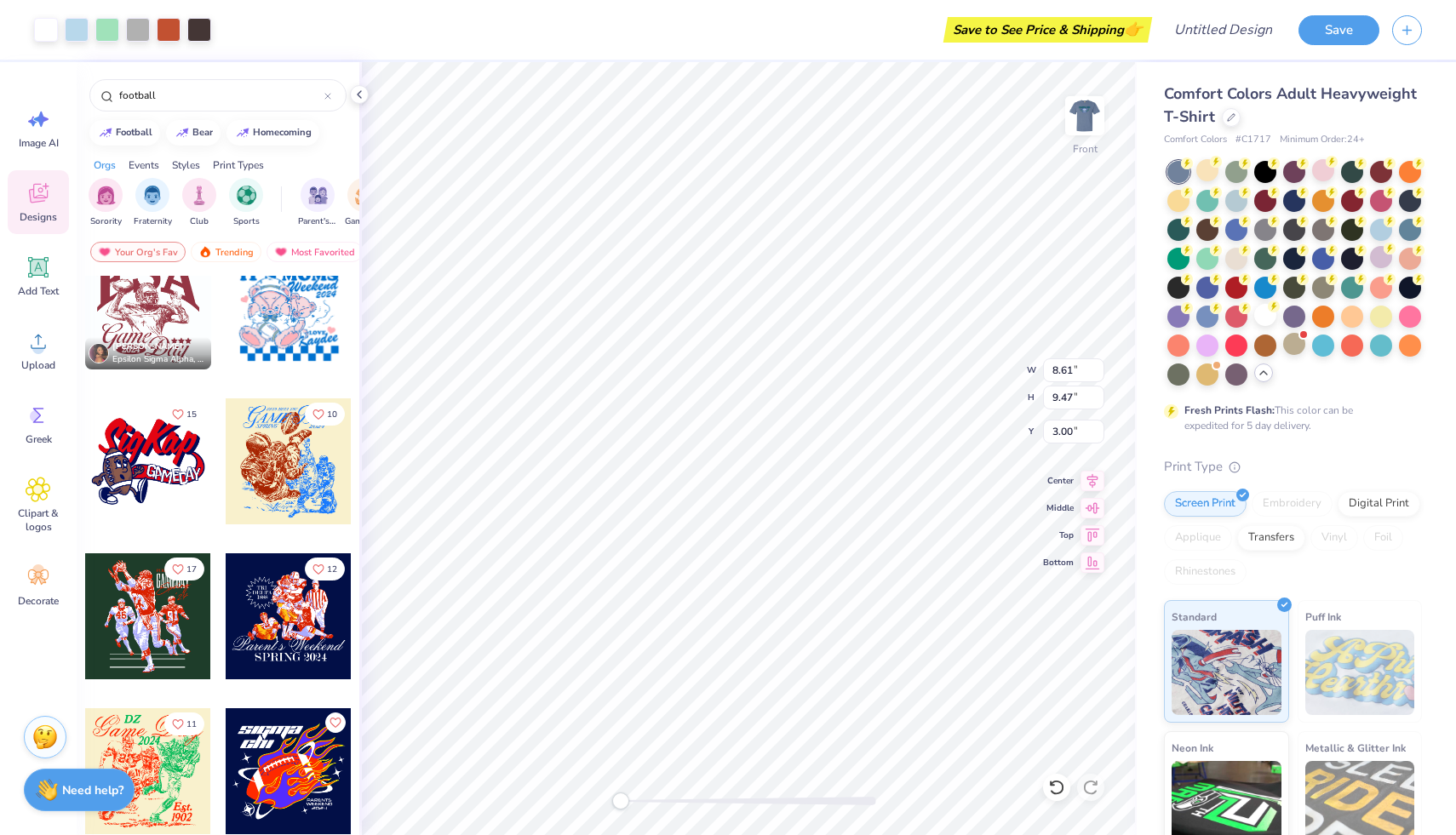
scroll to position [14172, 0]
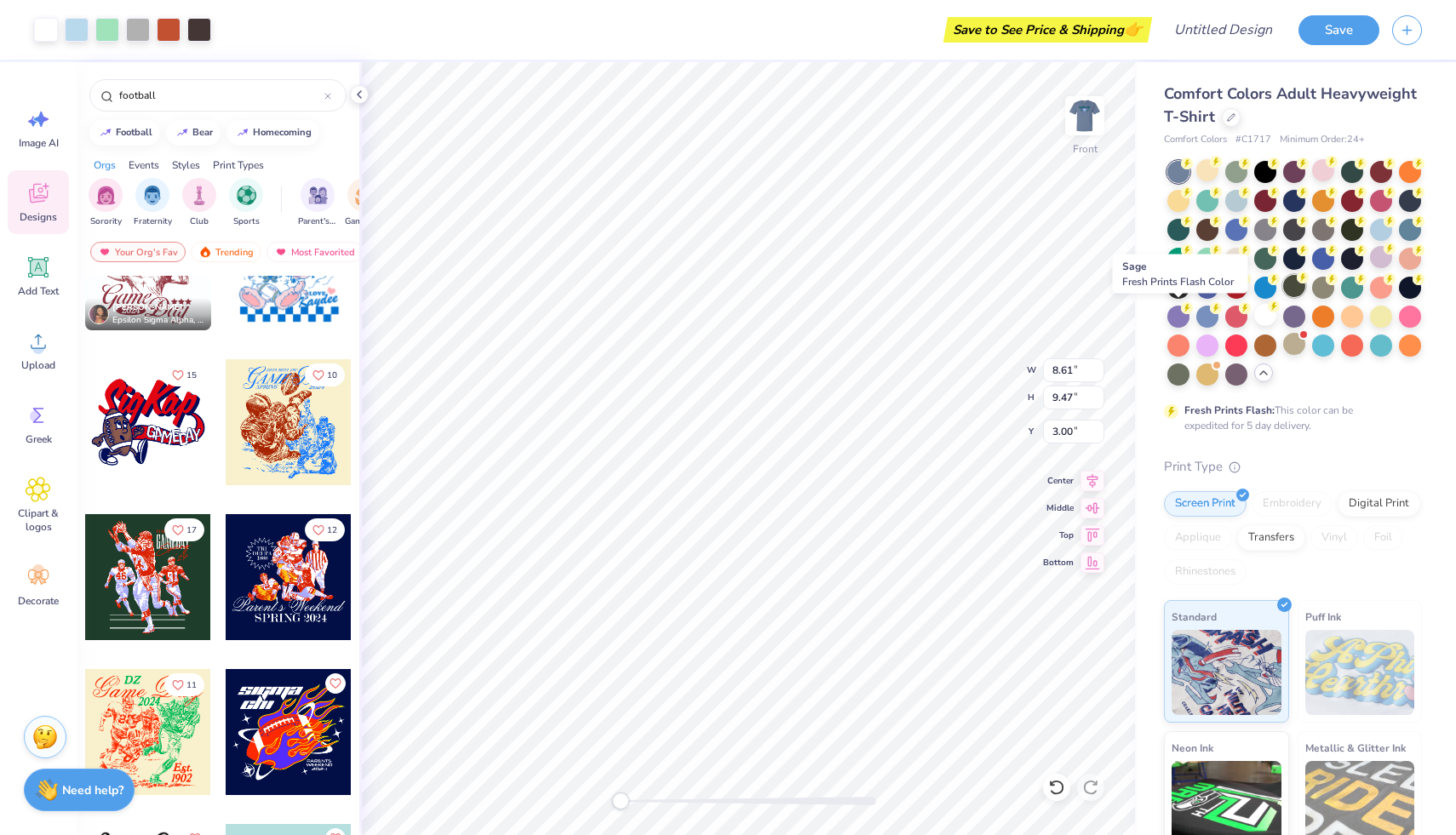
click at [1297, 284] on circle at bounding box center [1302, 277] width 12 height 12
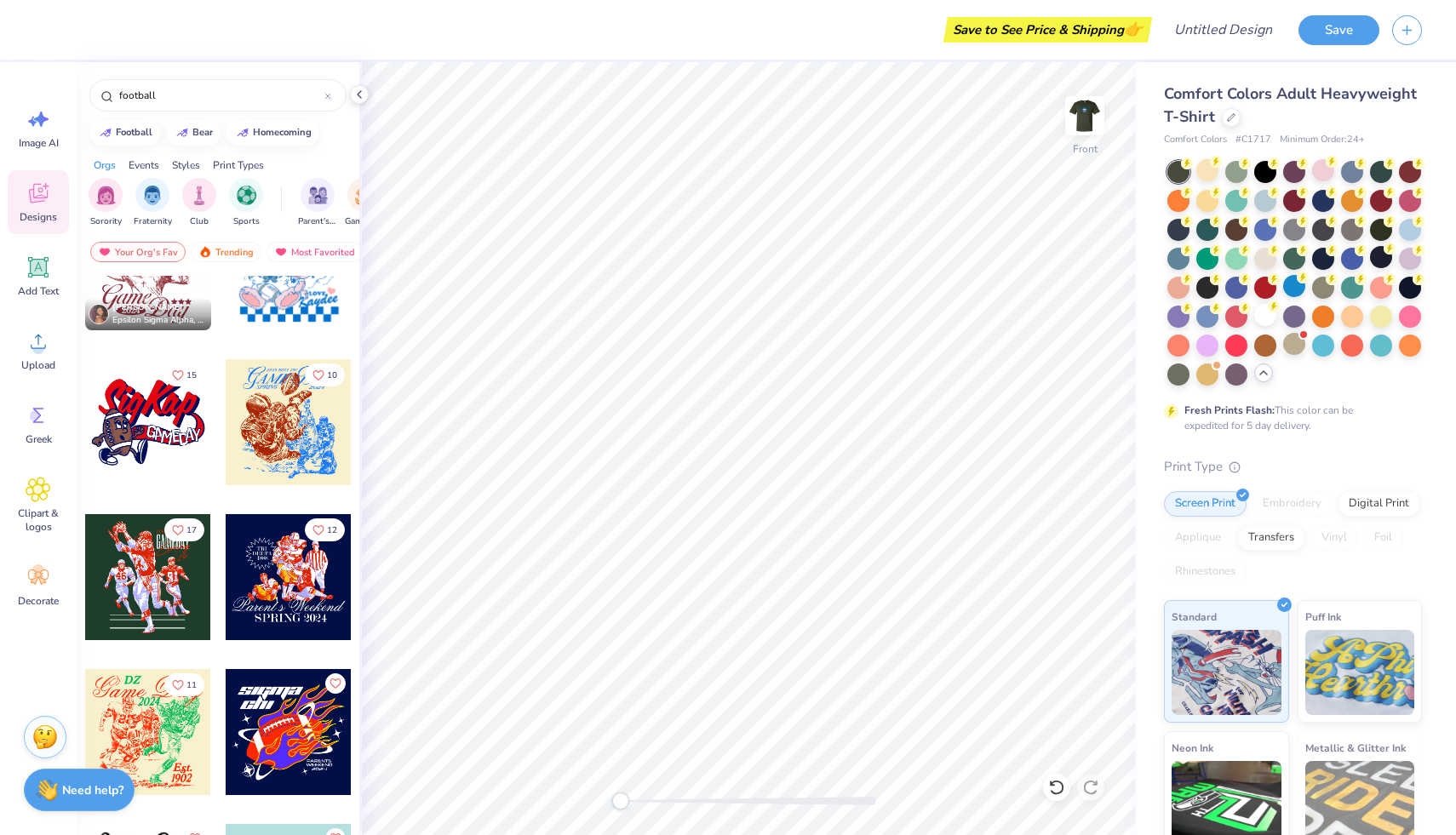
click at [164, 557] on div at bounding box center [148, 577] width 126 height 126
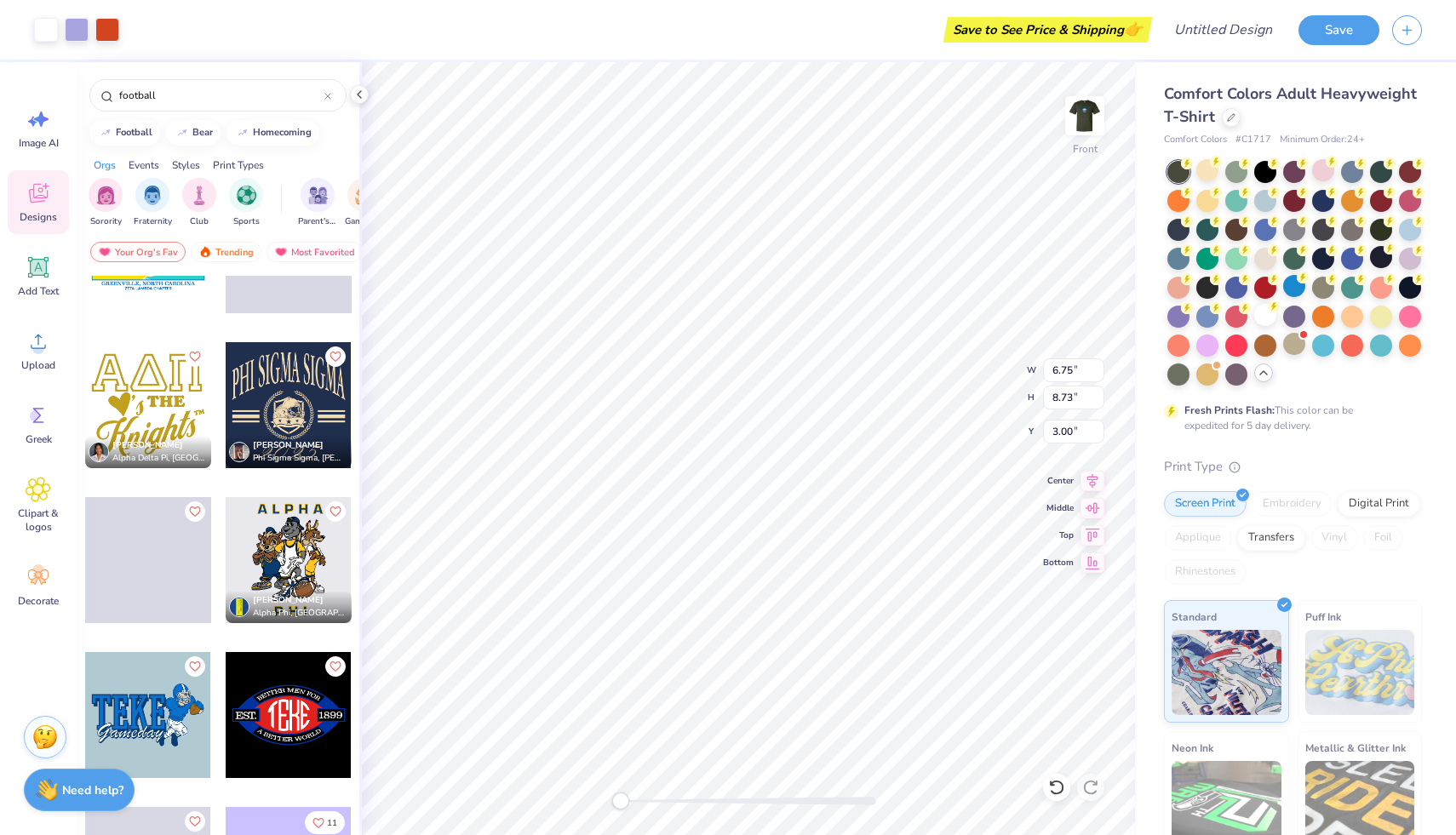
scroll to position [17539, 0]
